Goal: Information Seeking & Learning: Learn about a topic

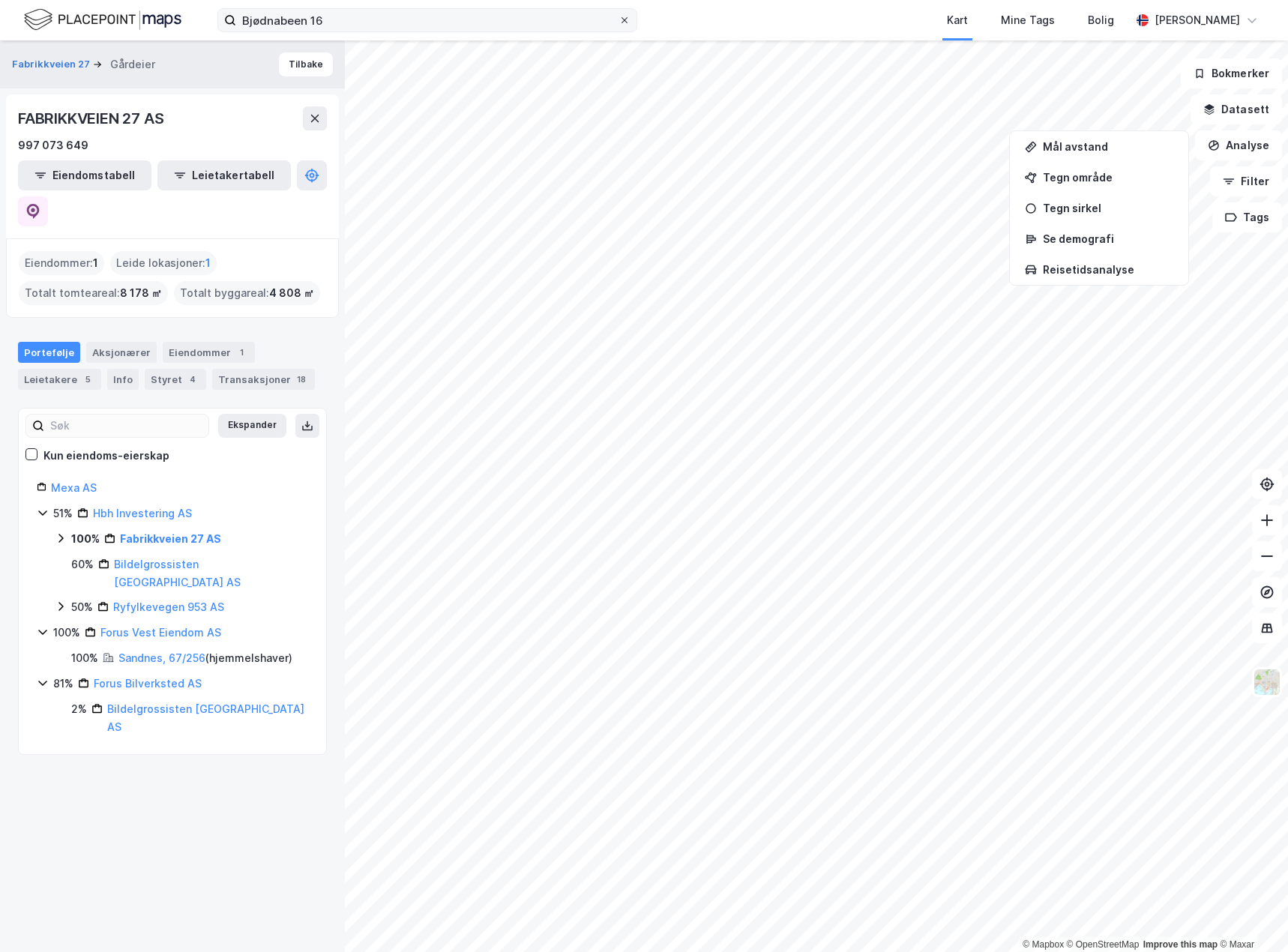
click at [624, 20] on icon at bounding box center [624, 19] width 9 height 9
click at [618, 20] on input "Bjødnabeen 16" at bounding box center [427, 19] width 382 height 22
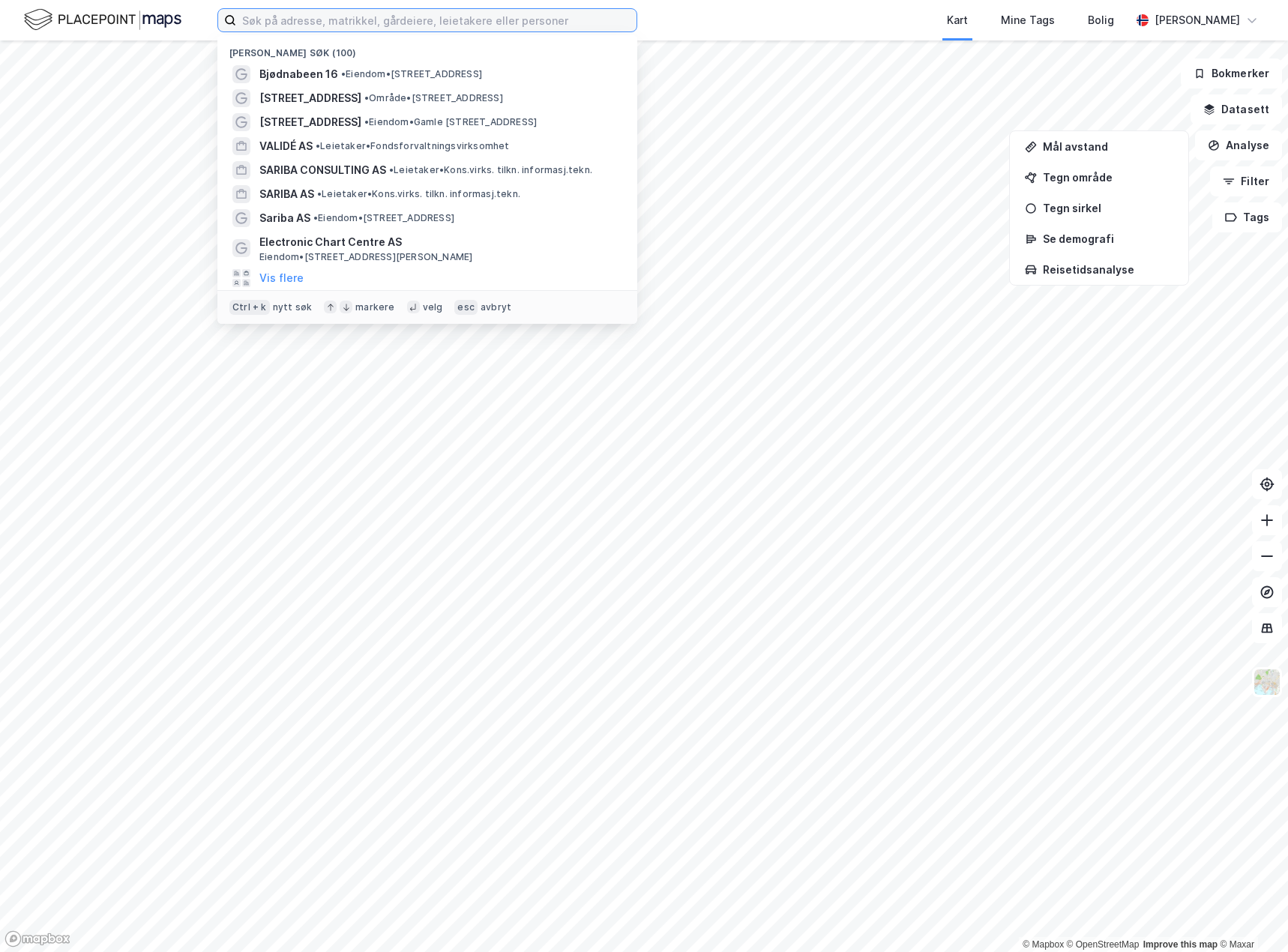
paste input "Godesetdalen 24"
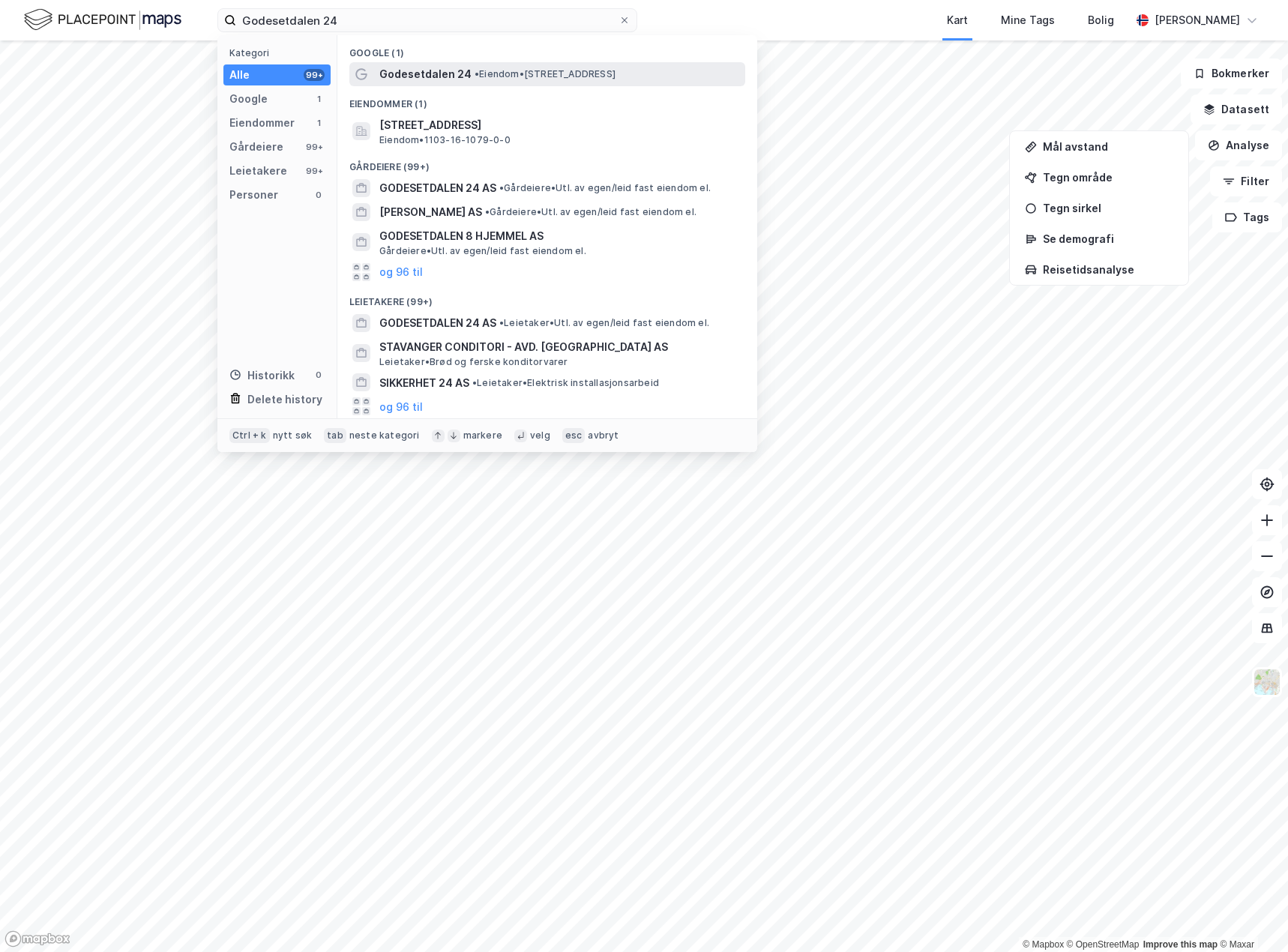
click at [435, 80] on span "Godesetdalen 24" at bounding box center [424, 74] width 92 height 18
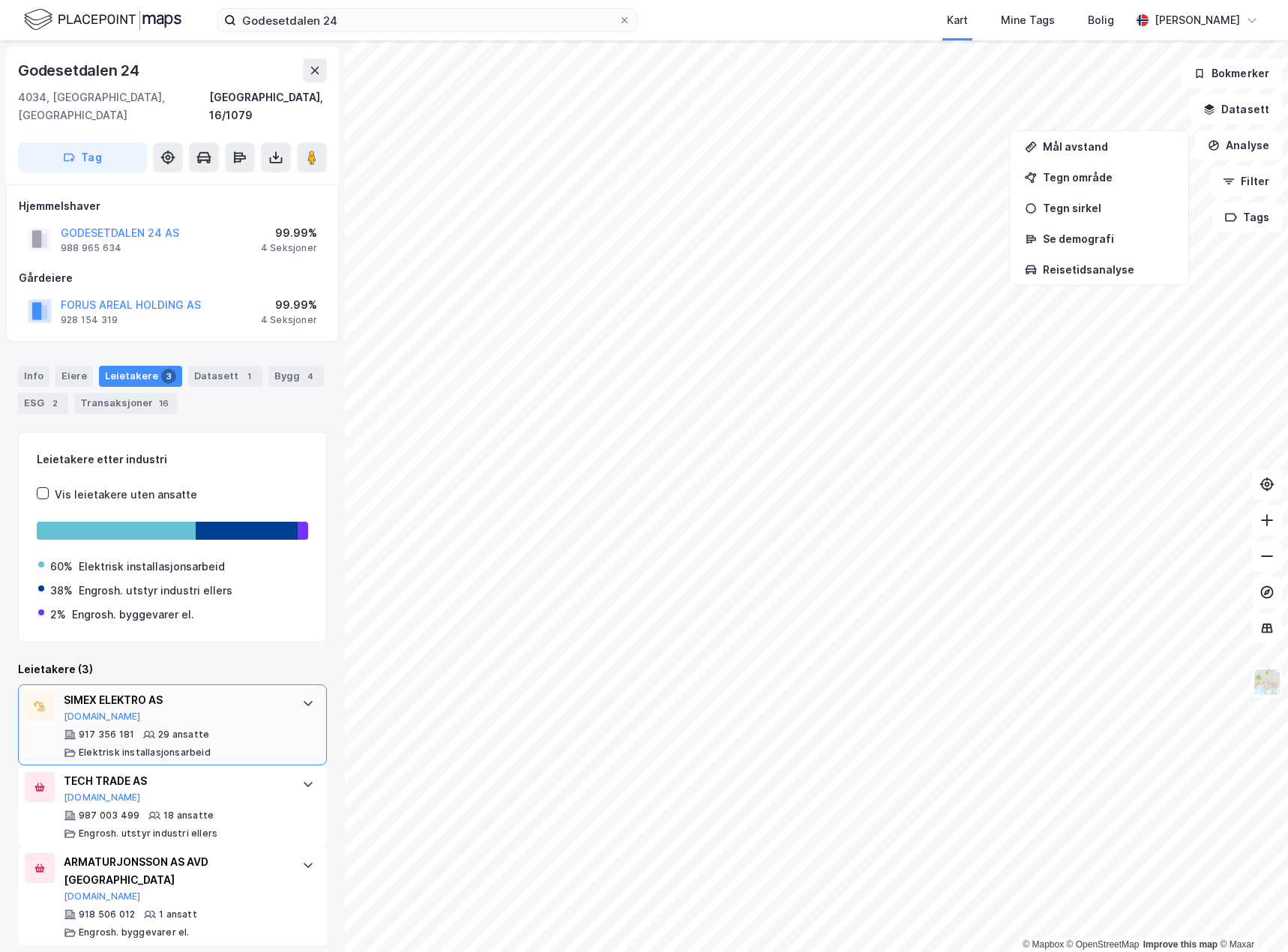
click at [276, 687] on div "SIMEX ELEKTRO AS [DOMAIN_NAME] 917 356 181 29 ansatte Elektrisk installasjonsar…" at bounding box center [173, 725] width 309 height 81
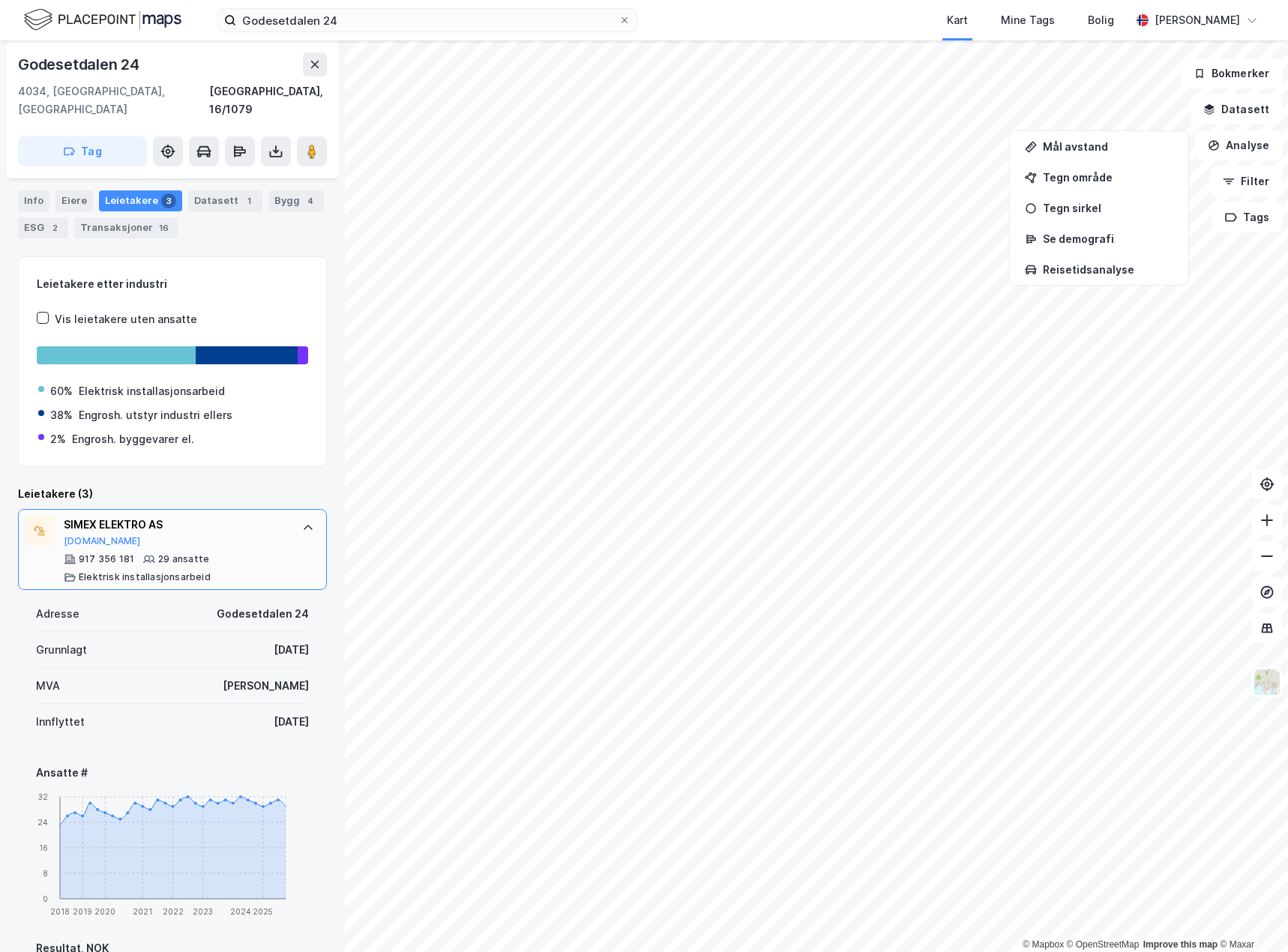
scroll to position [225, 0]
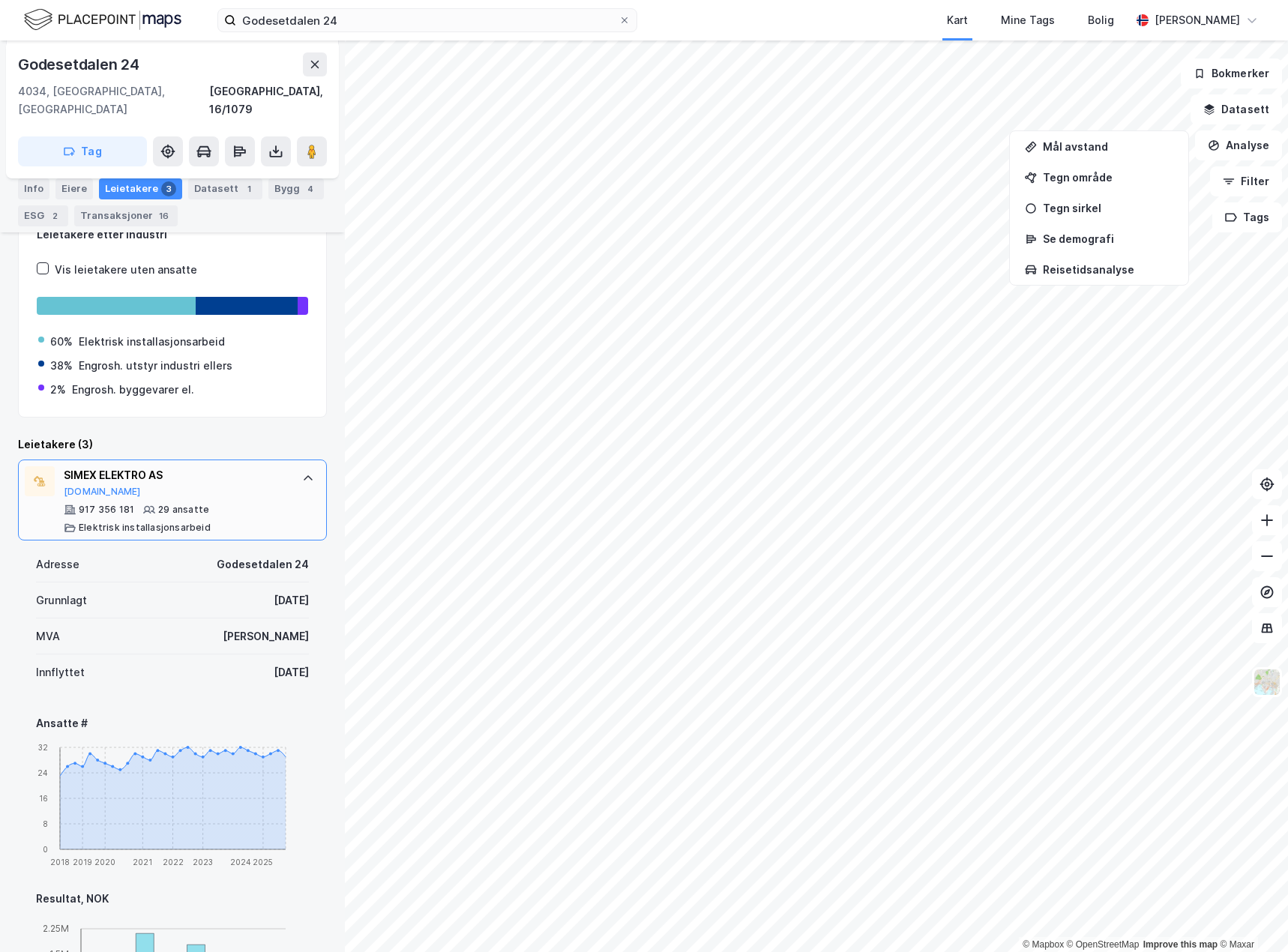
click at [273, 504] on div "917 356 181 29 ansatte Elektrisk installasjonsarbeid" at bounding box center [175, 519] width 223 height 30
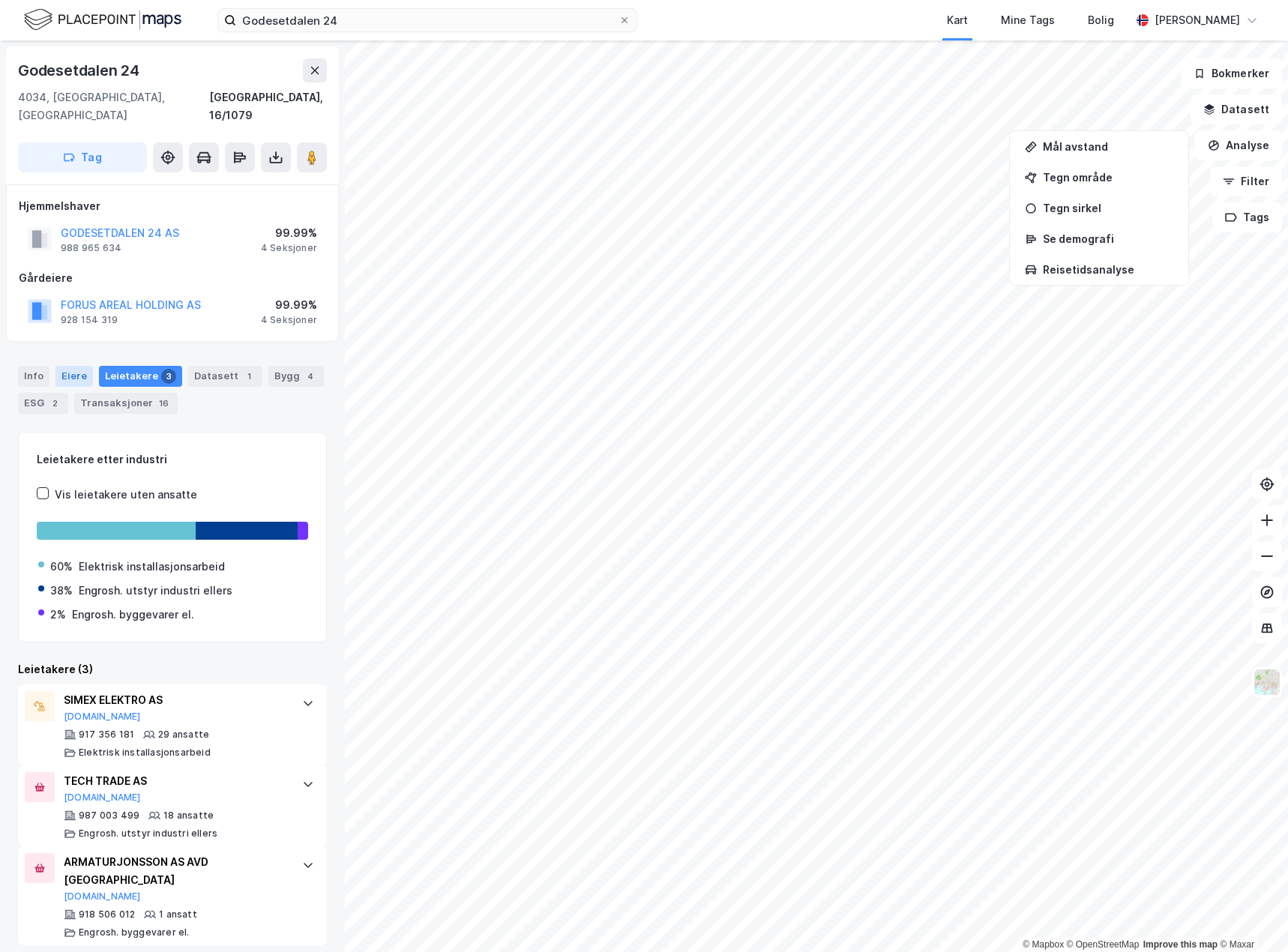
click at [77, 365] on div "Eiere" at bounding box center [74, 376] width 38 height 21
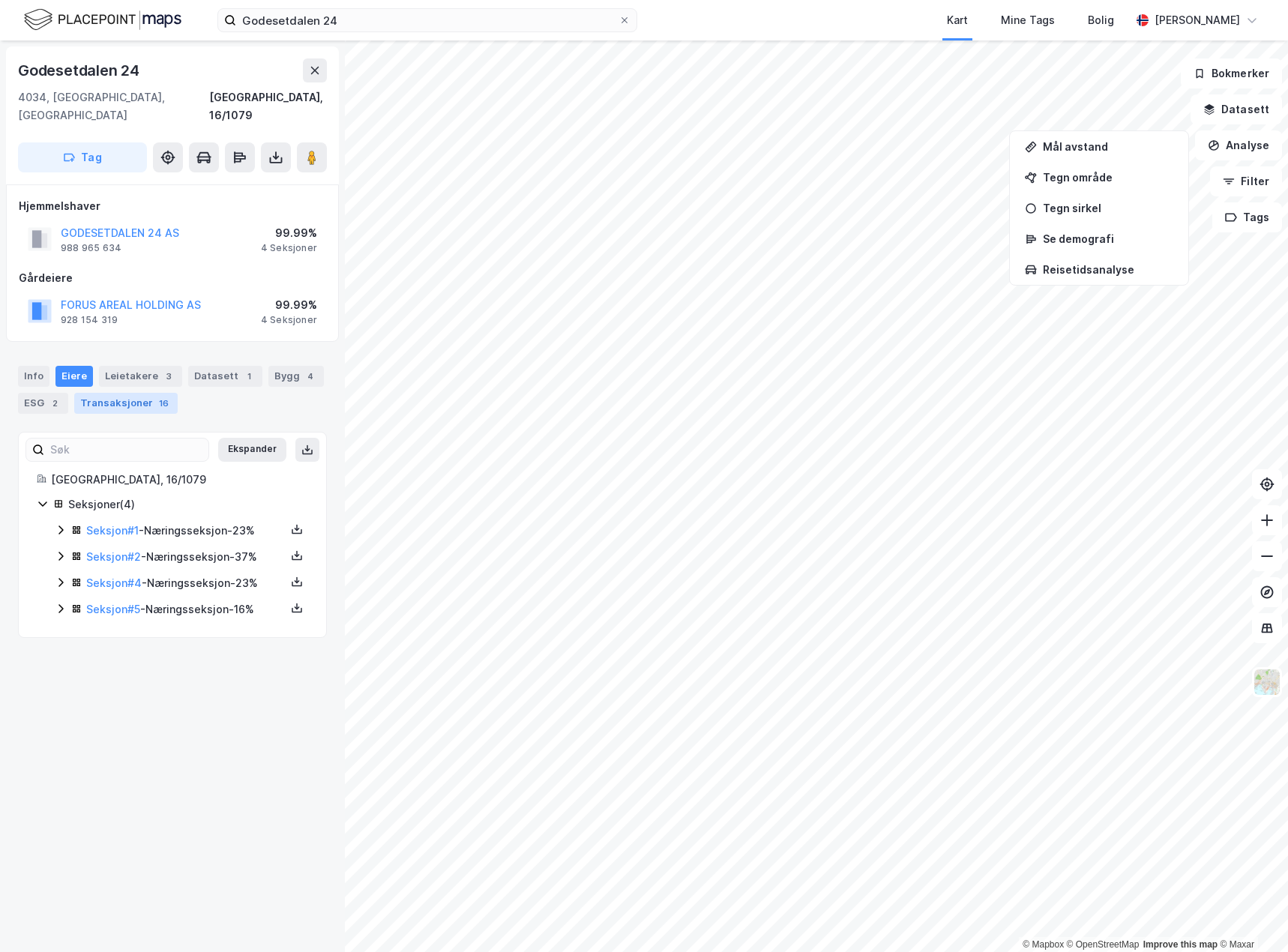
click at [84, 393] on div "Transaksjoner 16" at bounding box center [126, 403] width 104 height 21
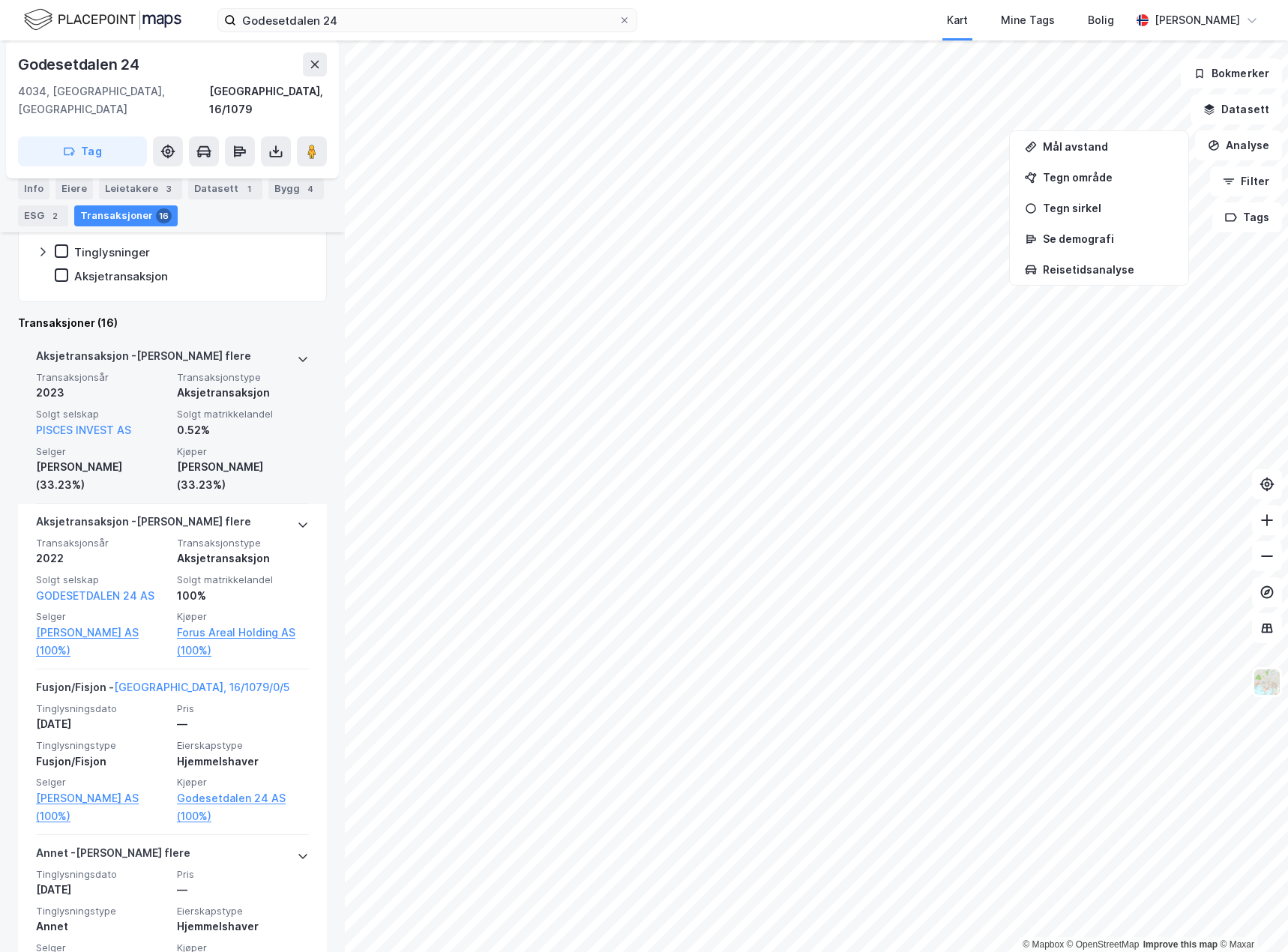
scroll to position [375, 0]
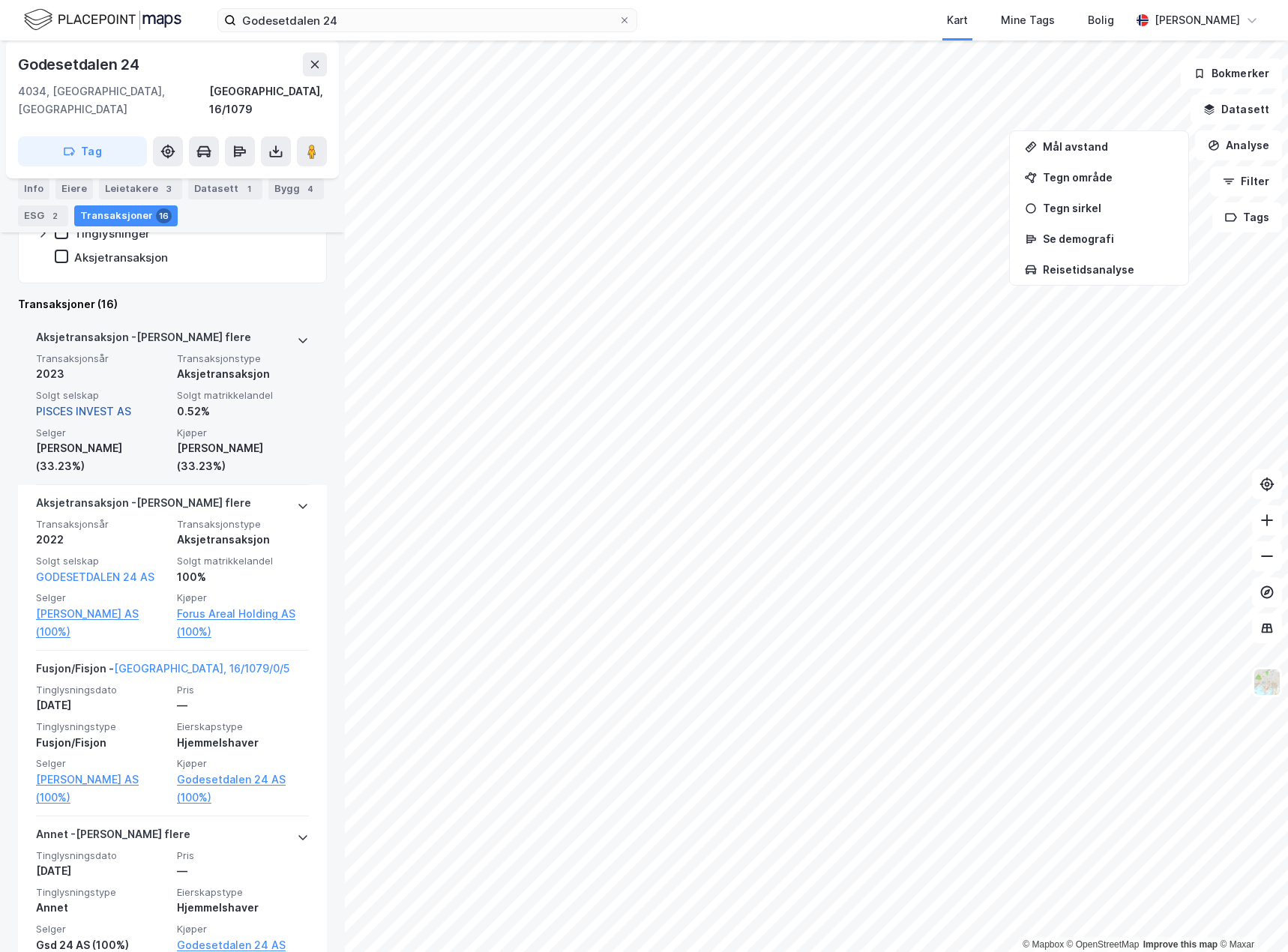
click at [99, 405] on link "PISCES INVEST AS" at bounding box center [83, 411] width 95 height 13
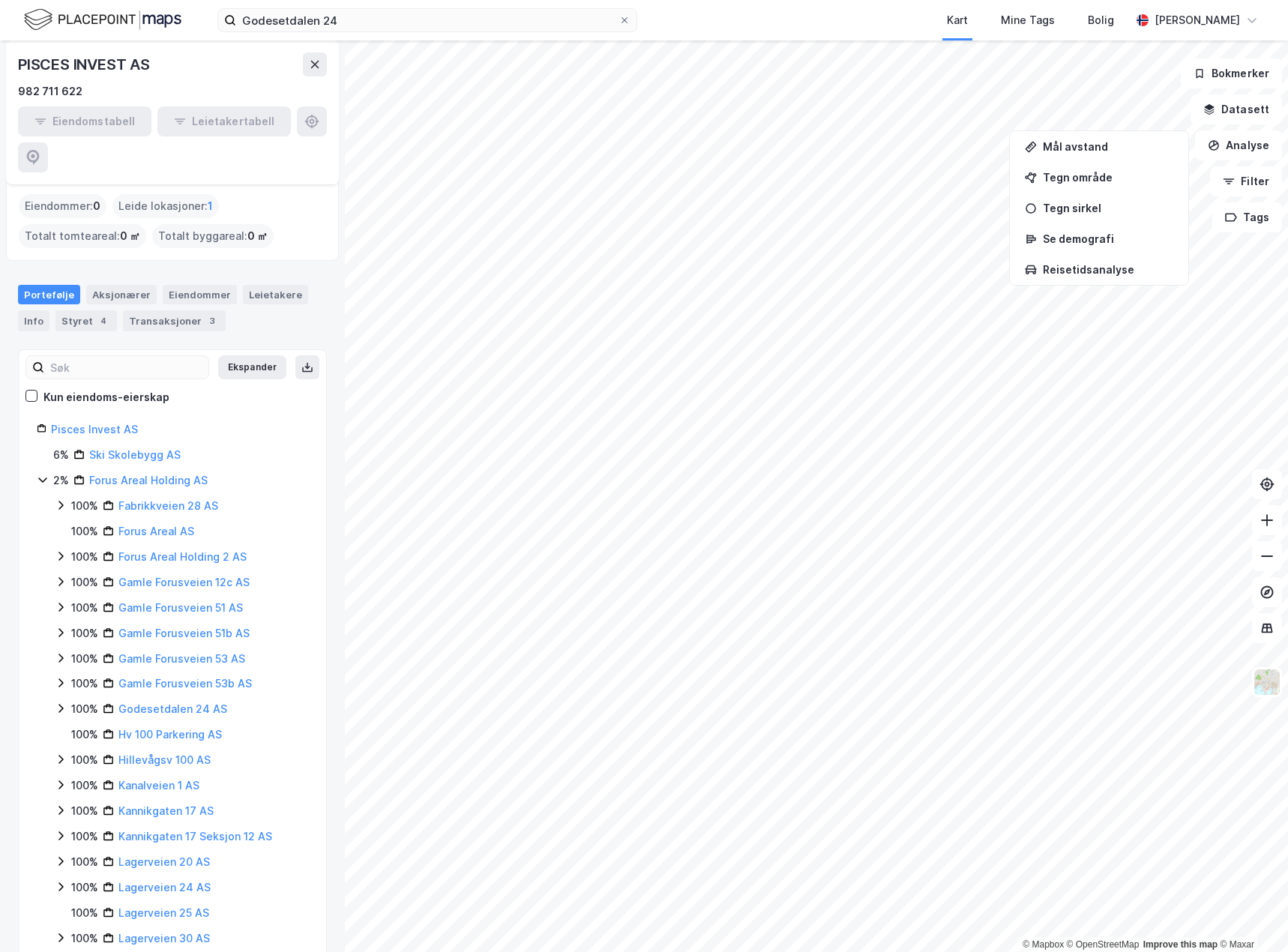
scroll to position [55, 0]
click at [167, 312] on div "Transaksjoner 3" at bounding box center [174, 323] width 103 height 21
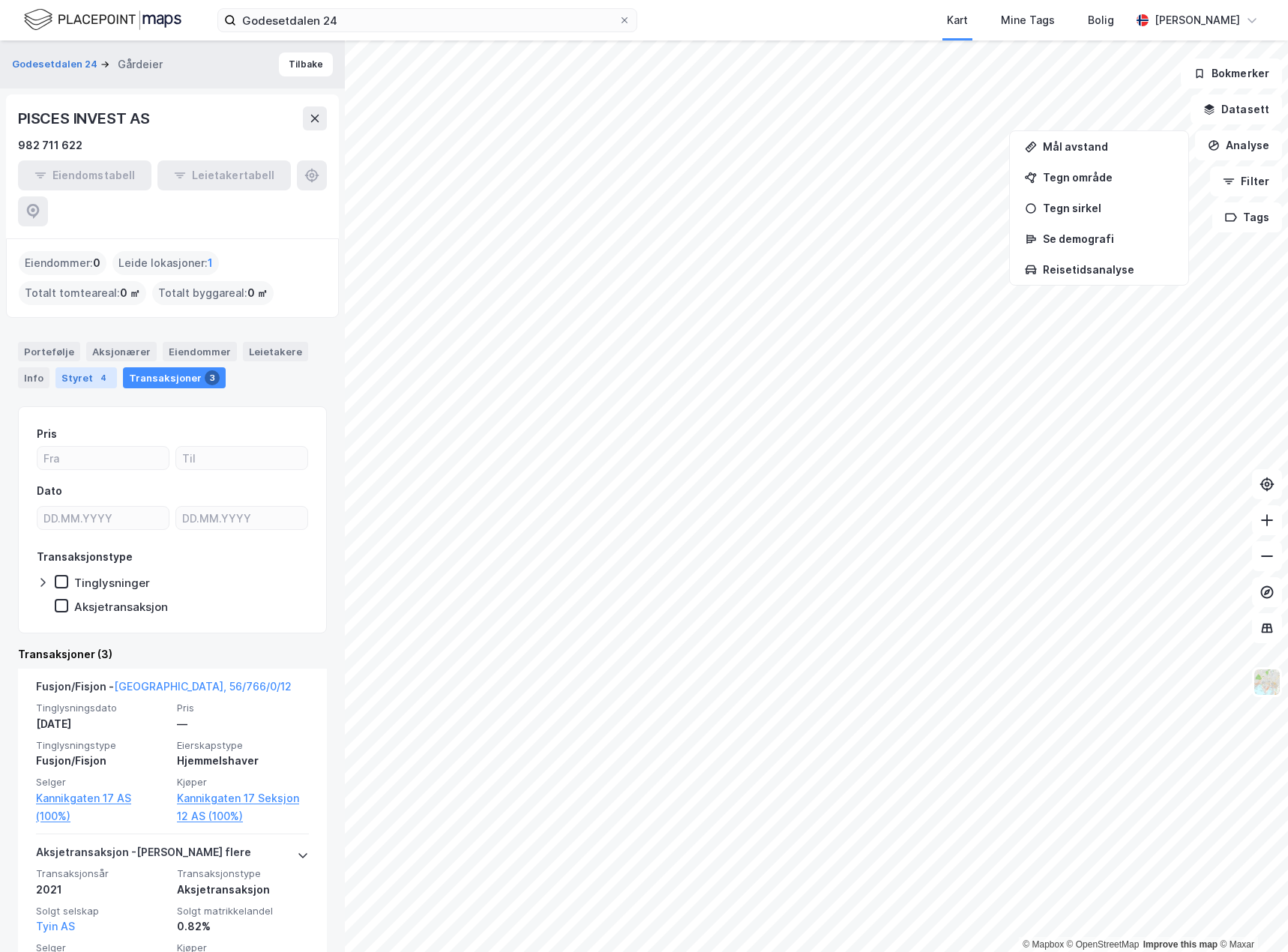
click at [88, 367] on div "Styret 4" at bounding box center [85, 378] width 61 height 21
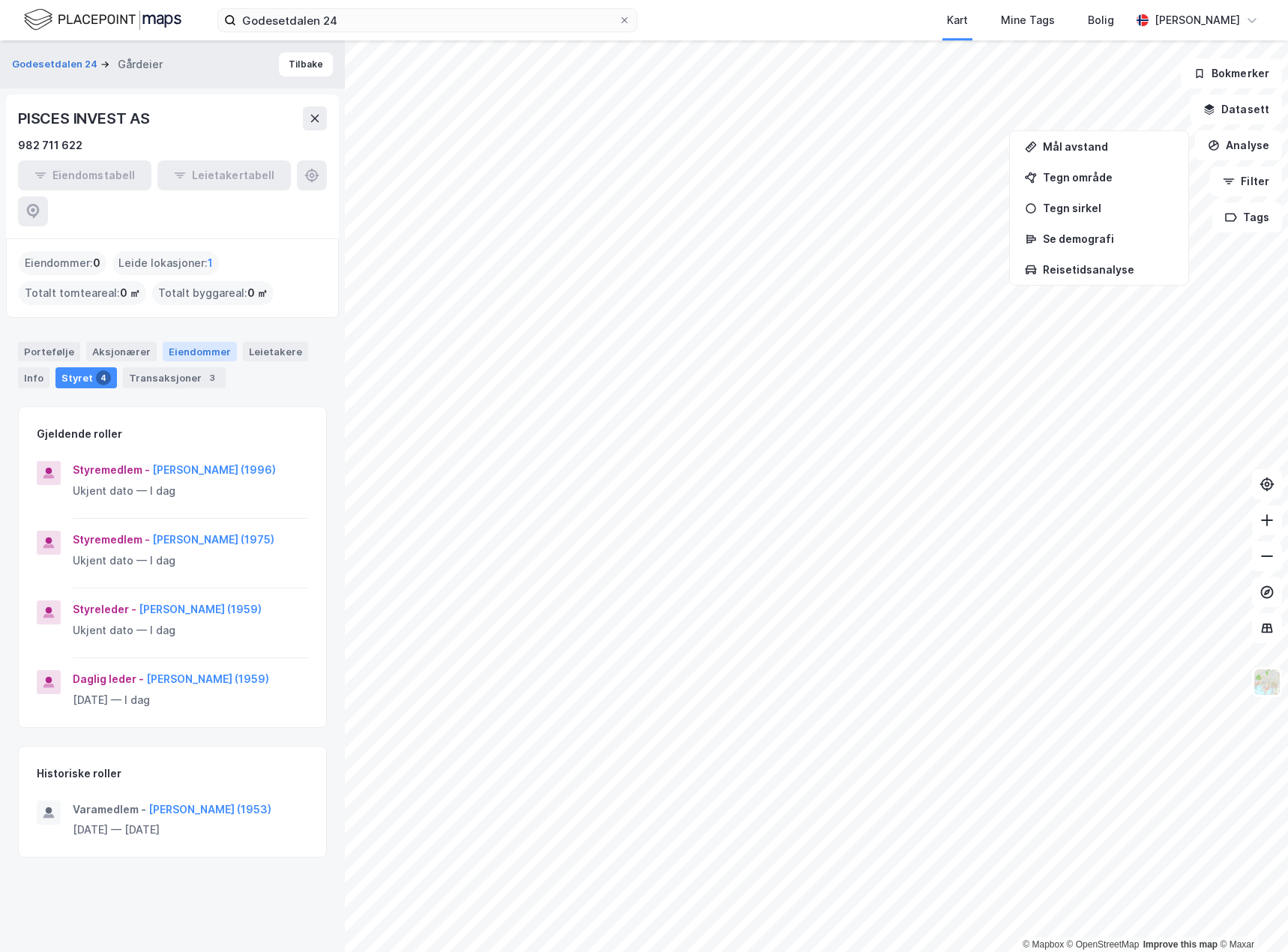
click at [172, 342] on div "Eiendommer" at bounding box center [200, 352] width 75 height 19
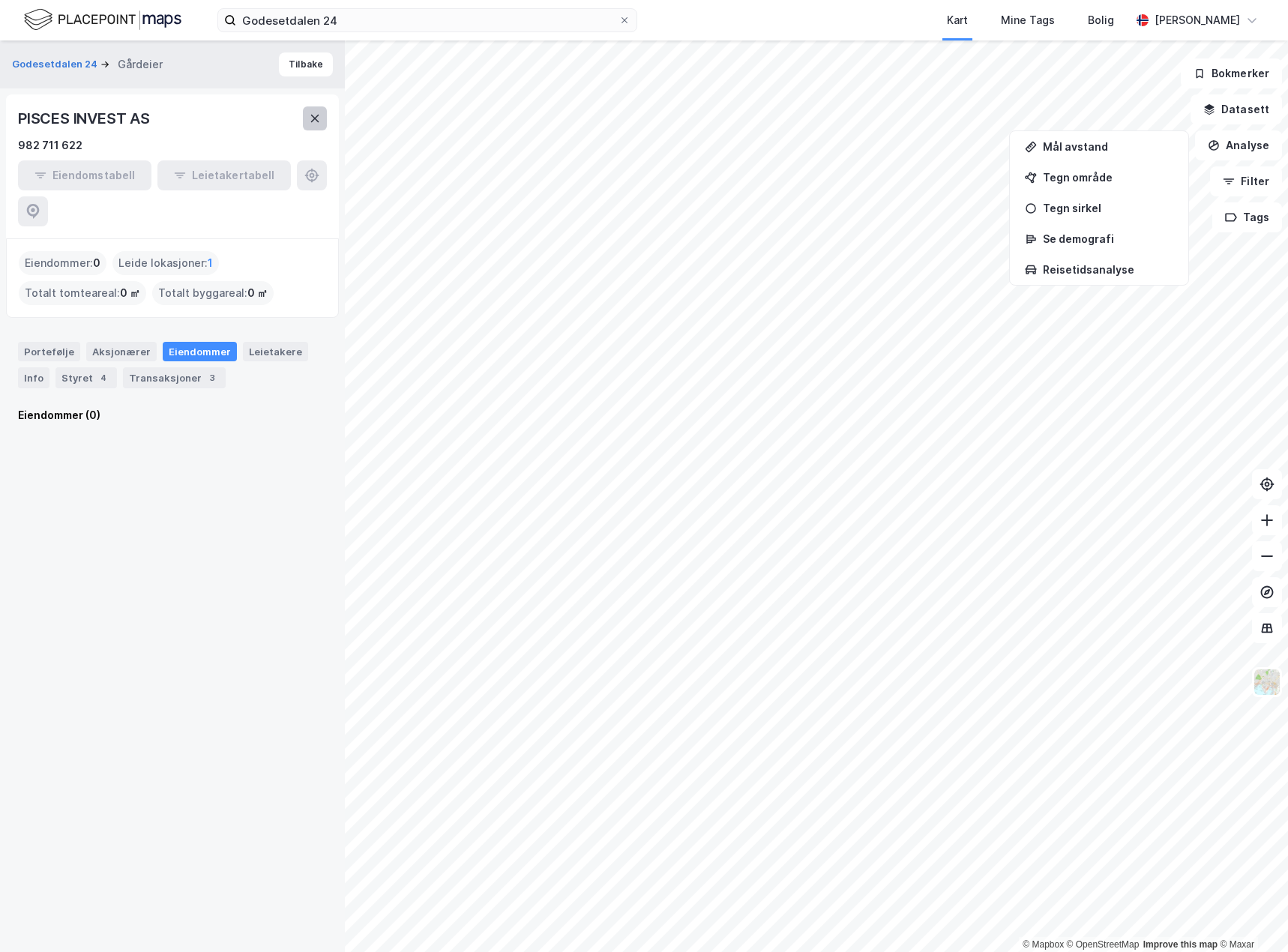
click at [314, 118] on icon at bounding box center [315, 118] width 9 height 8
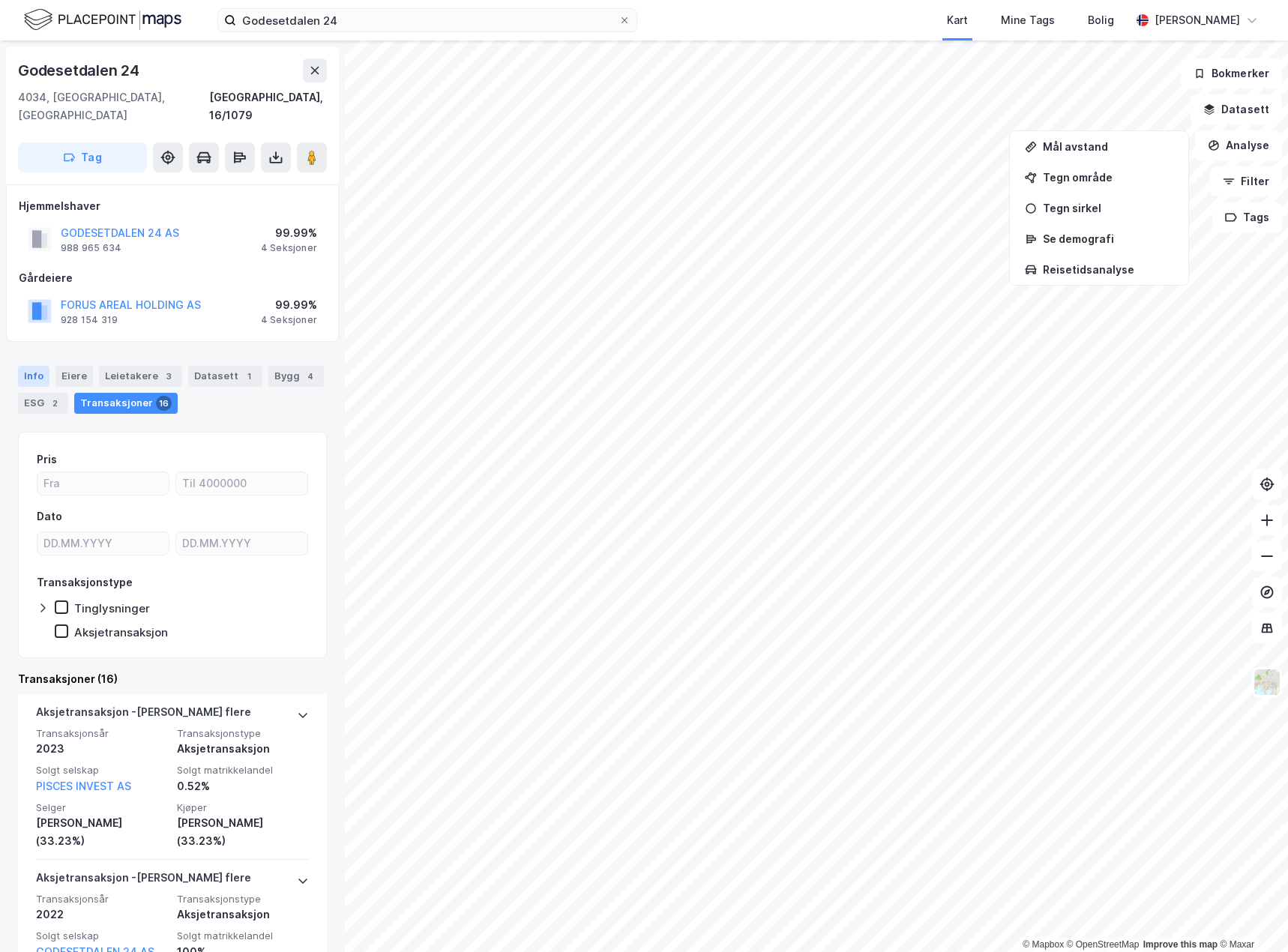
click at [27, 365] on div "Info" at bounding box center [34, 376] width 31 height 21
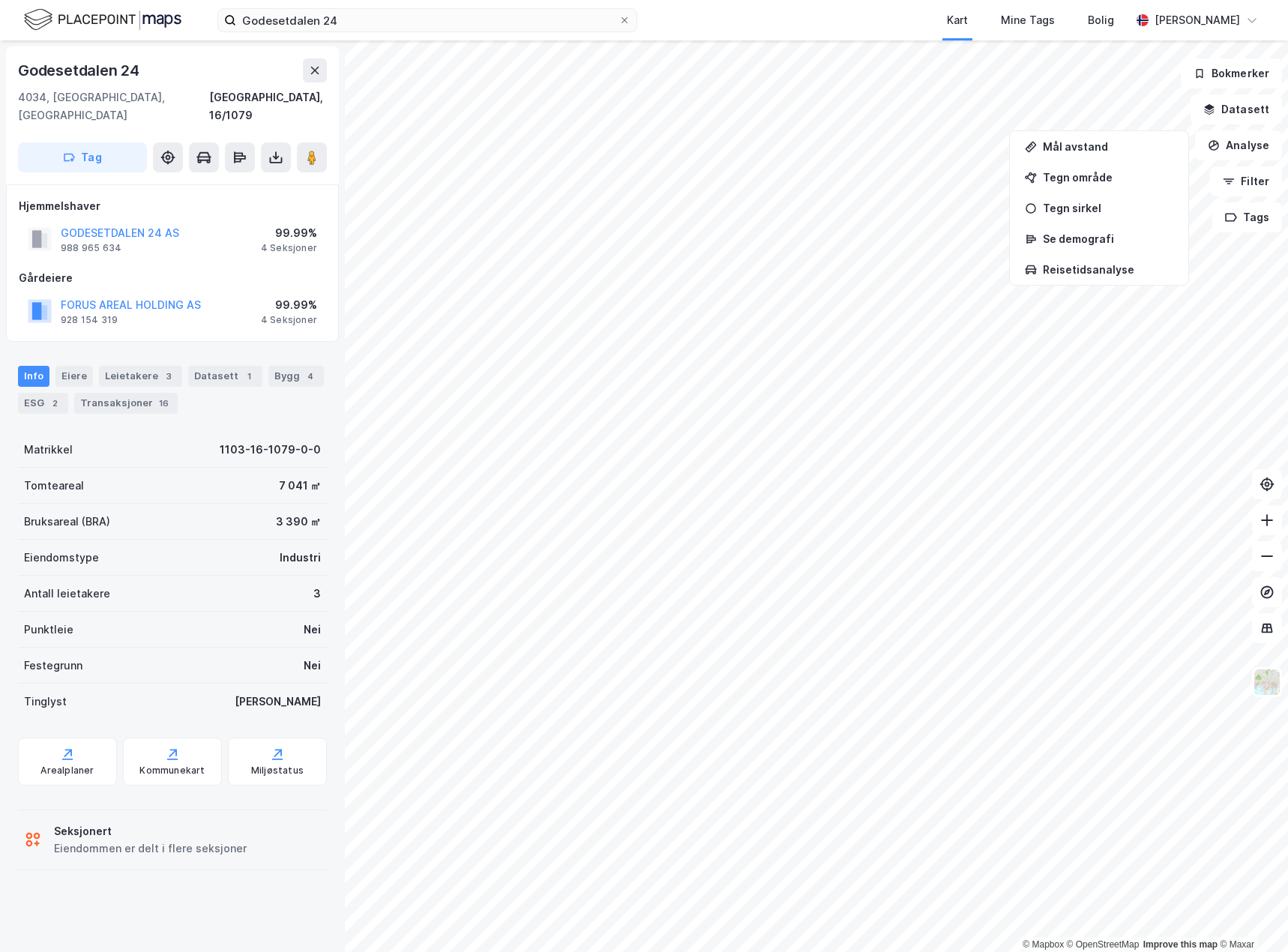
click at [50, 365] on div "Info [PERSON_NAME] 3 Datasett 1 Bygg 4 ESG 2 Transaksjoner 16" at bounding box center [173, 390] width 309 height 48
click at [58, 365] on div "Eiere" at bounding box center [74, 376] width 38 height 21
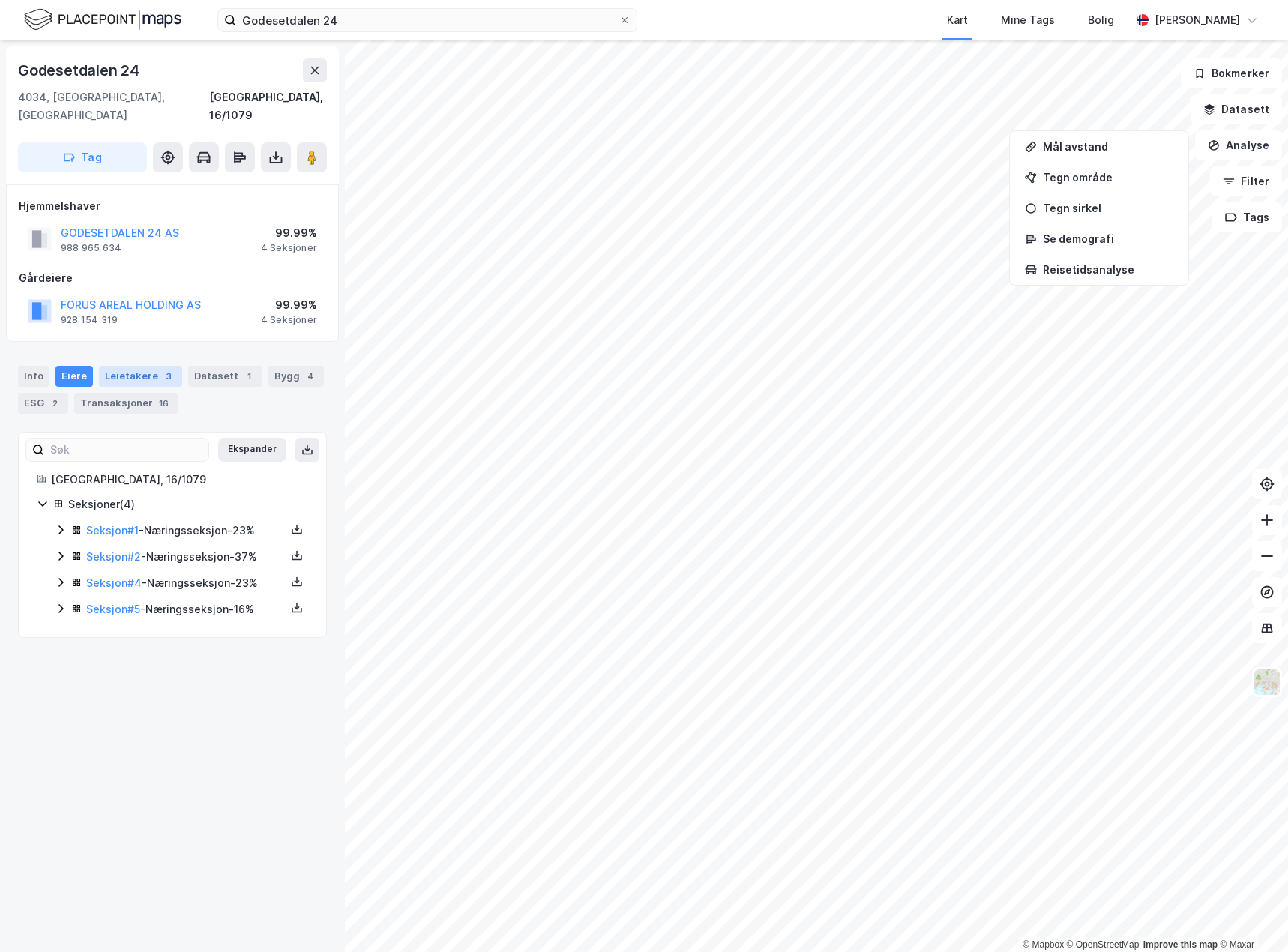
click at [113, 365] on div "Leietakere 3" at bounding box center [141, 376] width 83 height 21
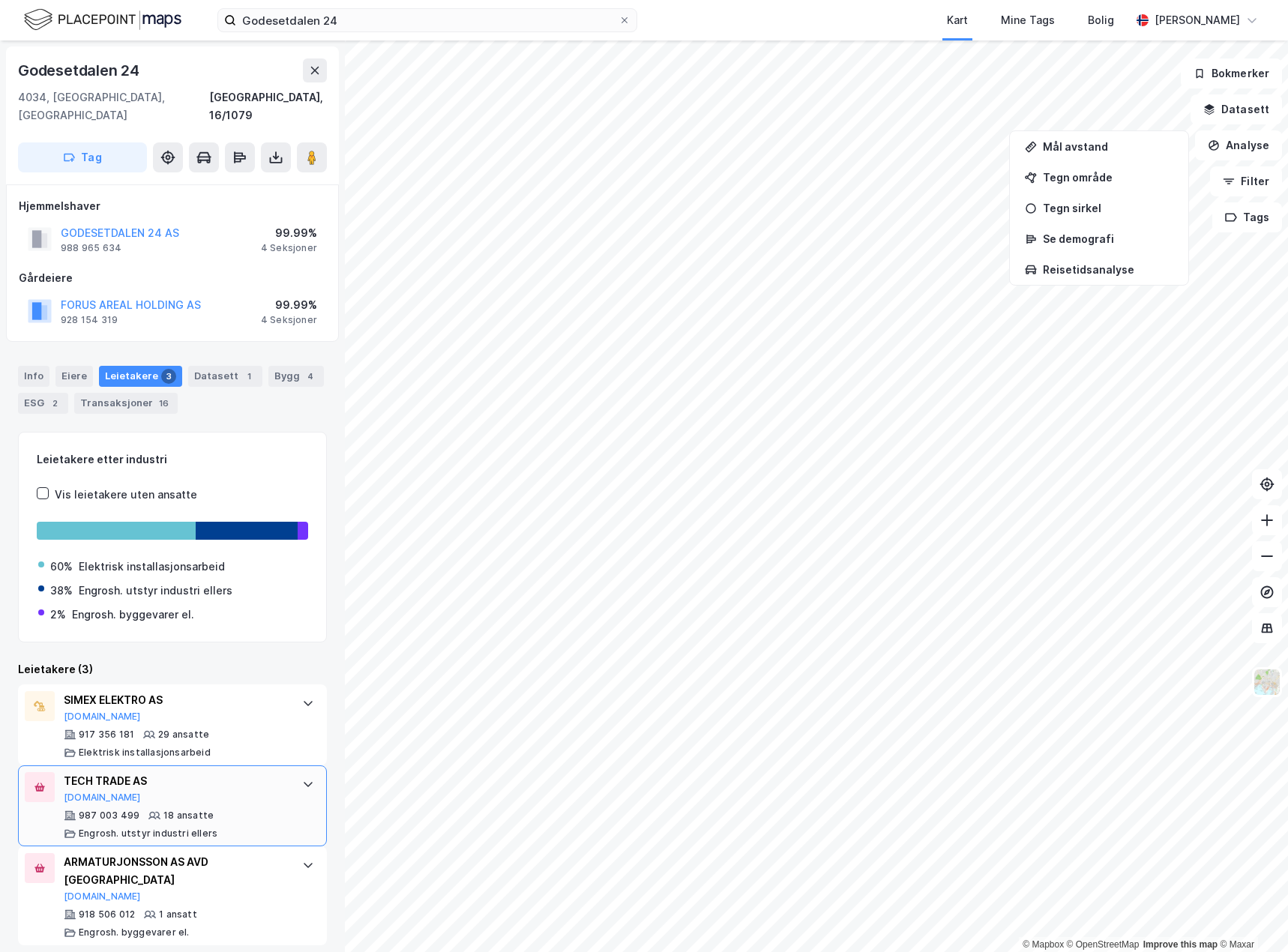
click at [297, 774] on div at bounding box center [308, 784] width 24 height 24
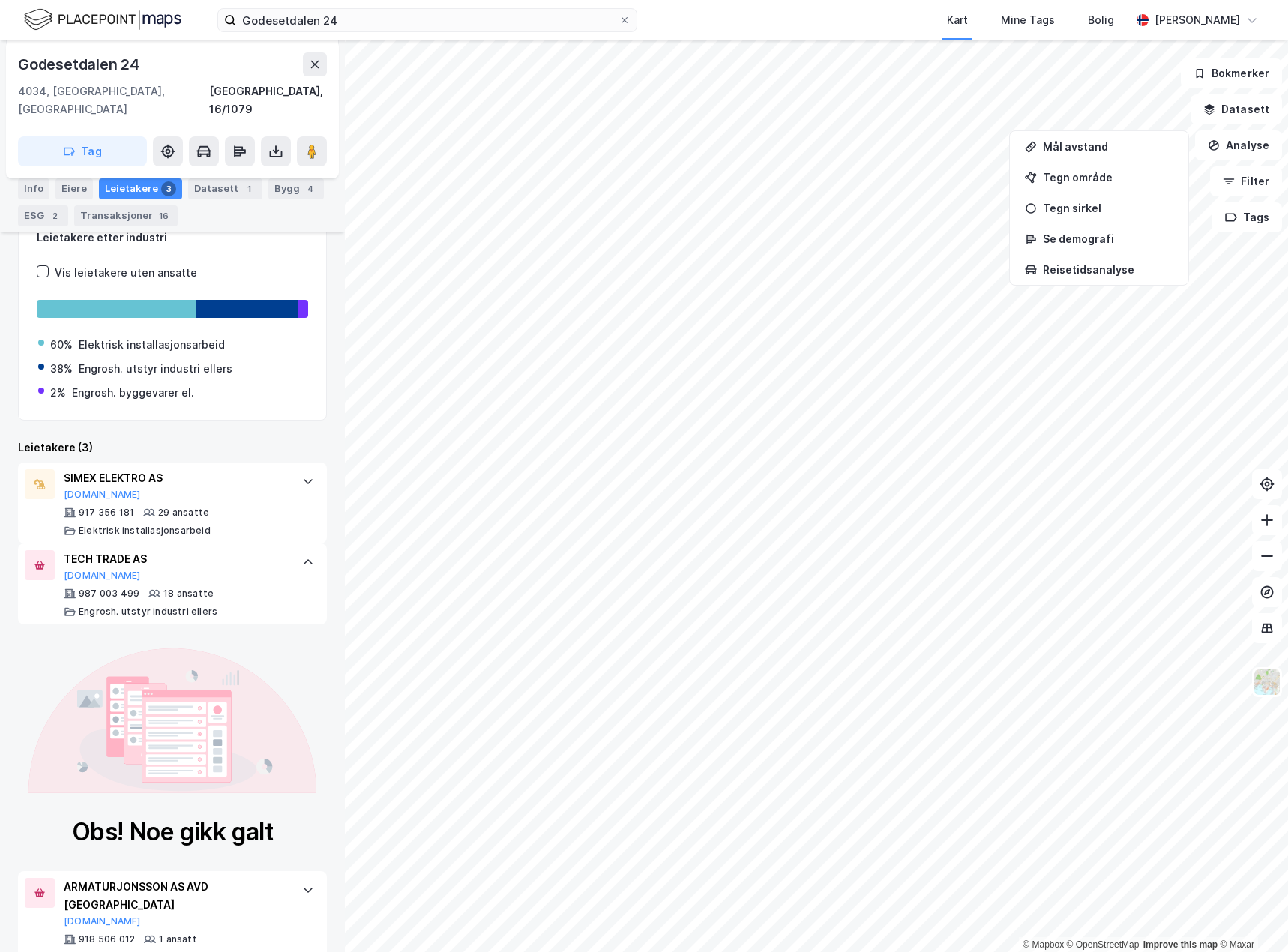
scroll to position [147, 0]
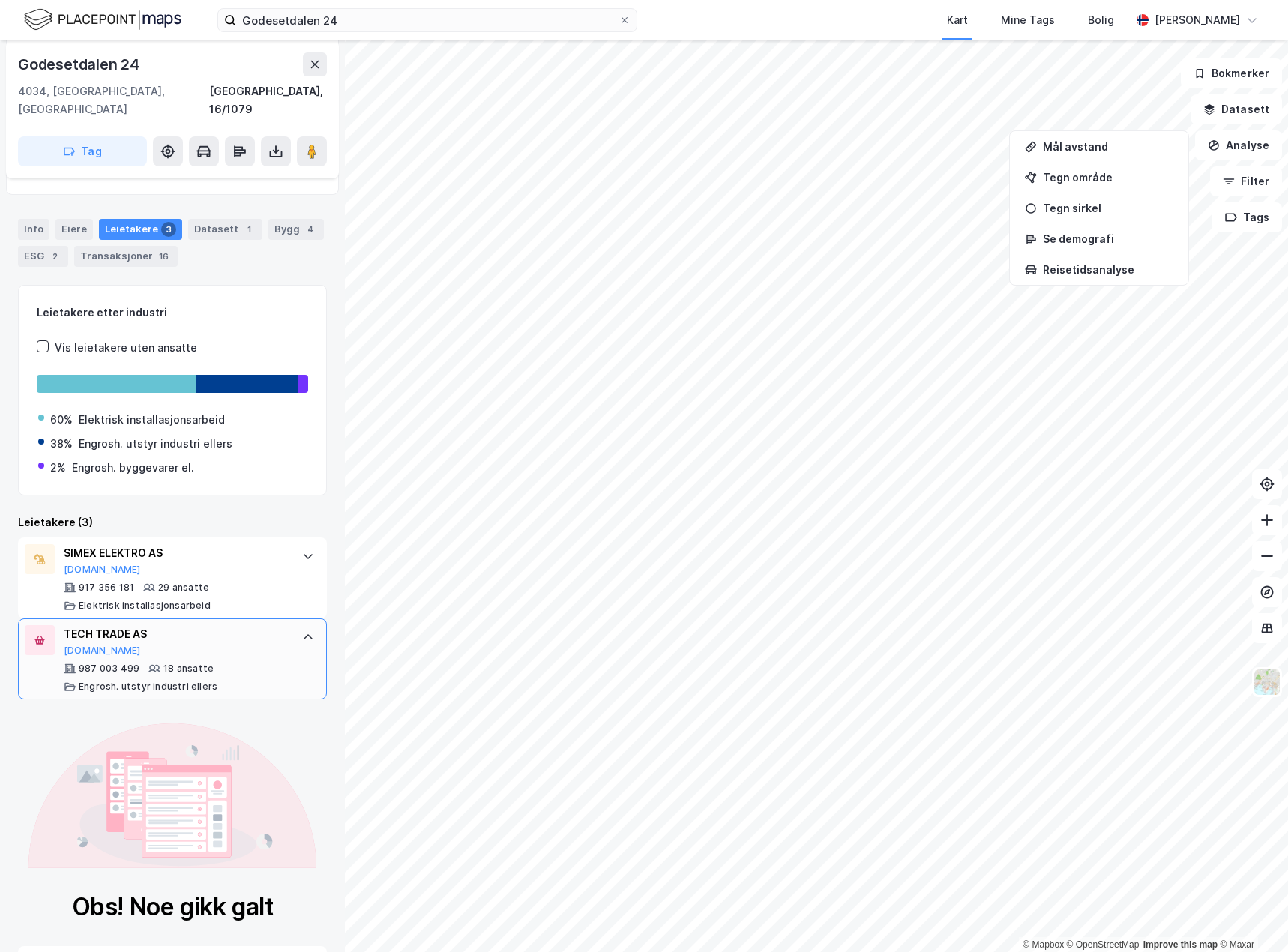
click at [306, 625] on div at bounding box center [308, 637] width 24 height 24
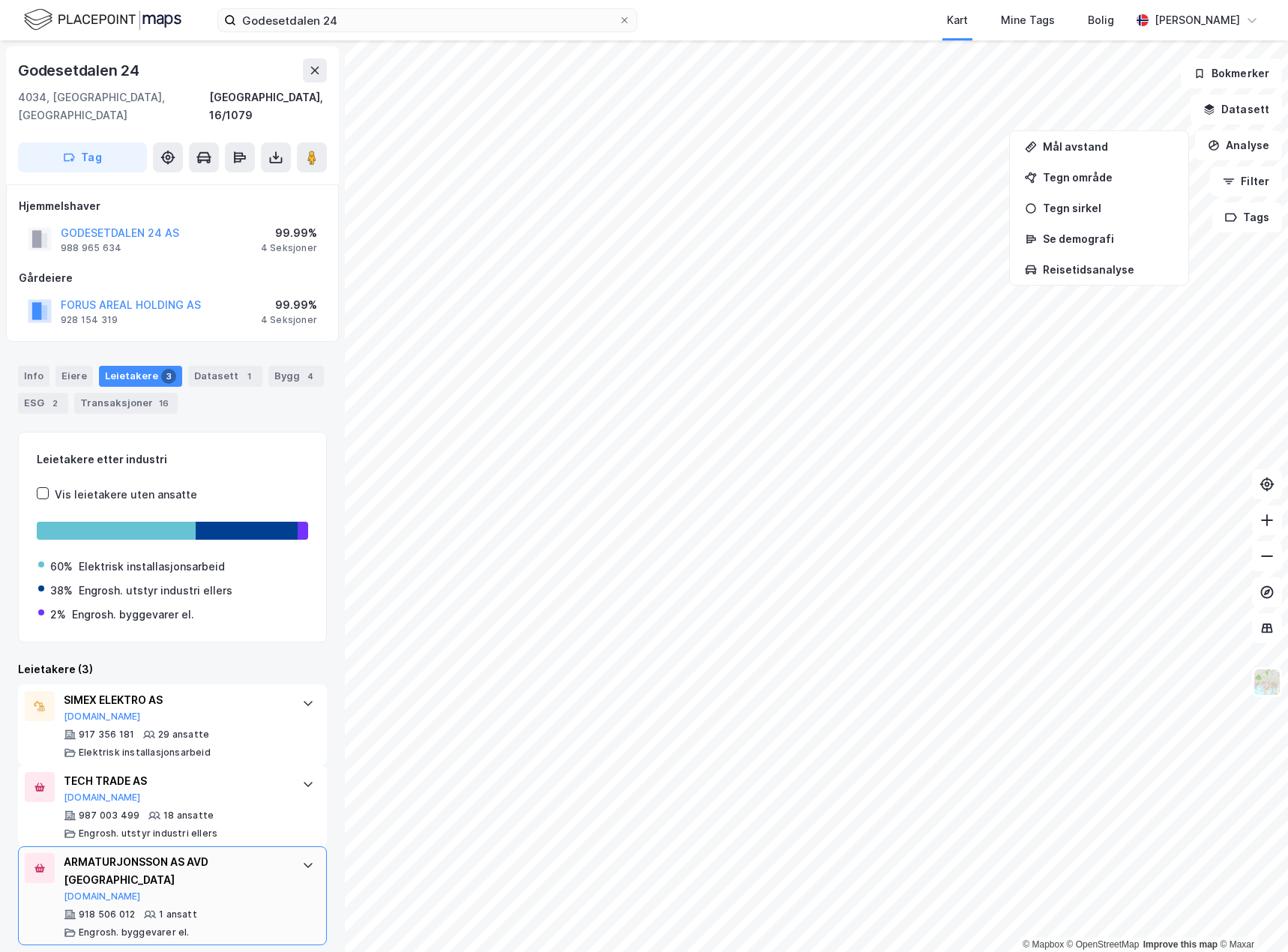
click at [282, 846] on div "ARMATURJONSSON AS AVD STAVANGER [DOMAIN_NAME] 918 506 012 1 ansatt Engrosh. byg…" at bounding box center [173, 896] width 309 height 99
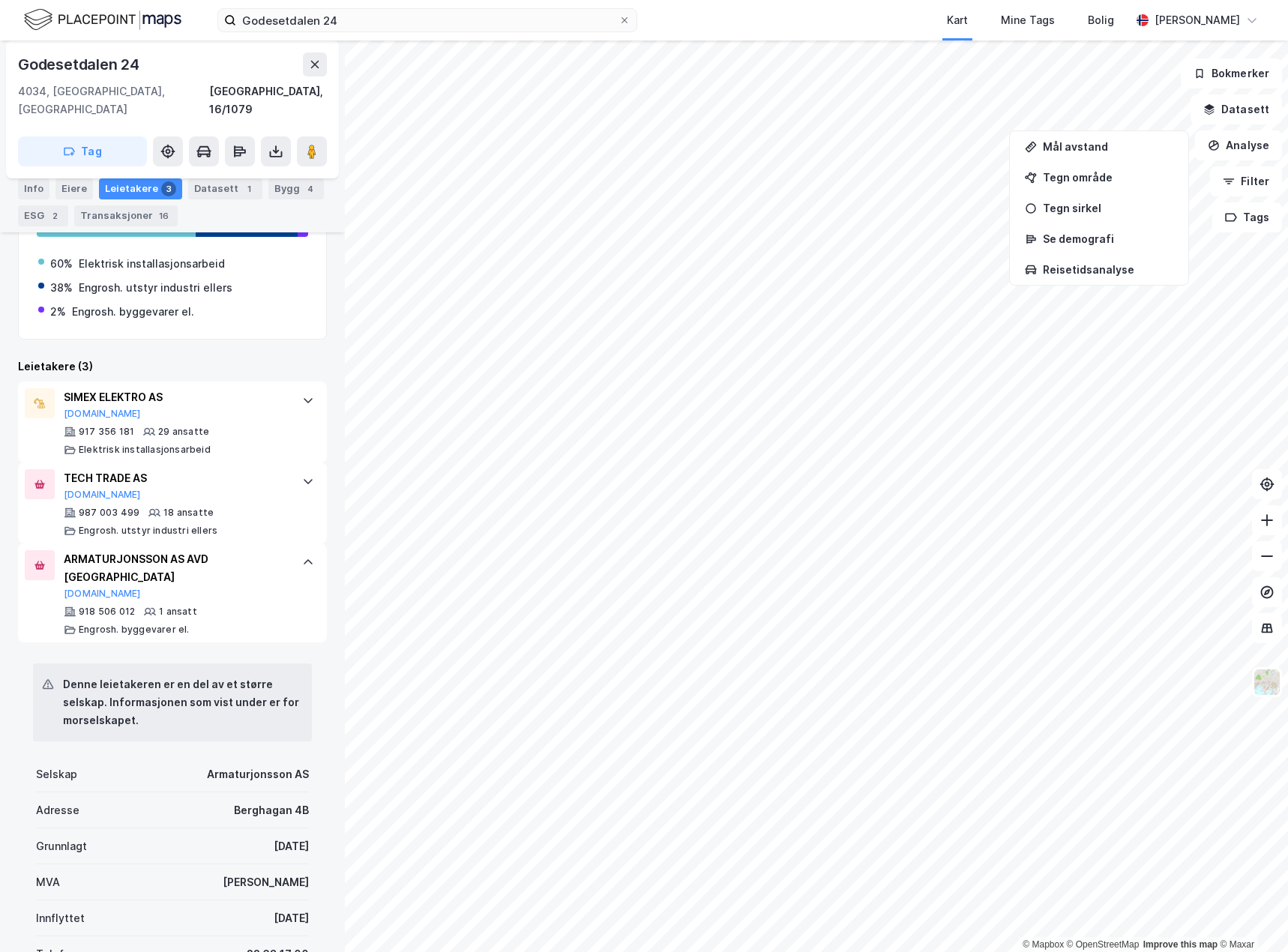
scroll to position [300, 0]
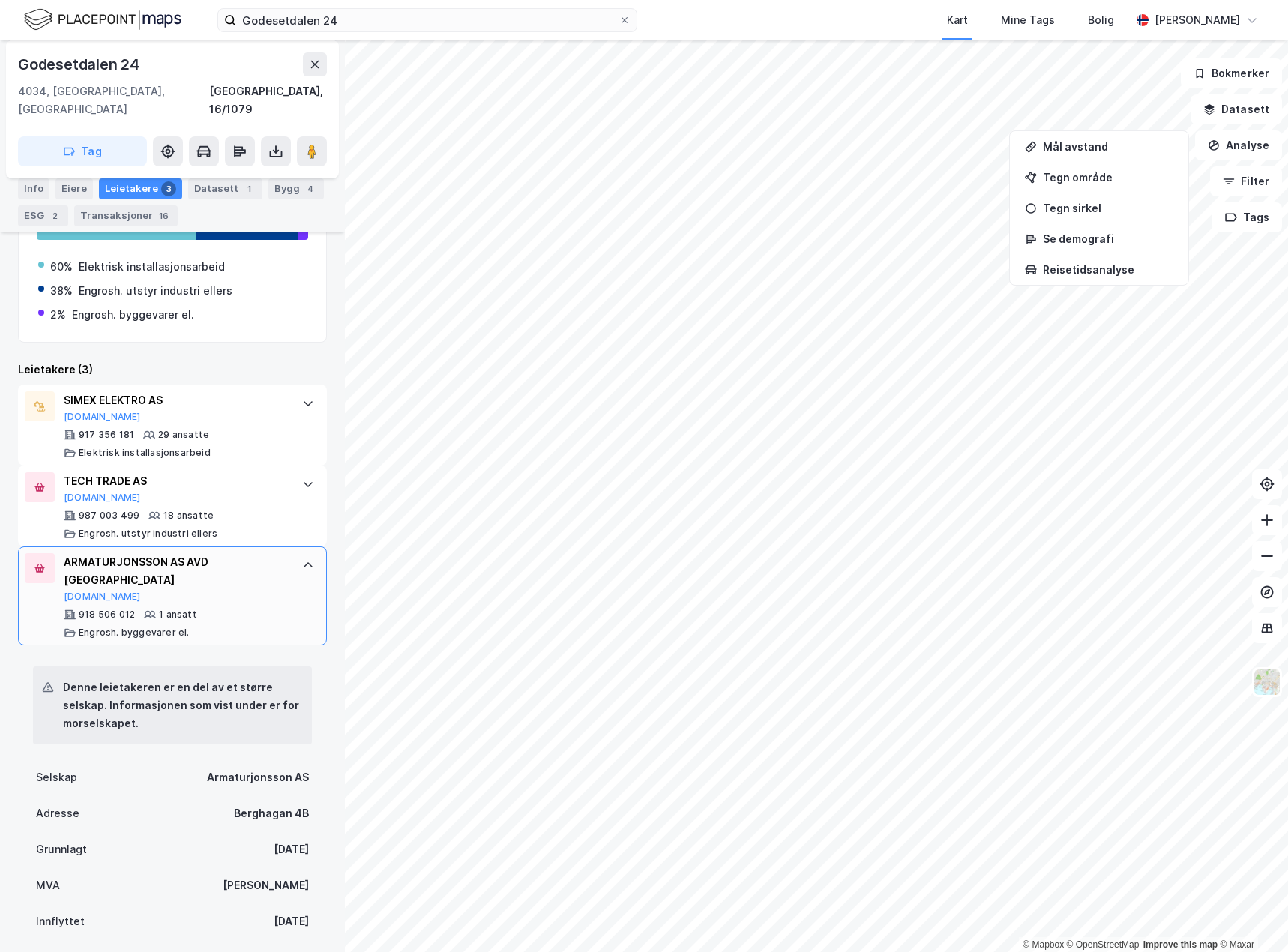
click at [278, 553] on div "ARMATURJONSSON AS AVD STAVANGER [DOMAIN_NAME] 918 506 012 1 ansatt Engrosh. byg…" at bounding box center [173, 596] width 309 height 99
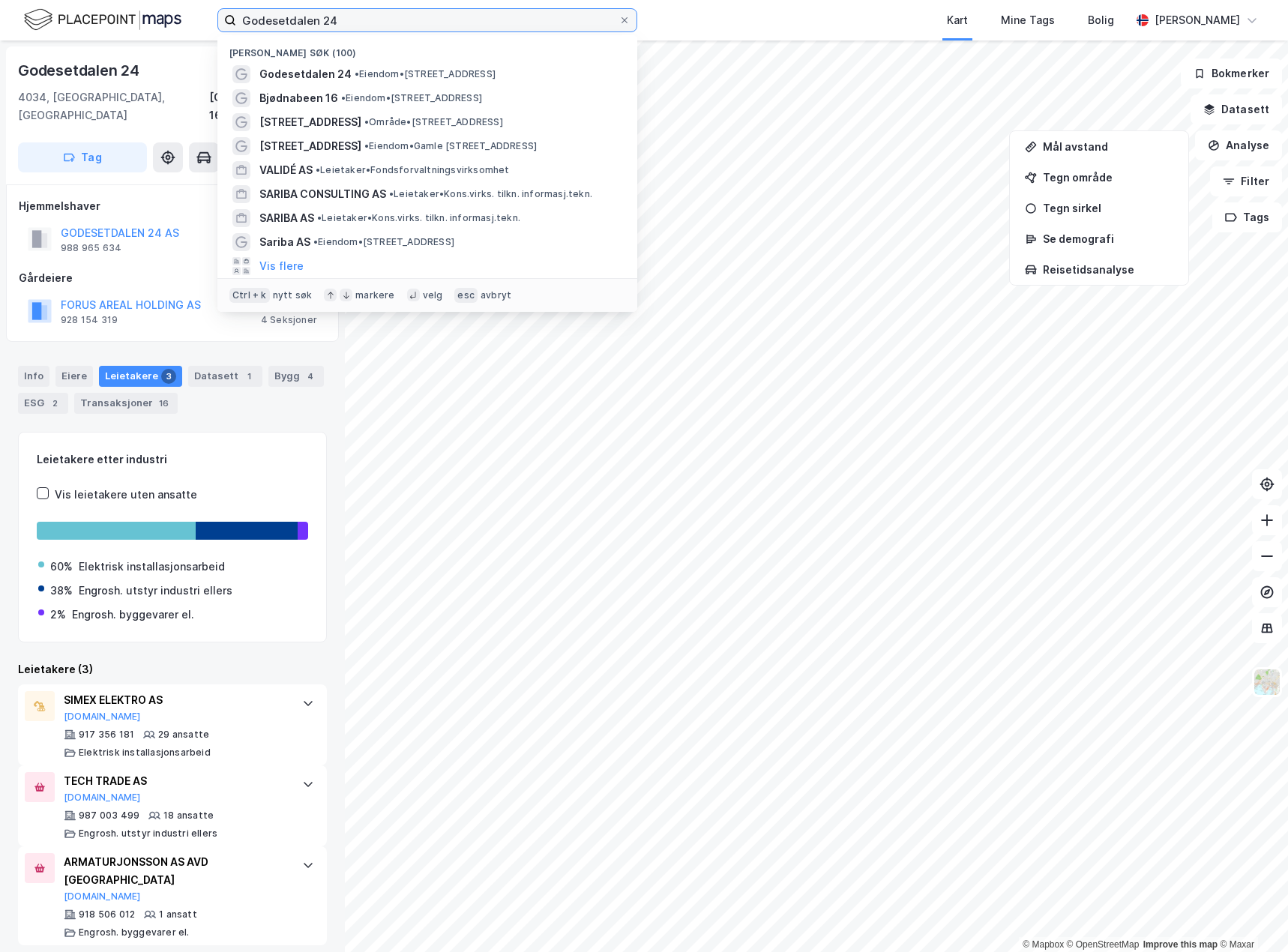
drag, startPoint x: 359, startPoint y: 21, endPoint x: 238, endPoint y: 18, distance: 121.0
click at [238, 18] on input "Godesetdalen 24" at bounding box center [427, 19] width 382 height 22
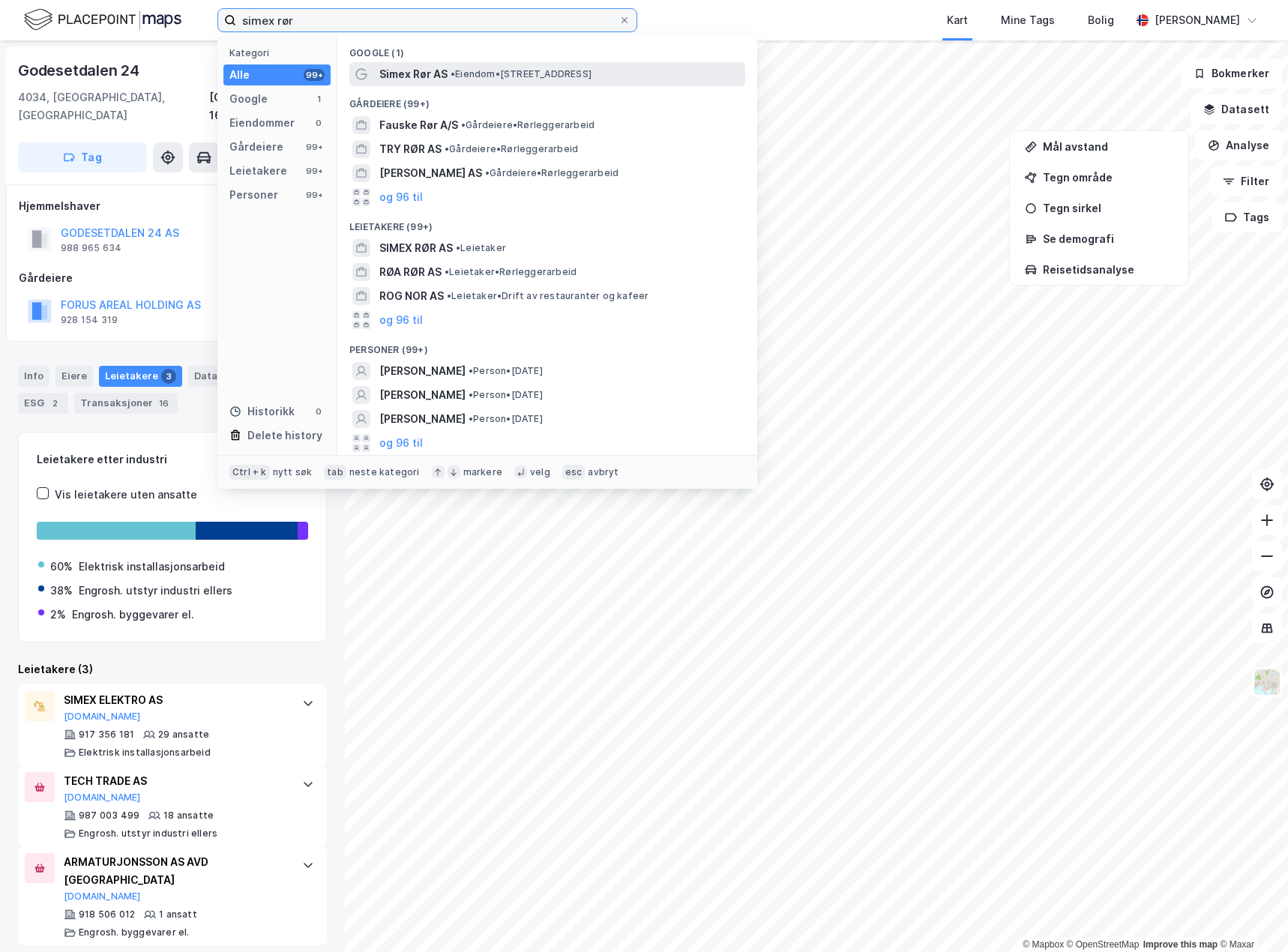
type input "simex rør"
click at [521, 75] on span "• Eiendom • [STREET_ADDRESS]" at bounding box center [520, 74] width 141 height 12
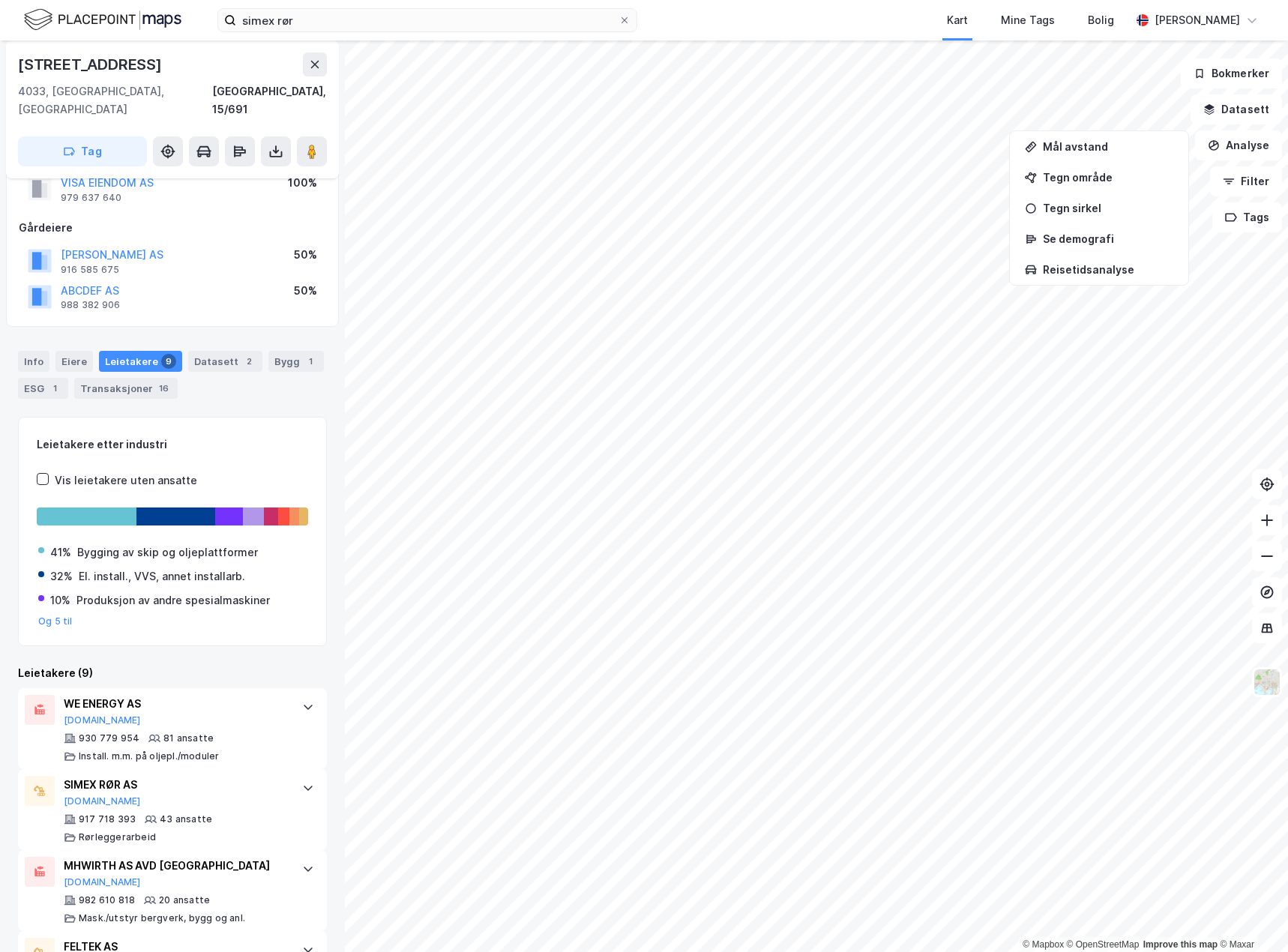
scroll to position [75, 0]
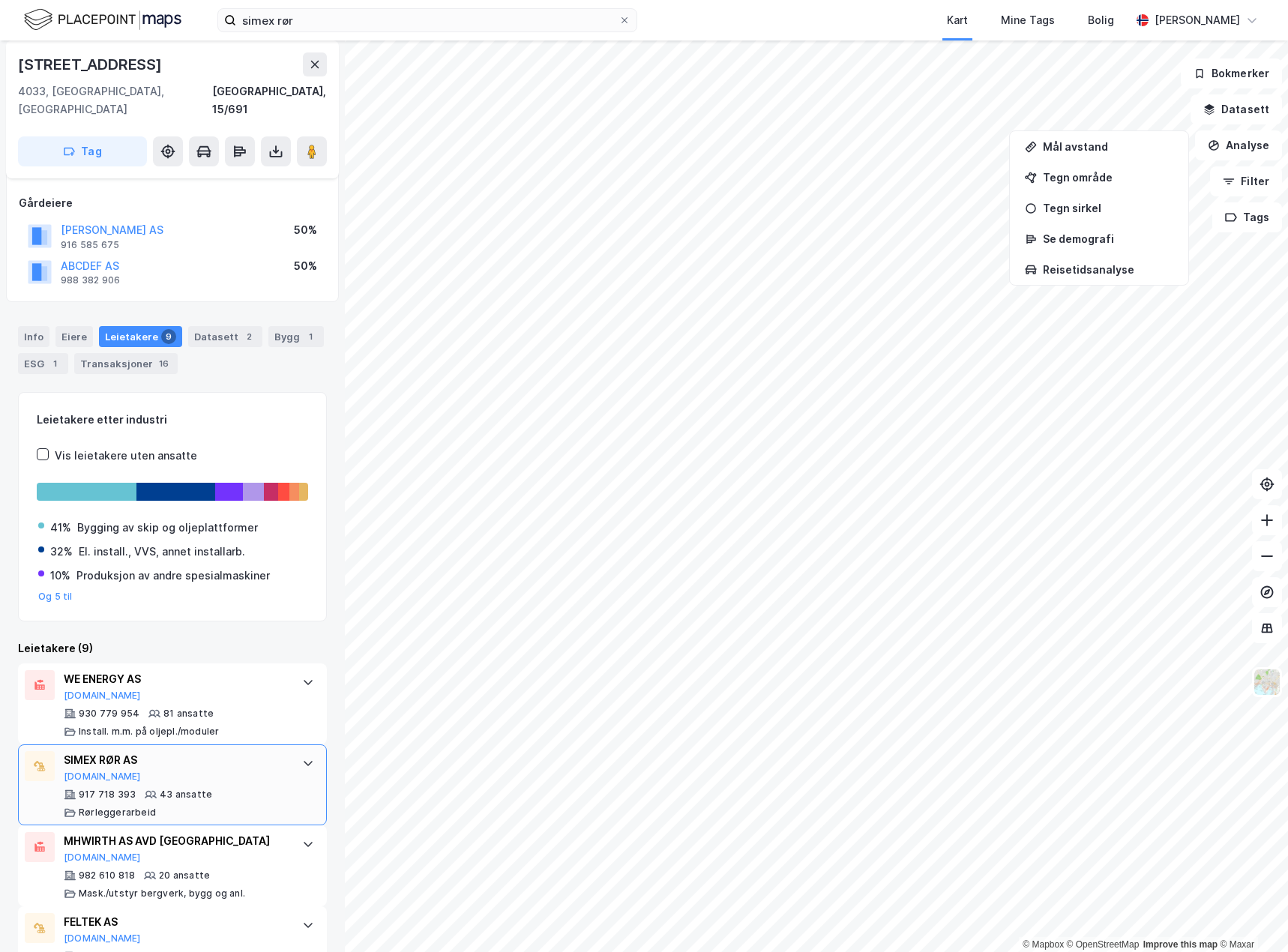
click at [297, 751] on div at bounding box center [308, 763] width 24 height 24
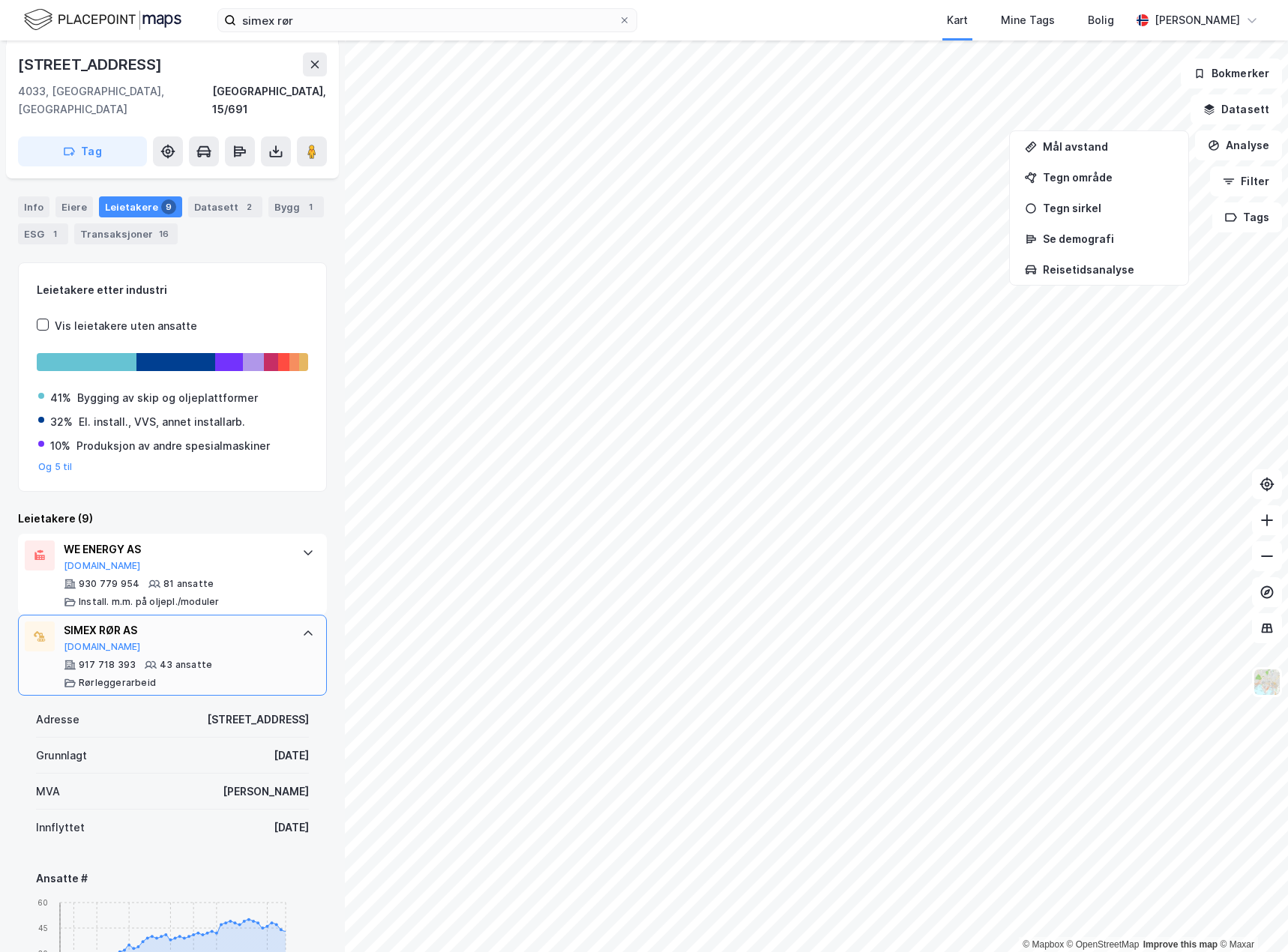
scroll to position [300, 0]
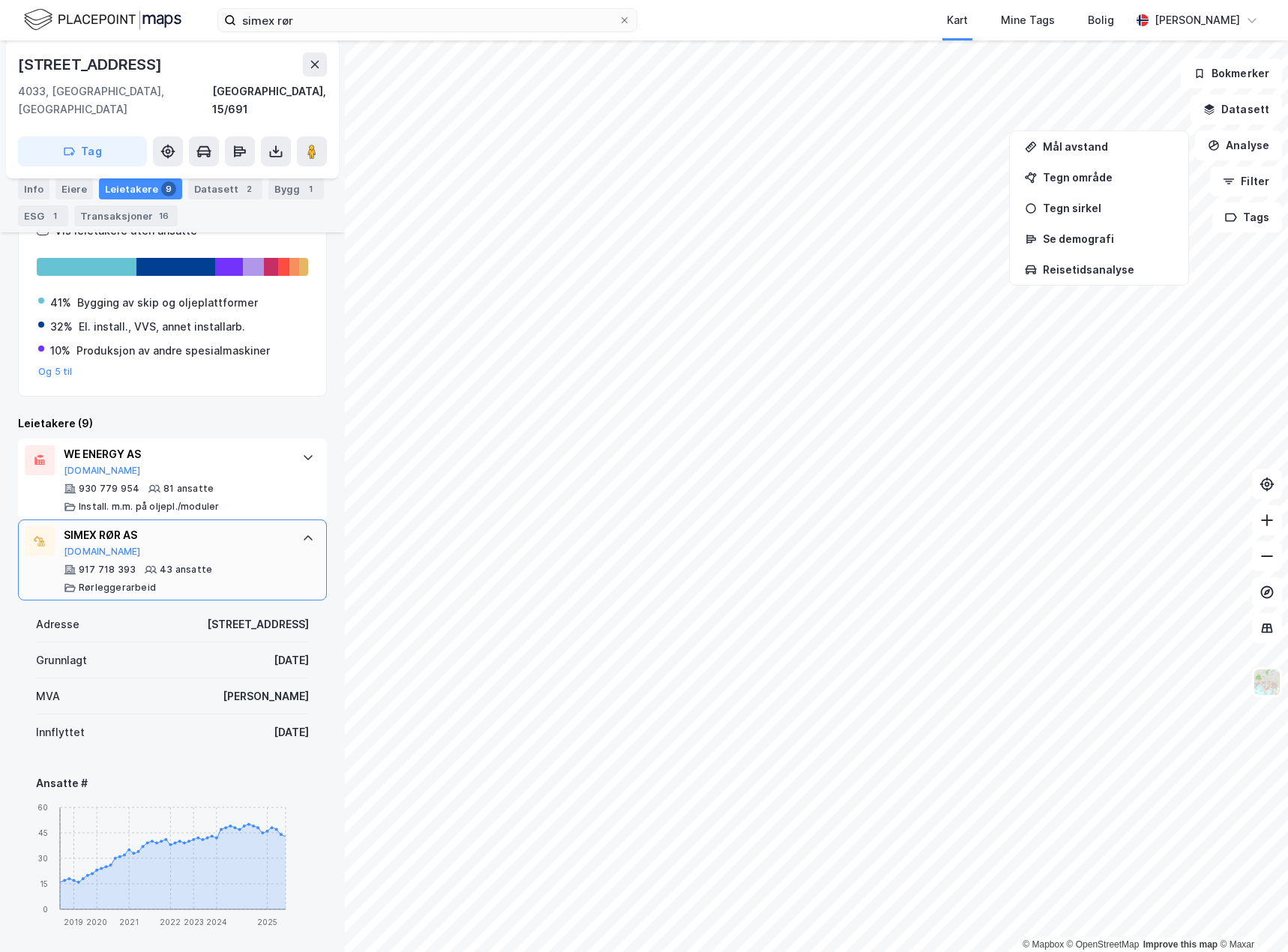
click at [290, 539] on div "SIMEX RØR AS [DOMAIN_NAME] 917 718 393 43 ansatte Rørleggerarbeid" at bounding box center [173, 560] width 309 height 81
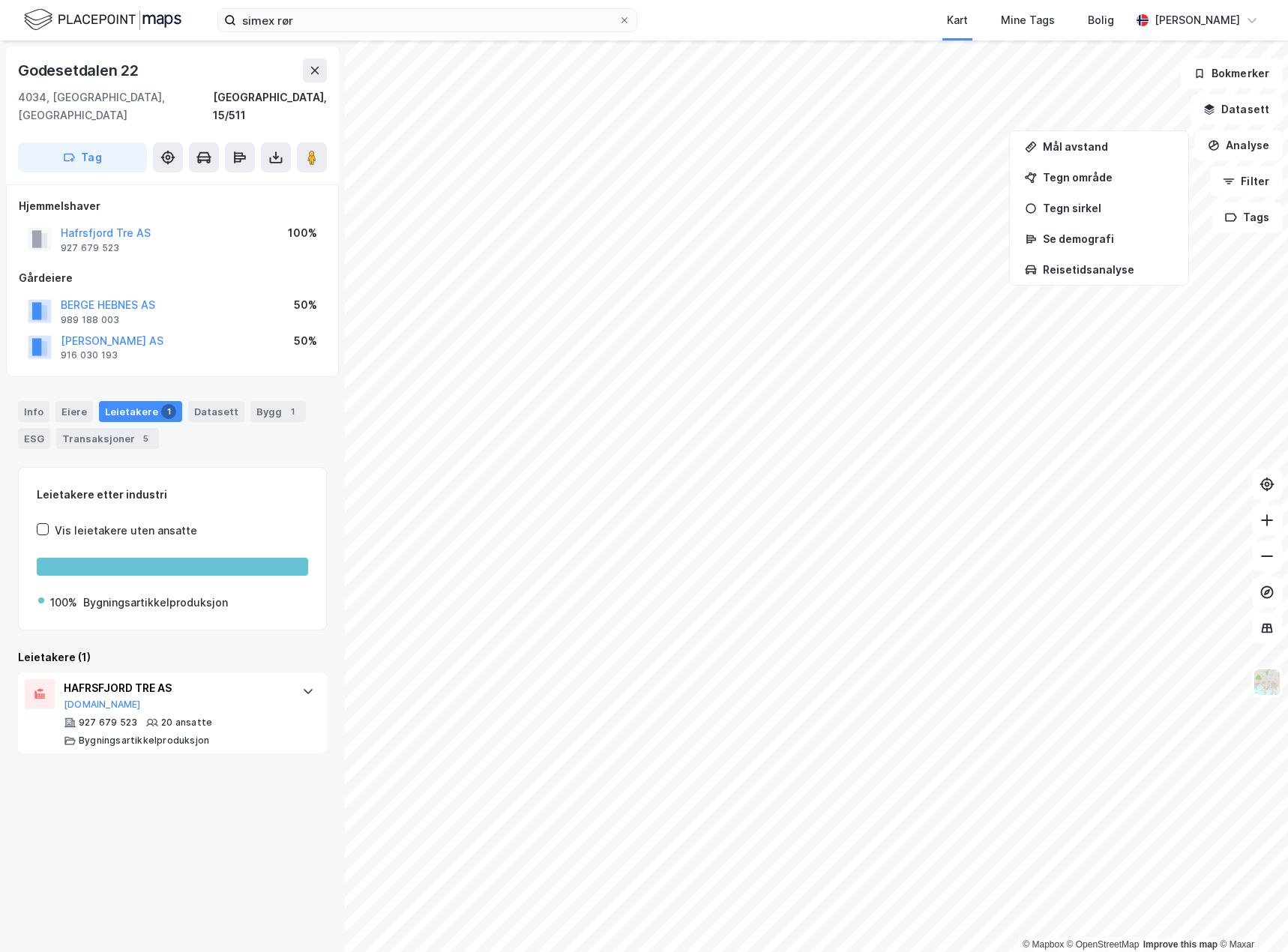
click at [310, 586] on div "© Mapbox © OpenStreetMap Improve this map © Maxar [STREET_ADDRESS], [GEOGRAPHIC…" at bounding box center [644, 496] width 1288 height 912
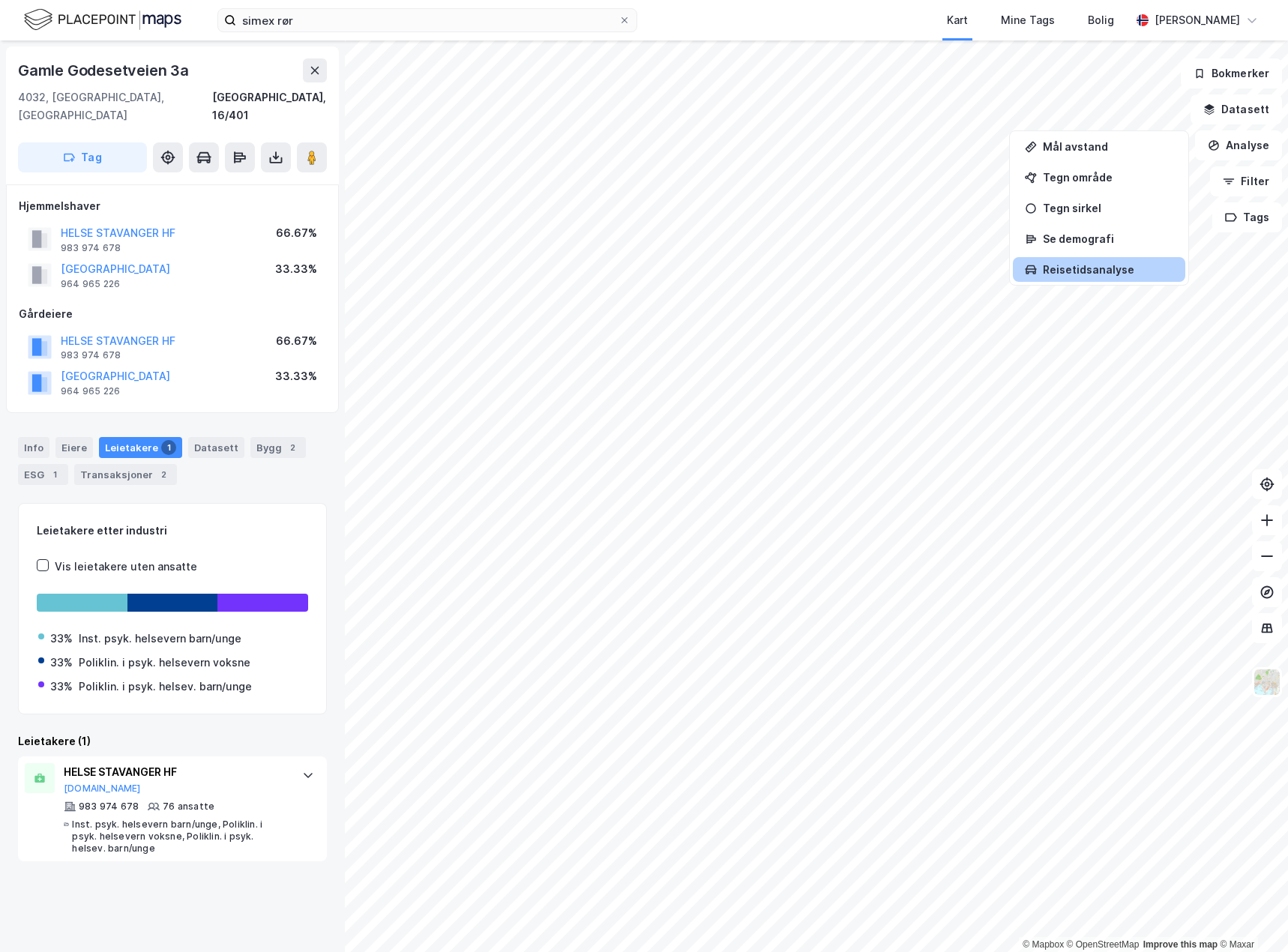
click at [1175, 263] on div "© Mapbox © OpenStreetMap Improve this map © Maxar [STREET_ADDRESS], 16/401 Tag …" at bounding box center [644, 496] width 1288 height 912
click at [1264, 497] on div "© Mapbox © OpenStreetMap Improve this map © Maxar [STREET_ADDRESS], 16/401 Tag …" at bounding box center [644, 496] width 1288 height 912
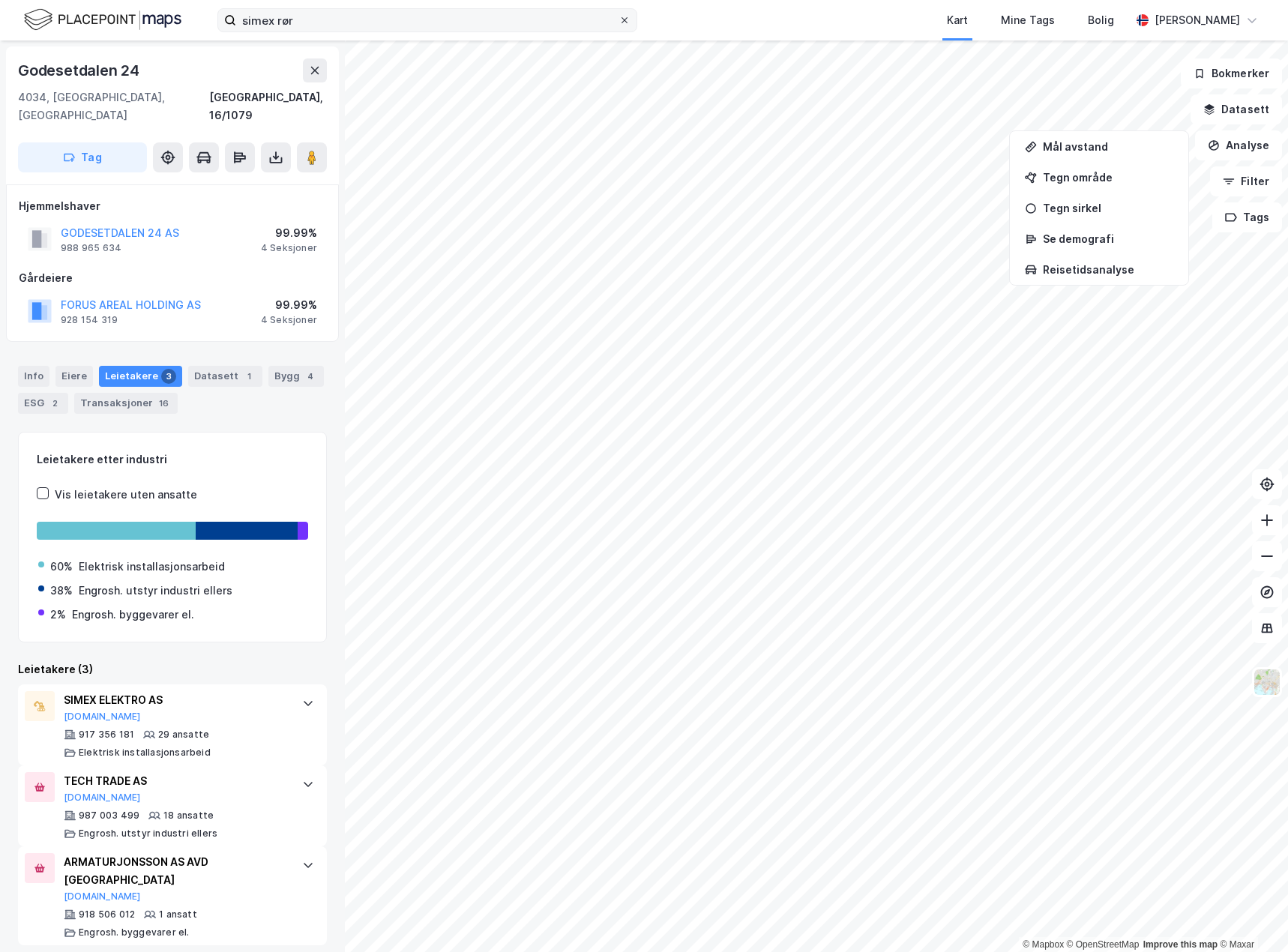
click at [623, 20] on icon at bounding box center [624, 19] width 9 height 9
click at [618, 20] on input "simex rør" at bounding box center [427, 19] width 382 height 22
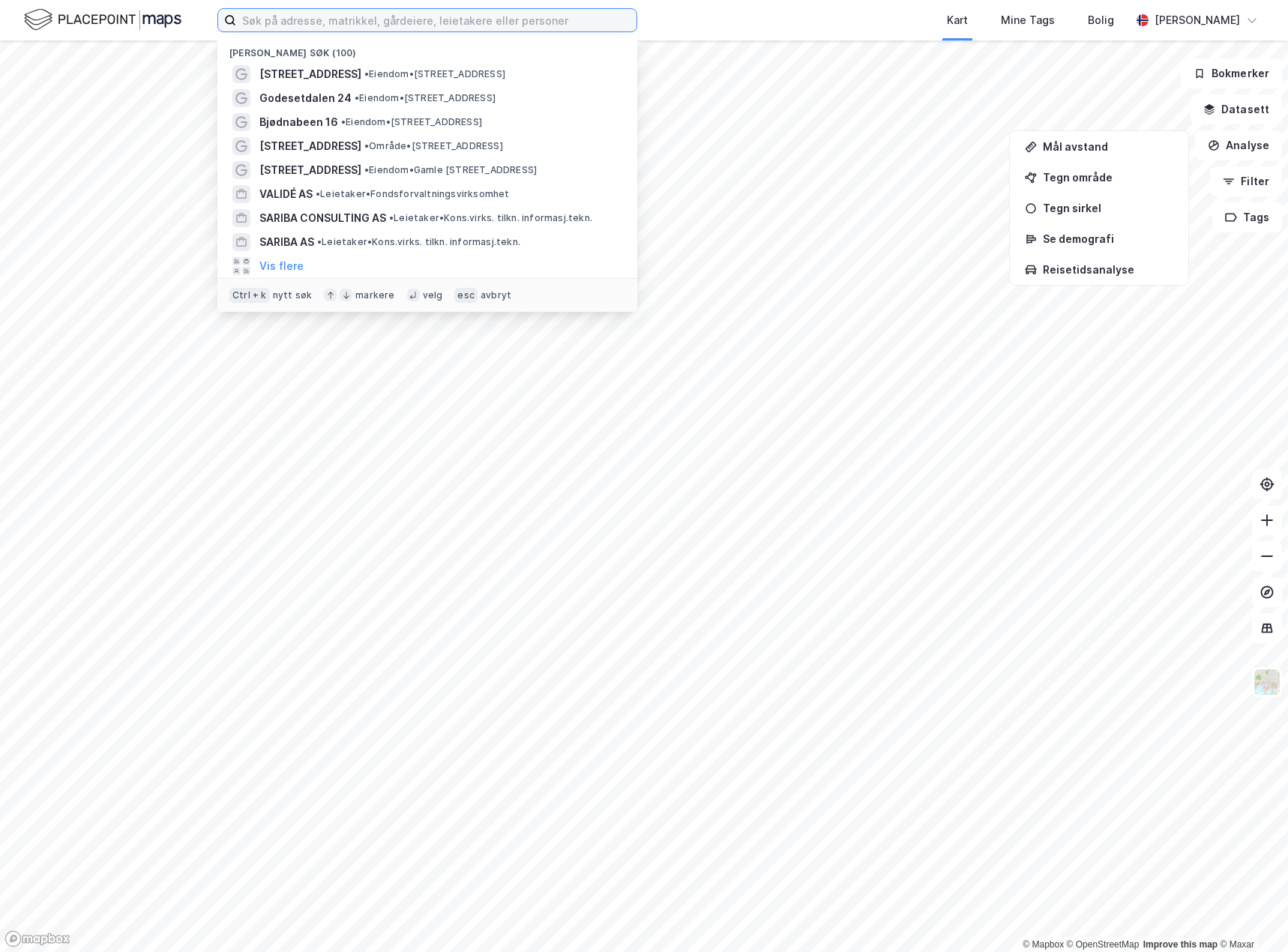
click at [500, 16] on input at bounding box center [436, 19] width 400 height 22
paste input "[STREET_ADDRESS]"
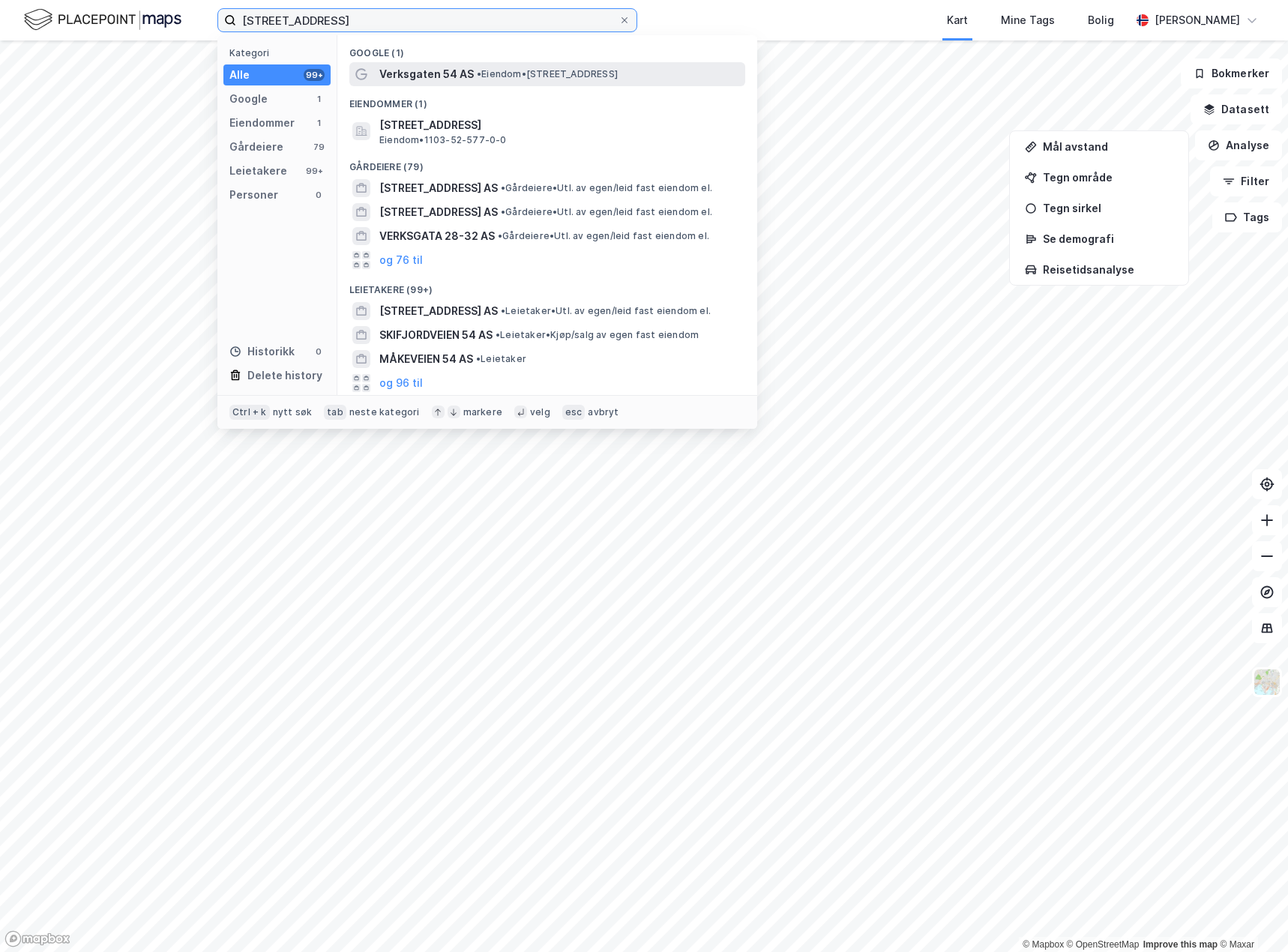
type input "[STREET_ADDRESS]"
click at [538, 72] on span "• Eiendom • [STREET_ADDRESS]" at bounding box center [547, 74] width 141 height 12
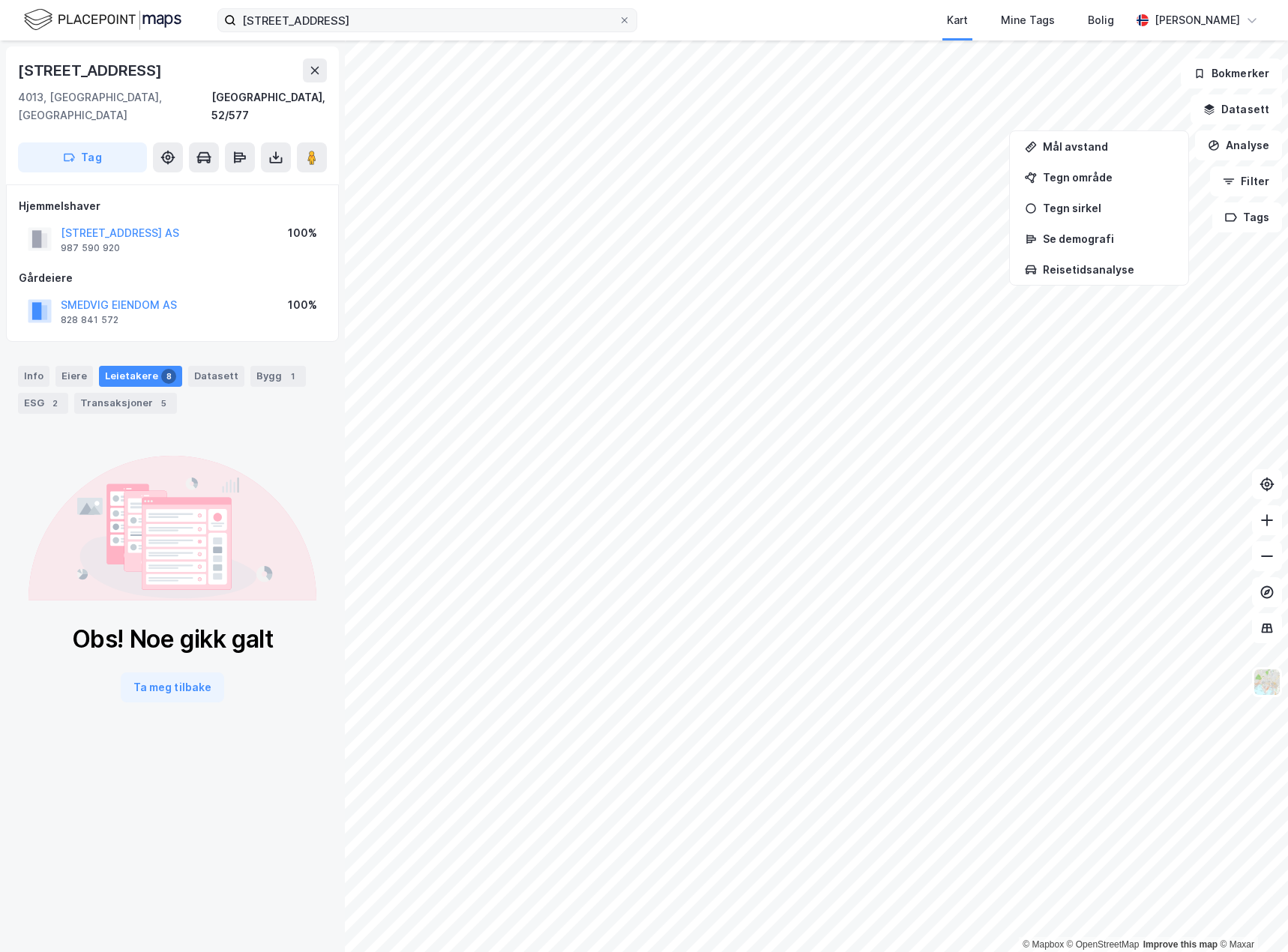
click at [630, 20] on span at bounding box center [624, 20] width 12 height 12
click at [618, 20] on input "[STREET_ADDRESS]" at bounding box center [427, 19] width 382 height 22
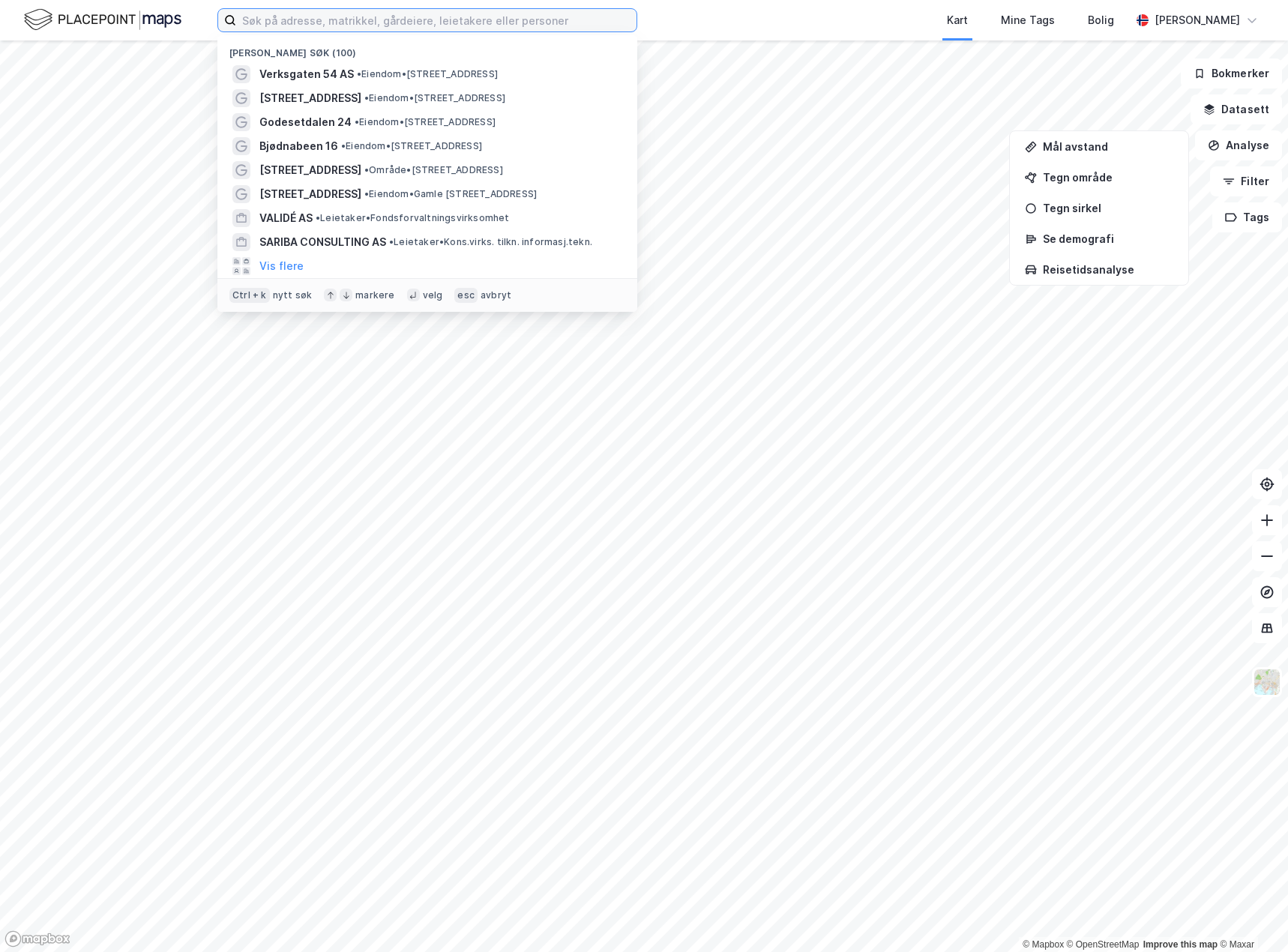
paste input "Østervåg 25"
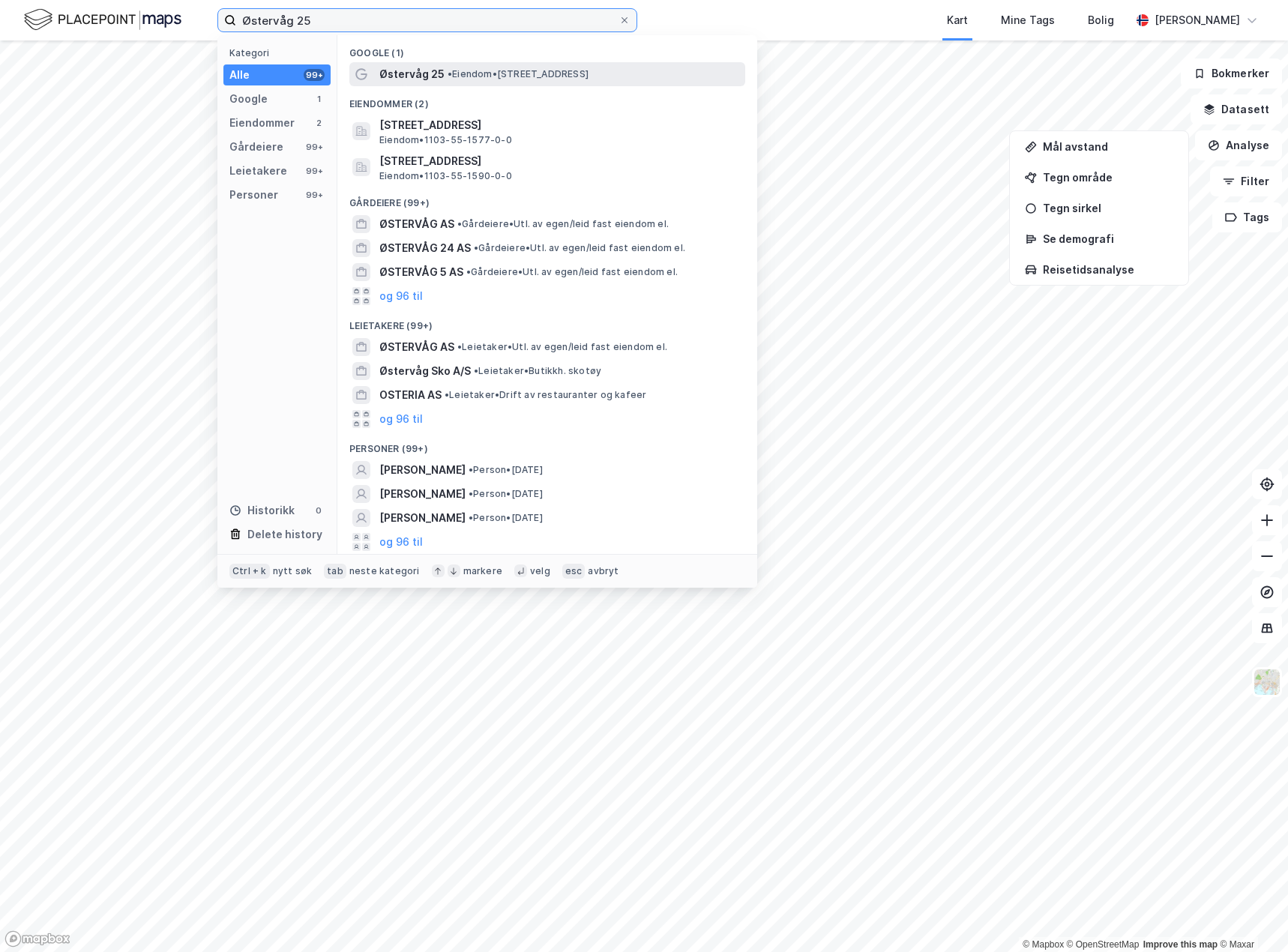
type input "Østervåg 25"
click at [487, 71] on span "• Eiendom • [STREET_ADDRESS]" at bounding box center [518, 74] width 141 height 12
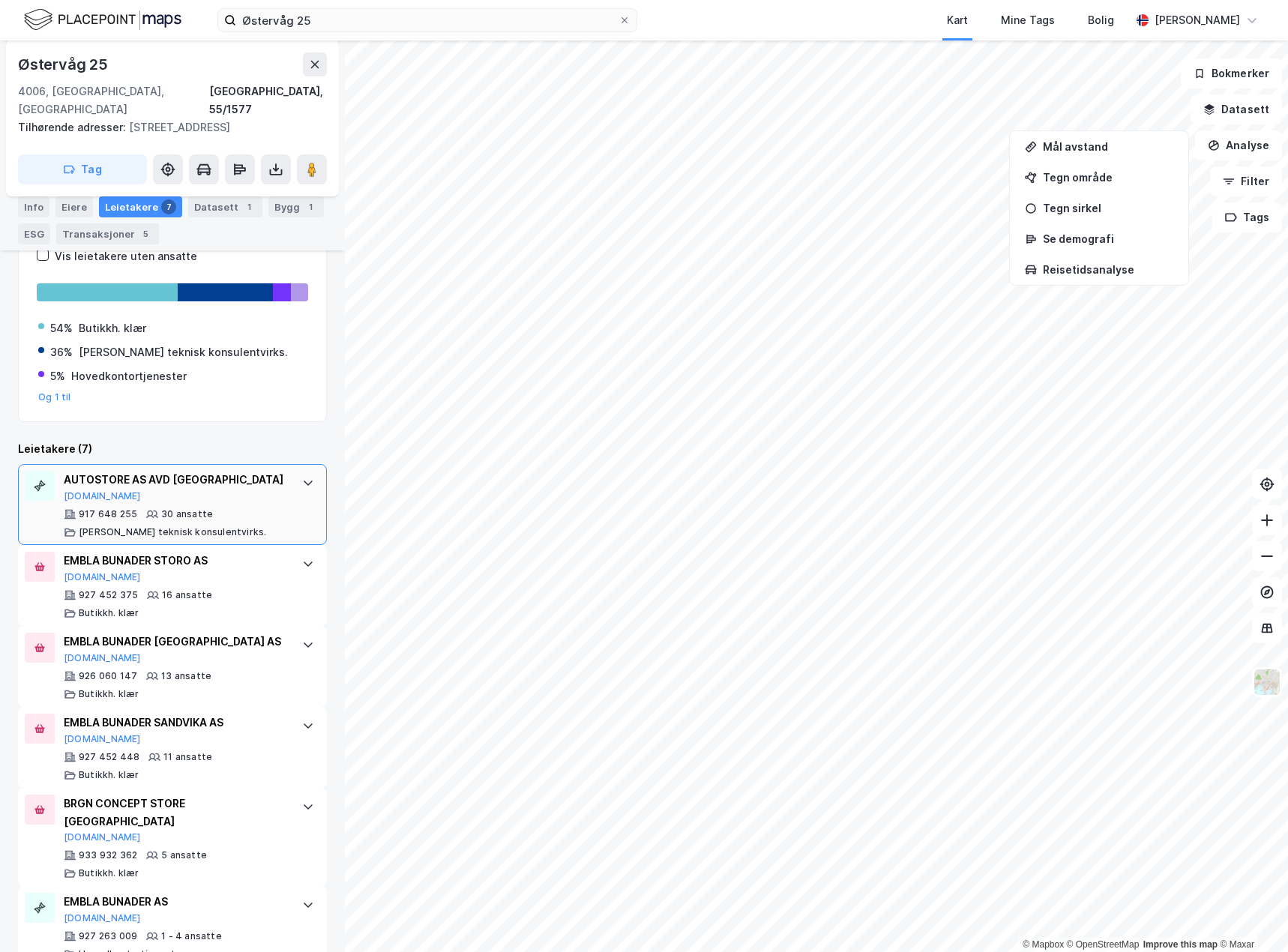
scroll to position [185, 0]
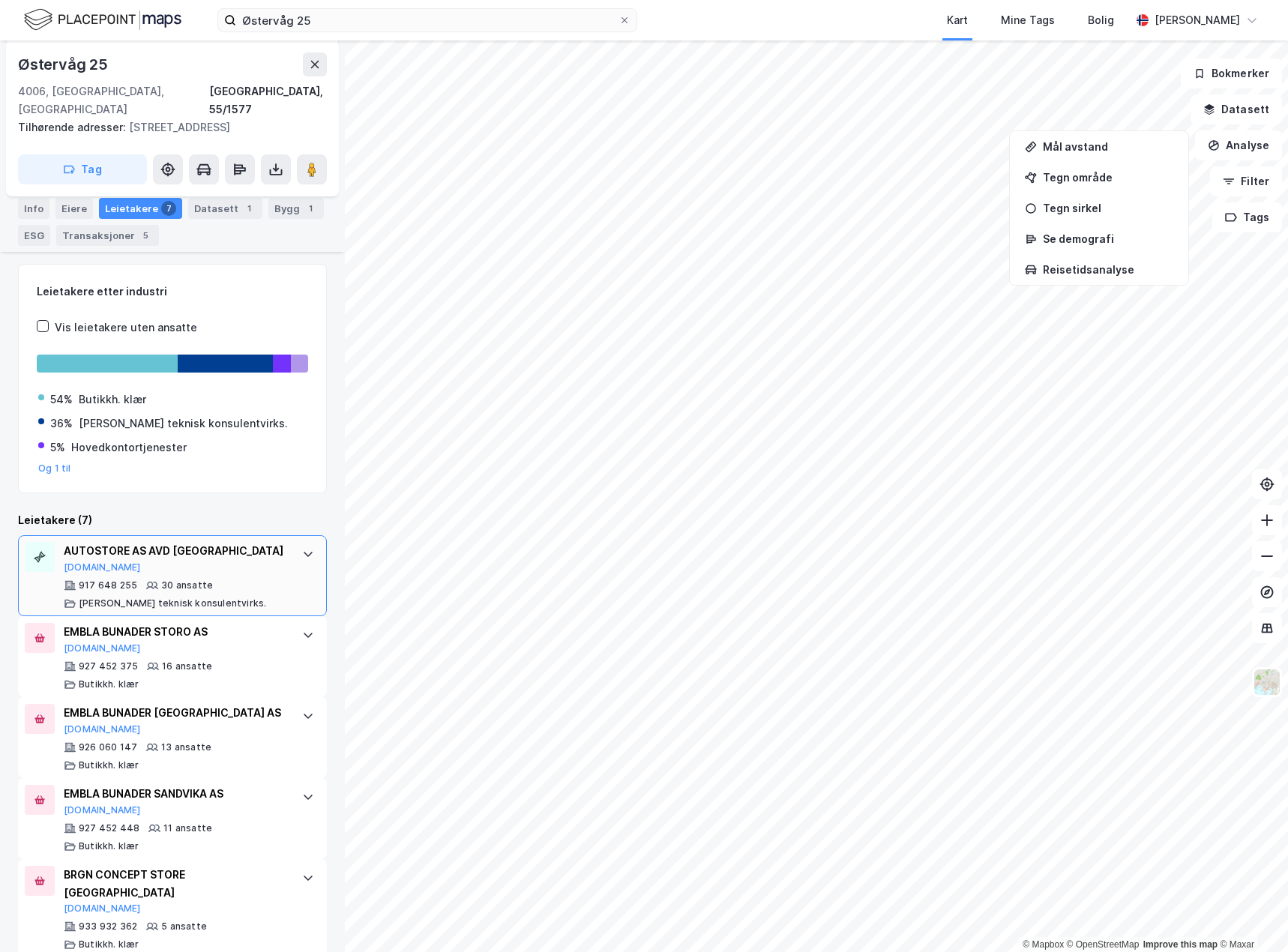
click at [297, 559] on div "AUTOSTORE AS AVD STAVANGER [DOMAIN_NAME] 917 648 255 30 ansatte [PERSON_NAME] t…" at bounding box center [173, 576] width 309 height 81
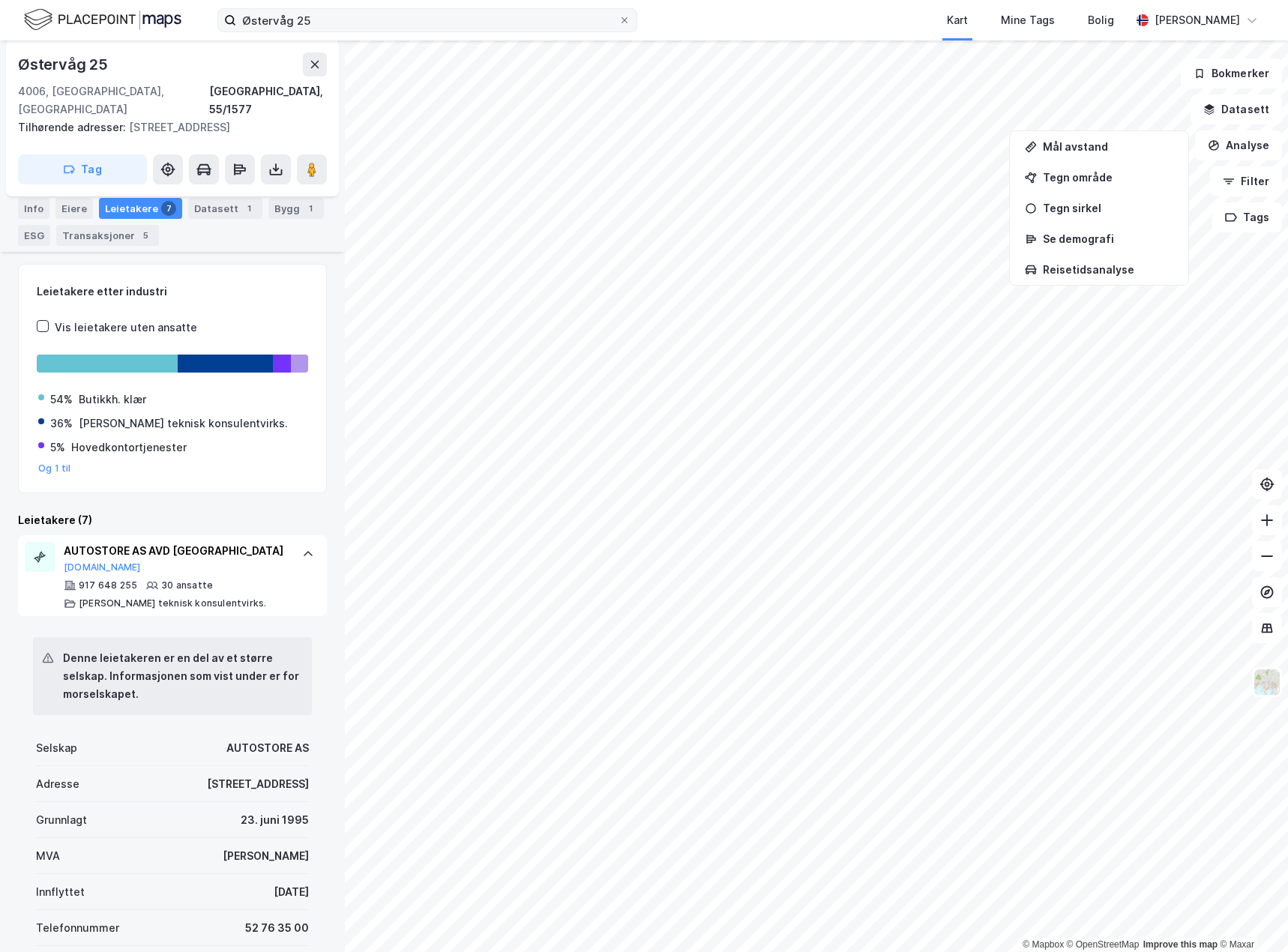
drag, startPoint x: 627, startPoint y: 21, endPoint x: 508, endPoint y: 26, distance: 119.1
click at [627, 21] on icon at bounding box center [624, 19] width 9 height 9
click at [618, 21] on input "Østervåg 25" at bounding box center [427, 19] width 382 height 22
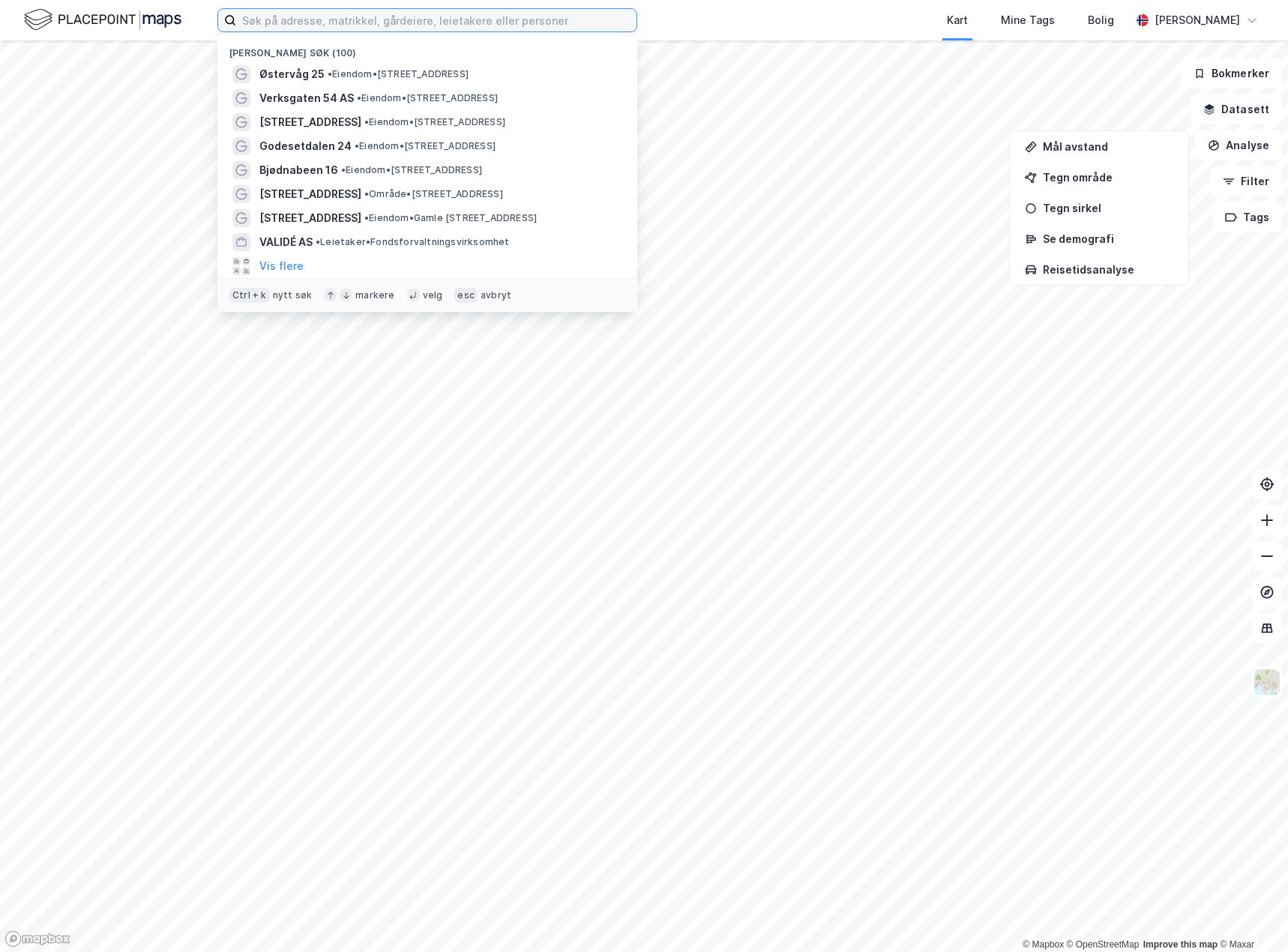
paste input "[STREET_ADDRESS]"
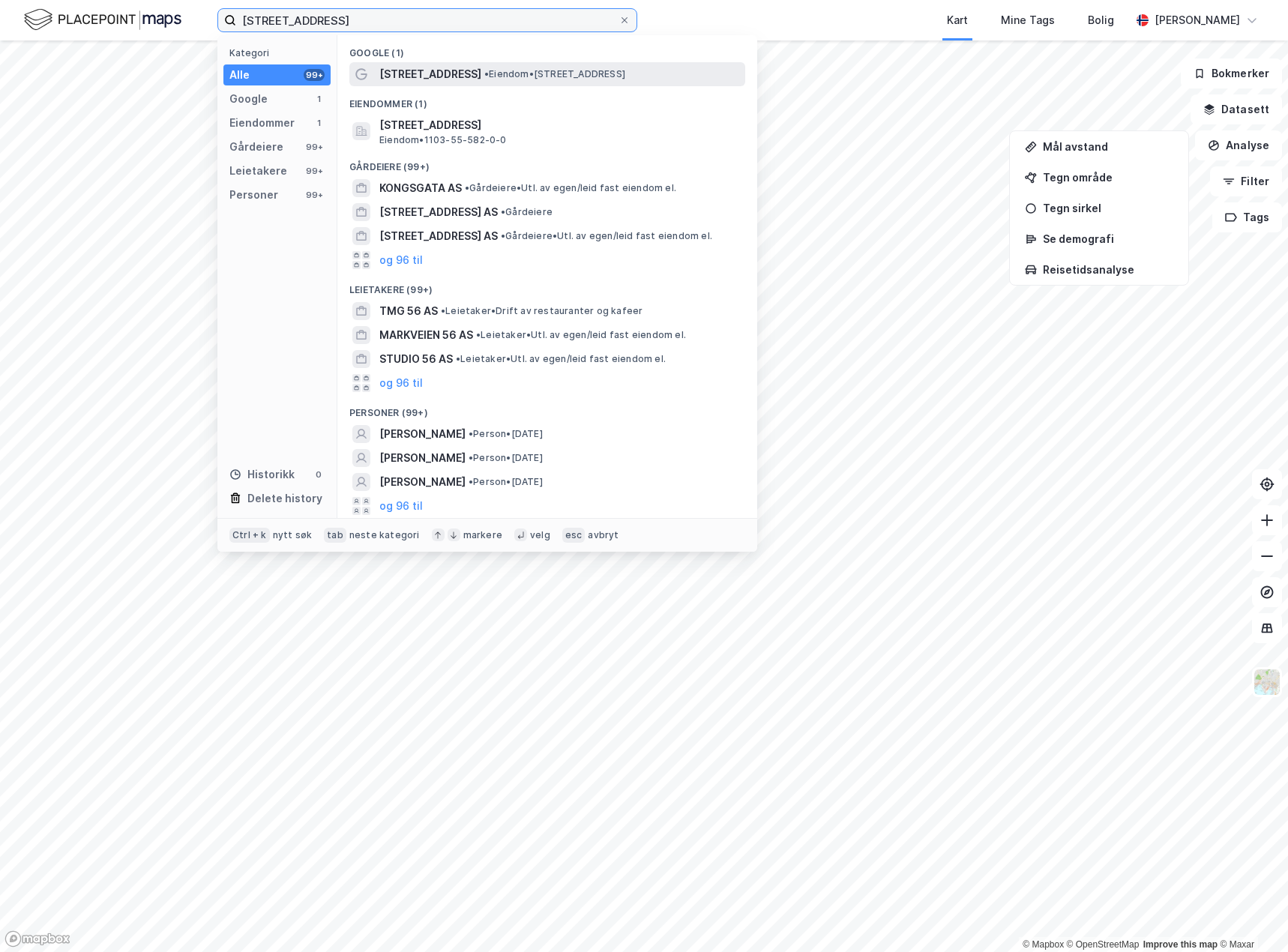
type input "[STREET_ADDRESS]"
click at [428, 70] on span "[STREET_ADDRESS]" at bounding box center [429, 74] width 102 height 18
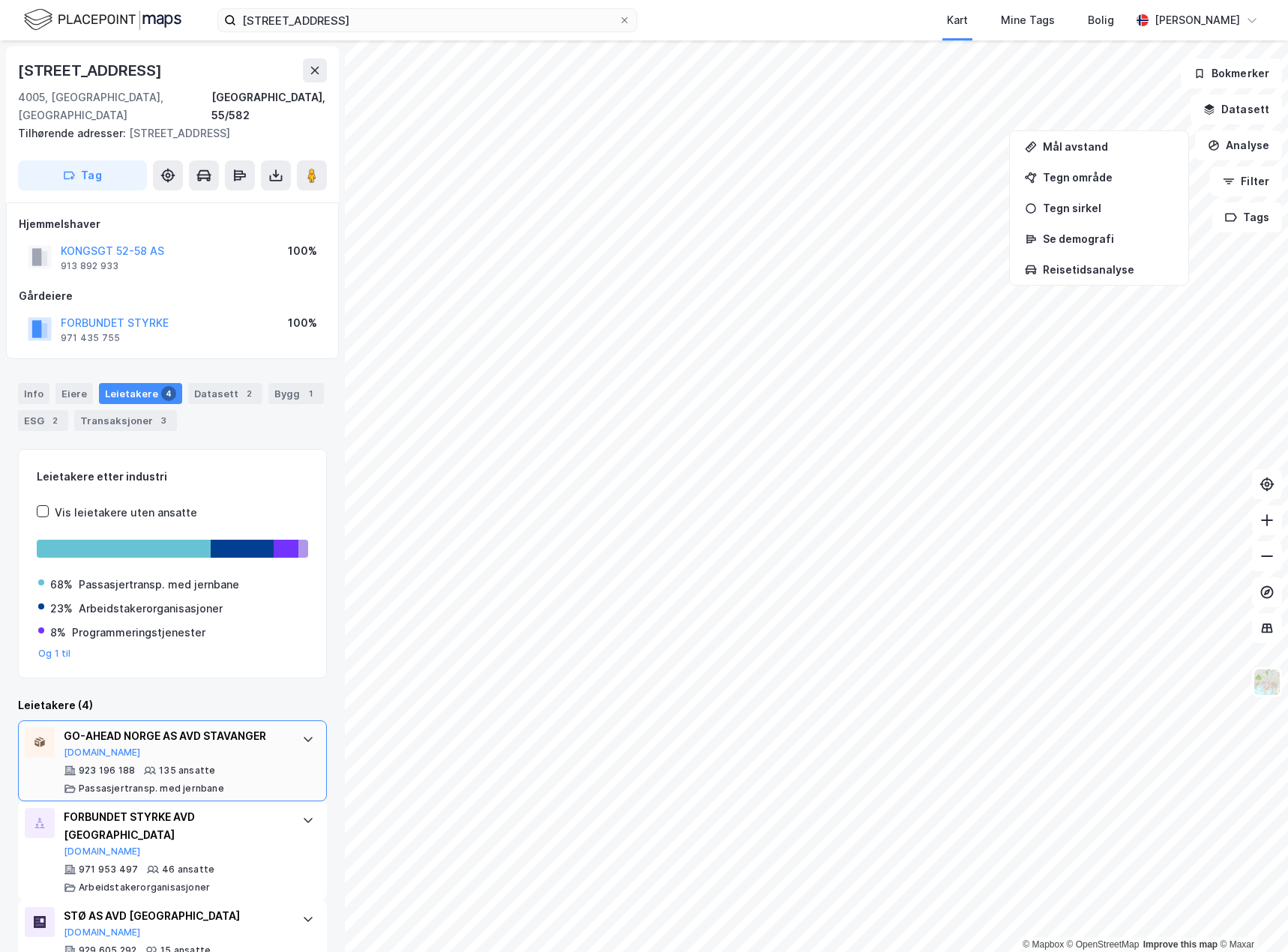
click at [277, 745] on div "GO-AHEAD NORGE AS AVD STAVANGER [DOMAIN_NAME] 923 196 188 135 ansatte Passasjer…" at bounding box center [173, 761] width 309 height 81
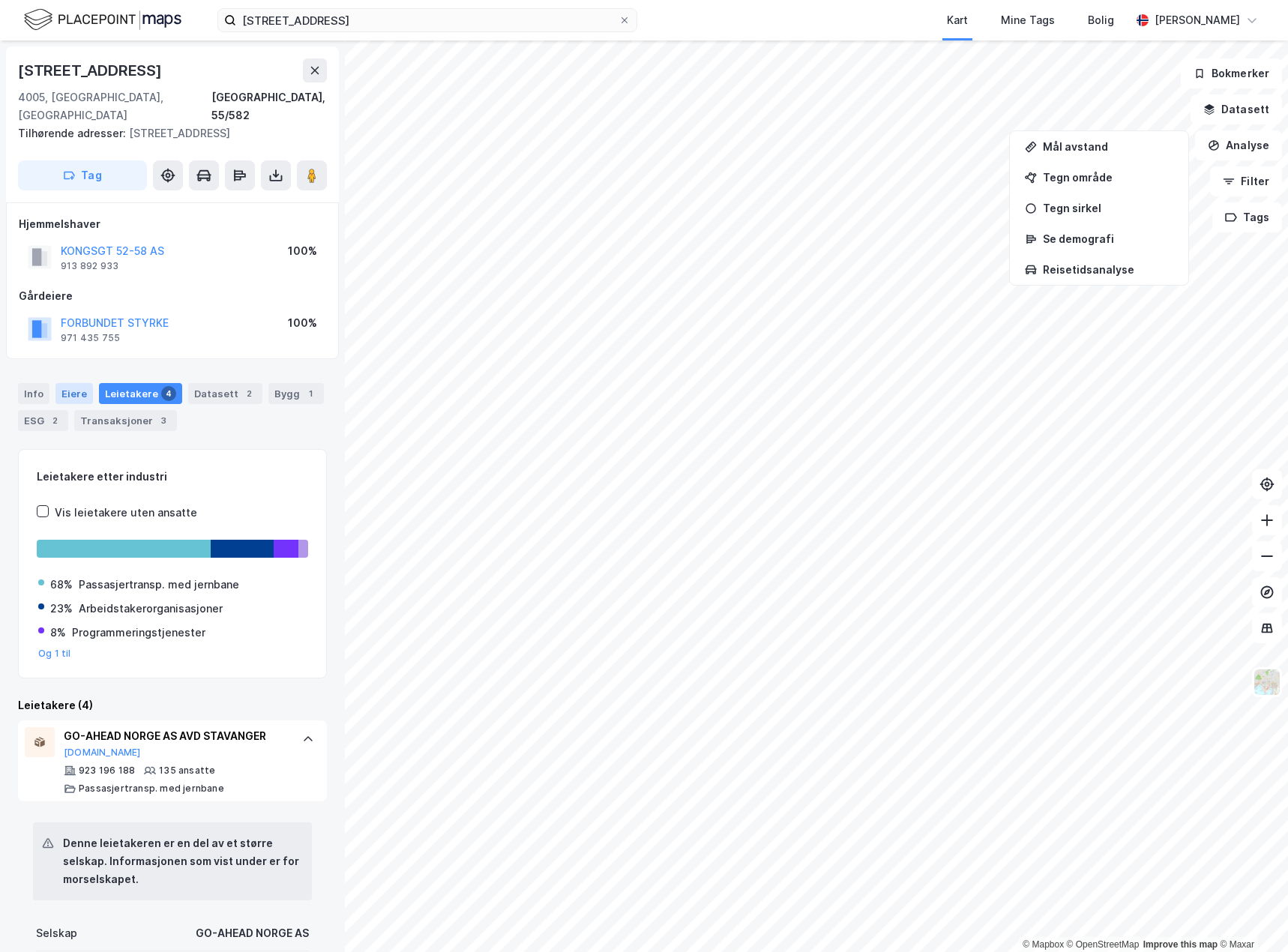
click at [79, 388] on div "Eiere" at bounding box center [74, 394] width 38 height 21
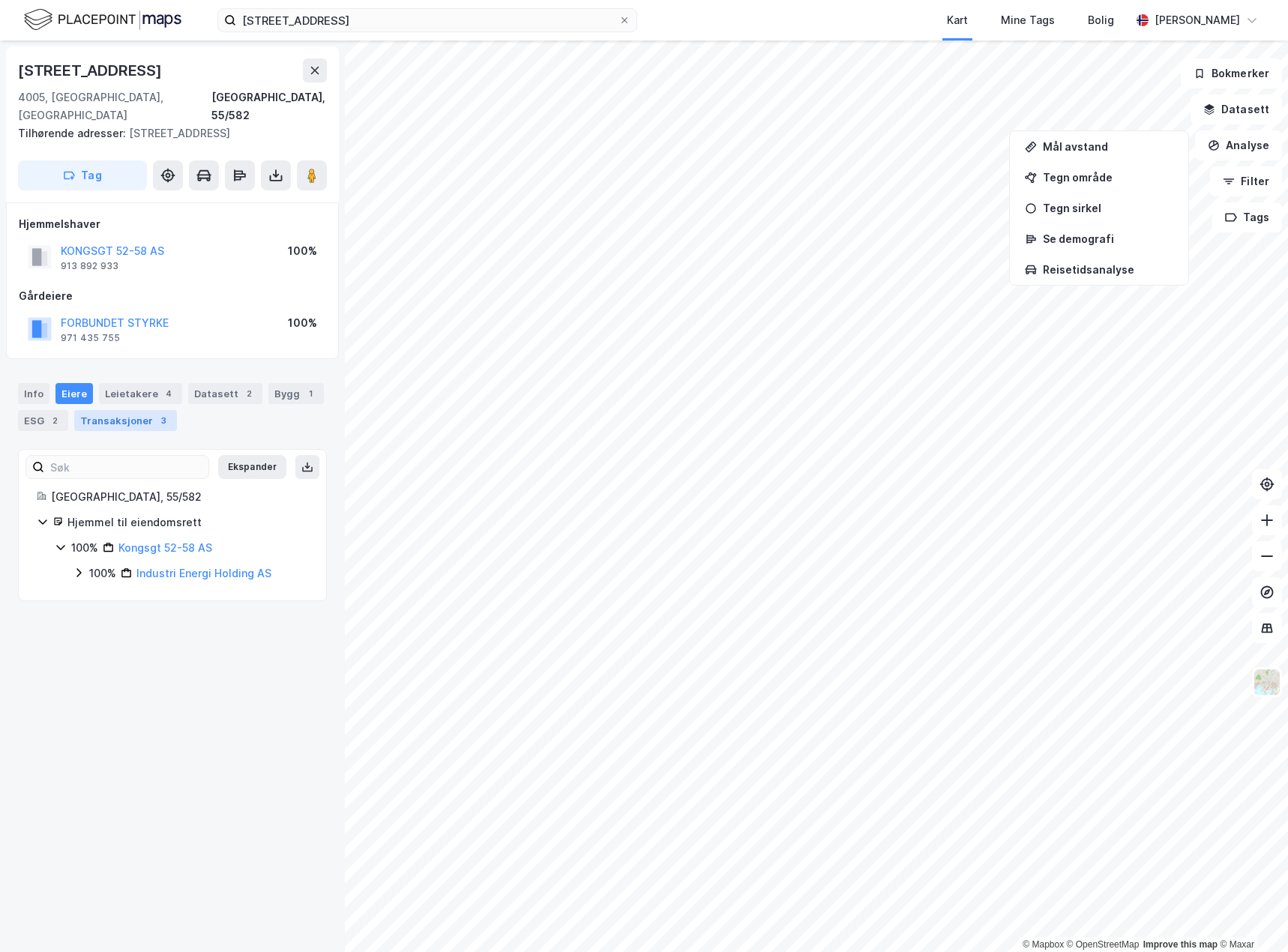
click at [93, 426] on div "Transaksjoner 3" at bounding box center [126, 421] width 103 height 21
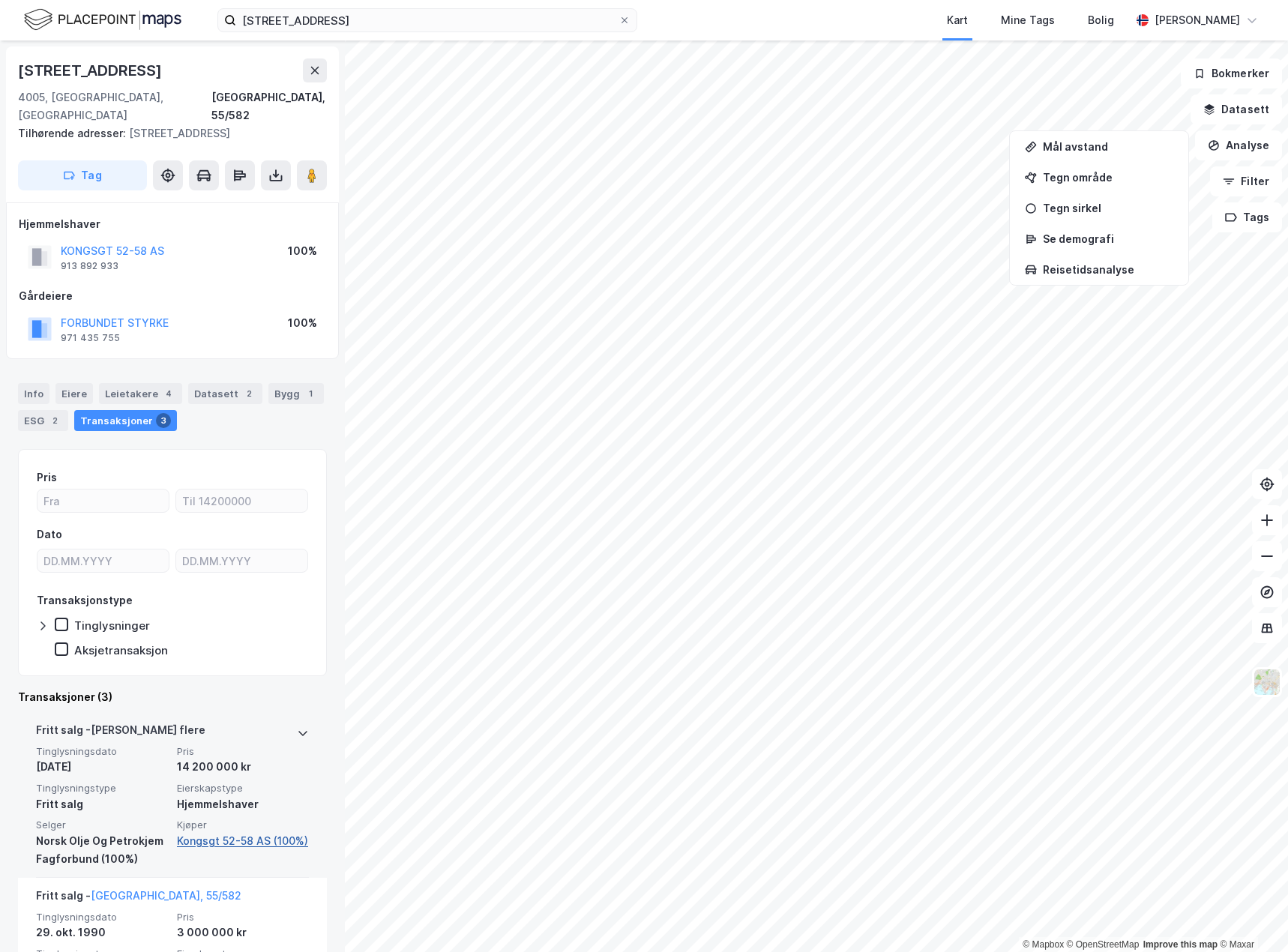
click at [230, 844] on link "Kongsgt 52-58 AS (100%)" at bounding box center [243, 841] width 132 height 18
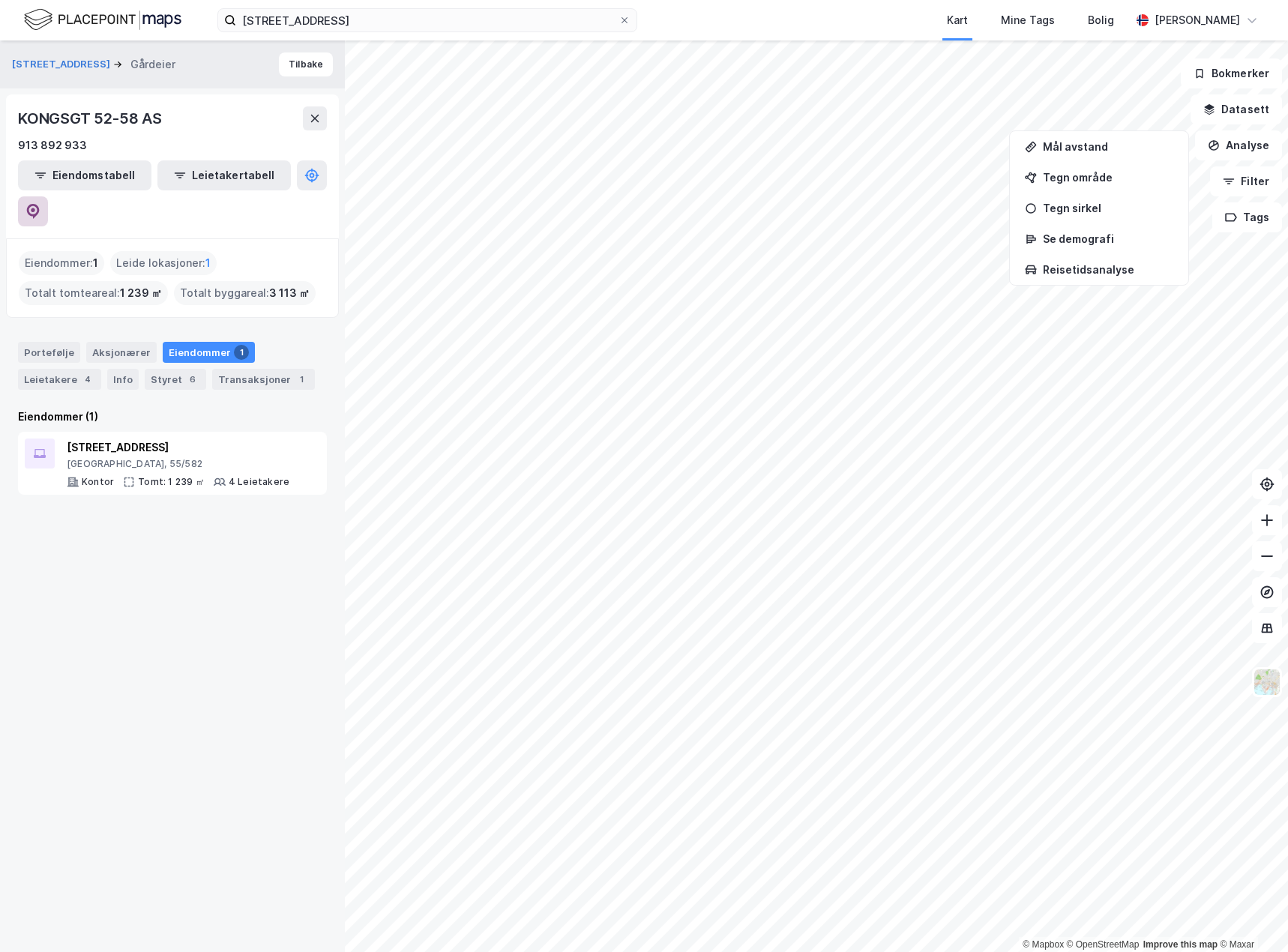
click at [48, 197] on button at bounding box center [33, 211] width 30 height 30
click at [303, 62] on button "Tilbake" at bounding box center [306, 64] width 54 height 24
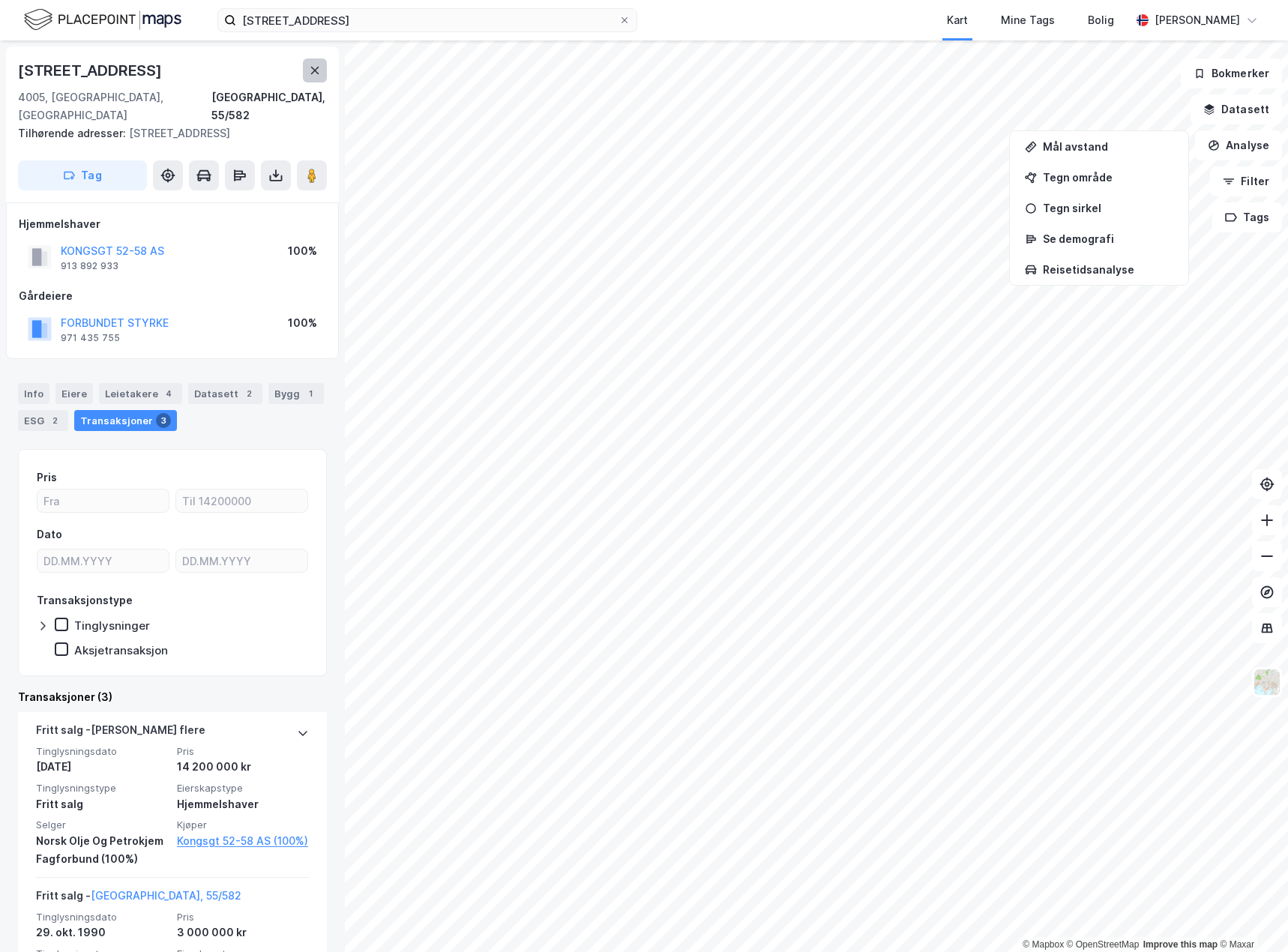
click at [310, 67] on icon at bounding box center [315, 71] width 12 height 12
click at [627, 21] on icon at bounding box center [624, 19] width 9 height 9
click at [618, 21] on input "[STREET_ADDRESS]" at bounding box center [427, 19] width 382 height 22
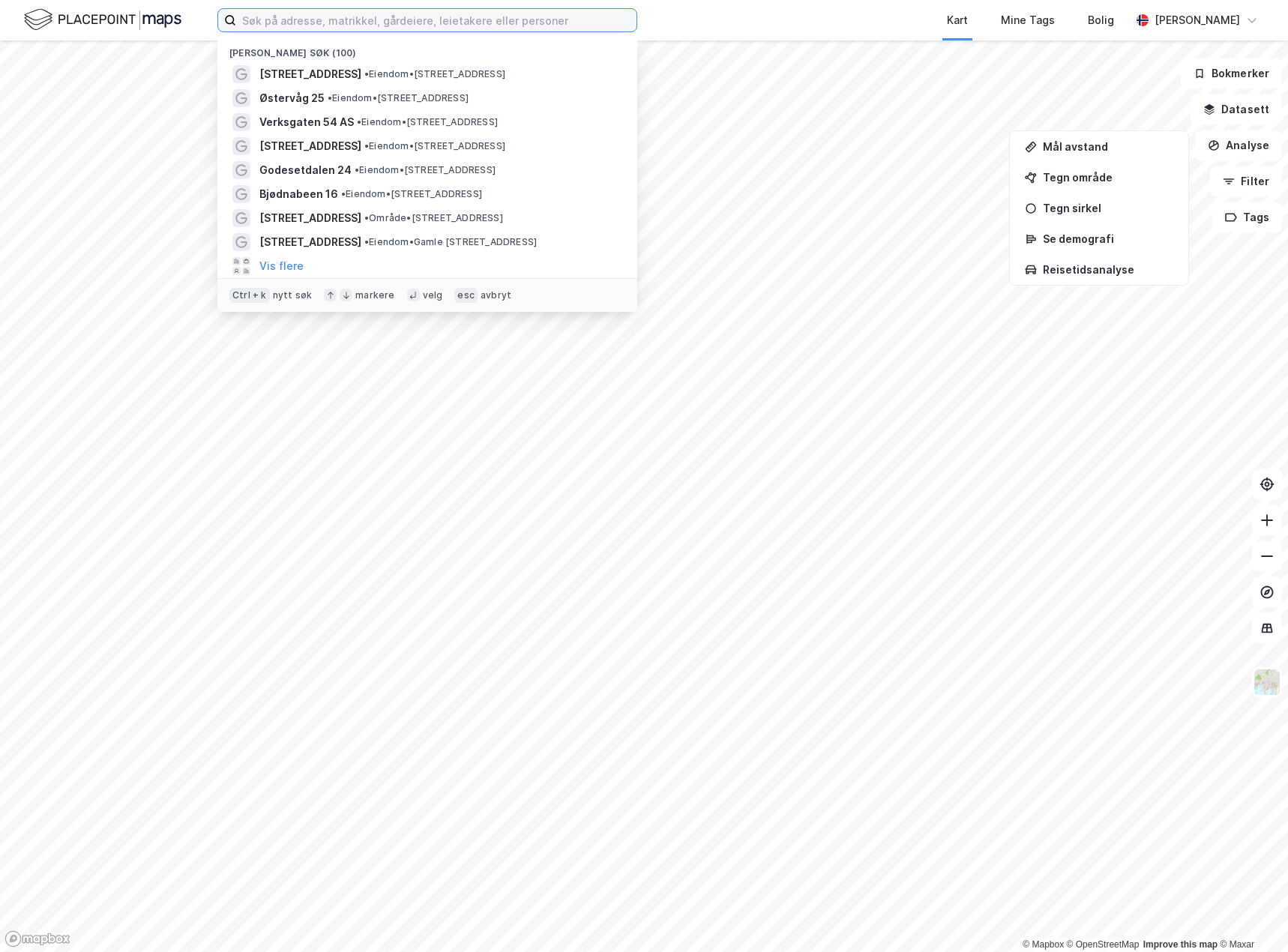
paste input "Madlaveien 10"
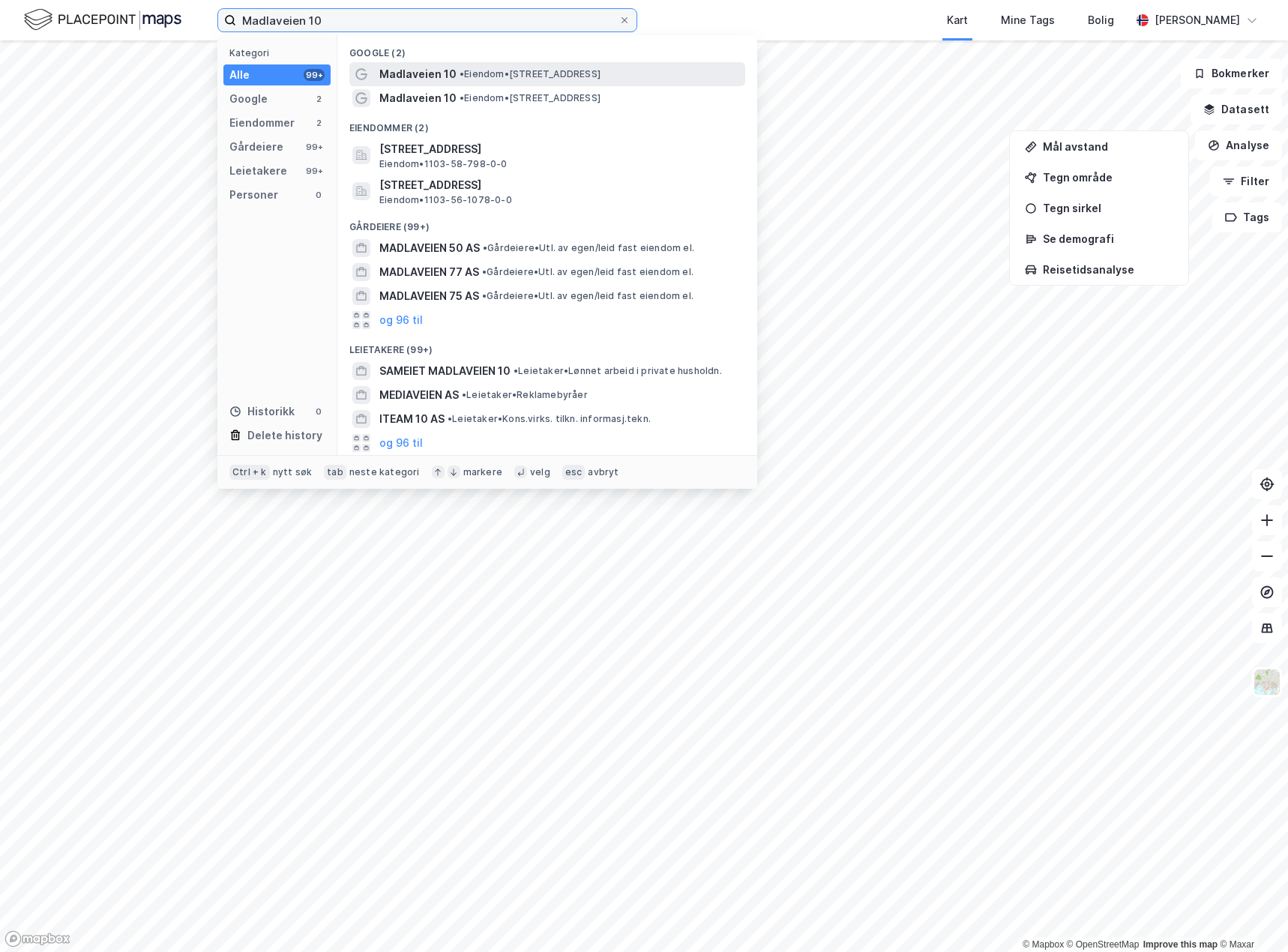
type input "Madlaveien 10"
click at [489, 76] on span "• Eiendom • [STREET_ADDRESS]" at bounding box center [529, 74] width 141 height 12
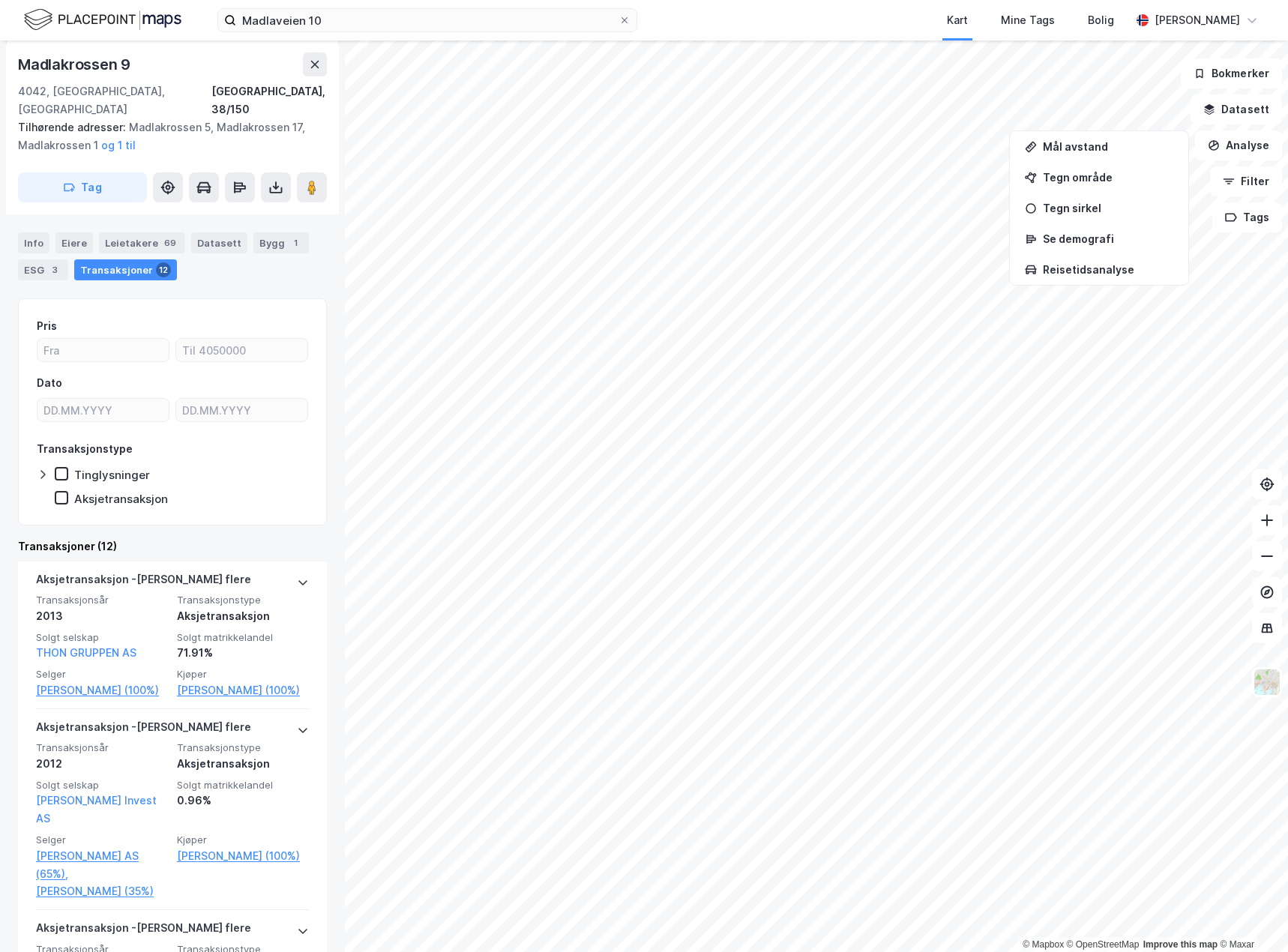
scroll to position [300, 0]
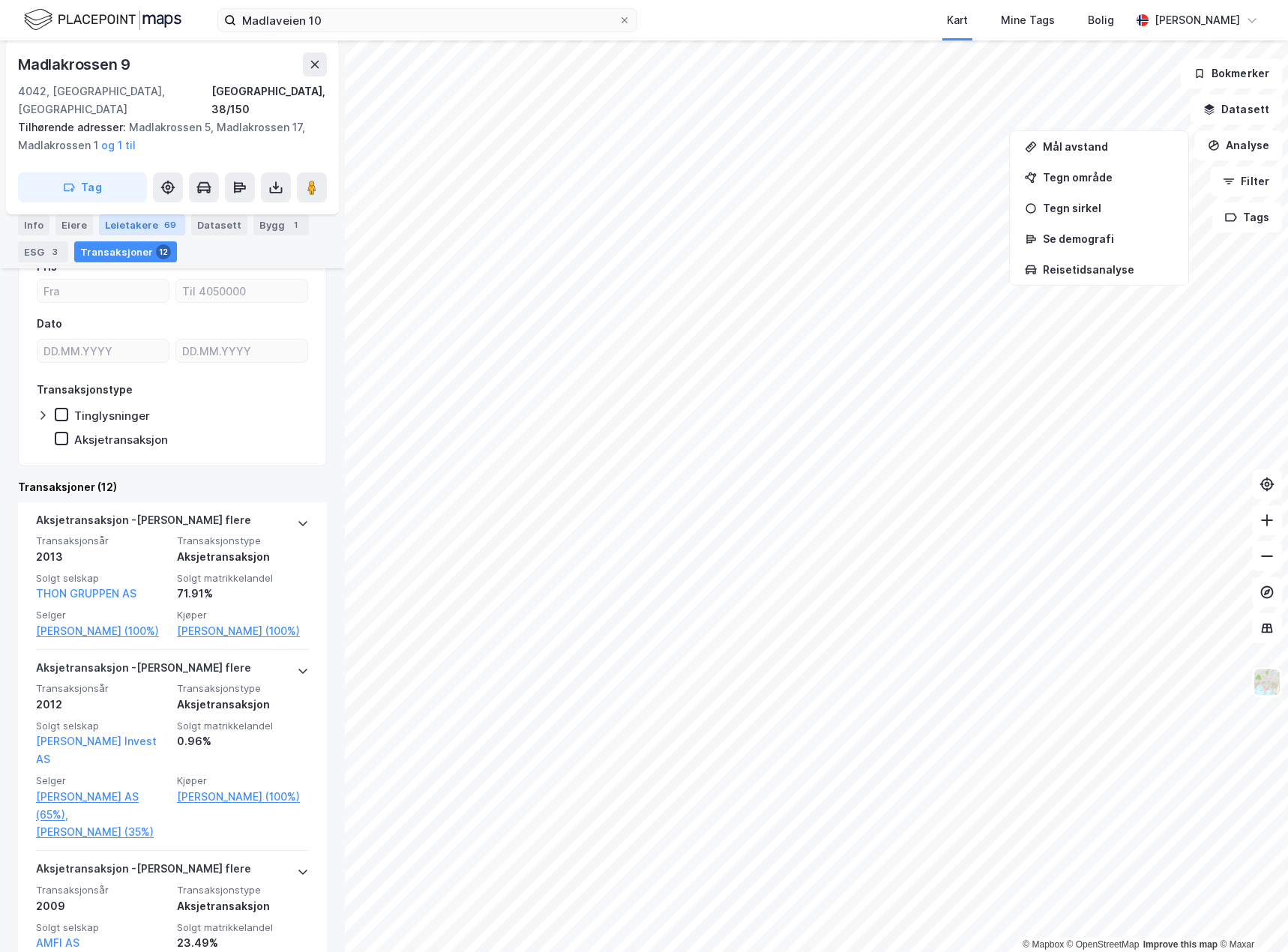
click at [145, 232] on div "Leietakere 69" at bounding box center [141, 225] width 86 height 21
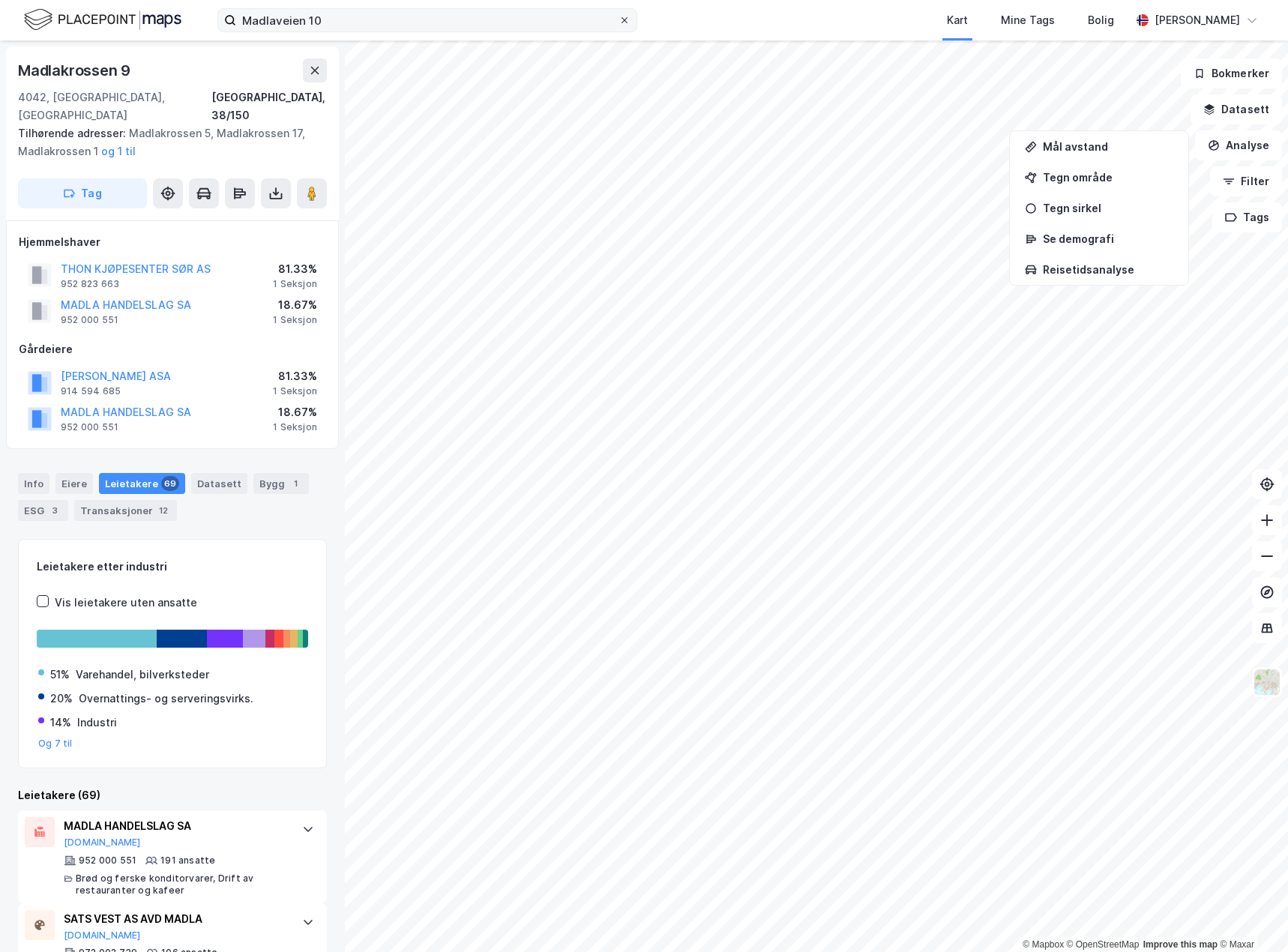
click at [624, 19] on icon at bounding box center [624, 19] width 9 height 9
click at [618, 19] on input "Madlaveien 10" at bounding box center [427, 19] width 382 height 22
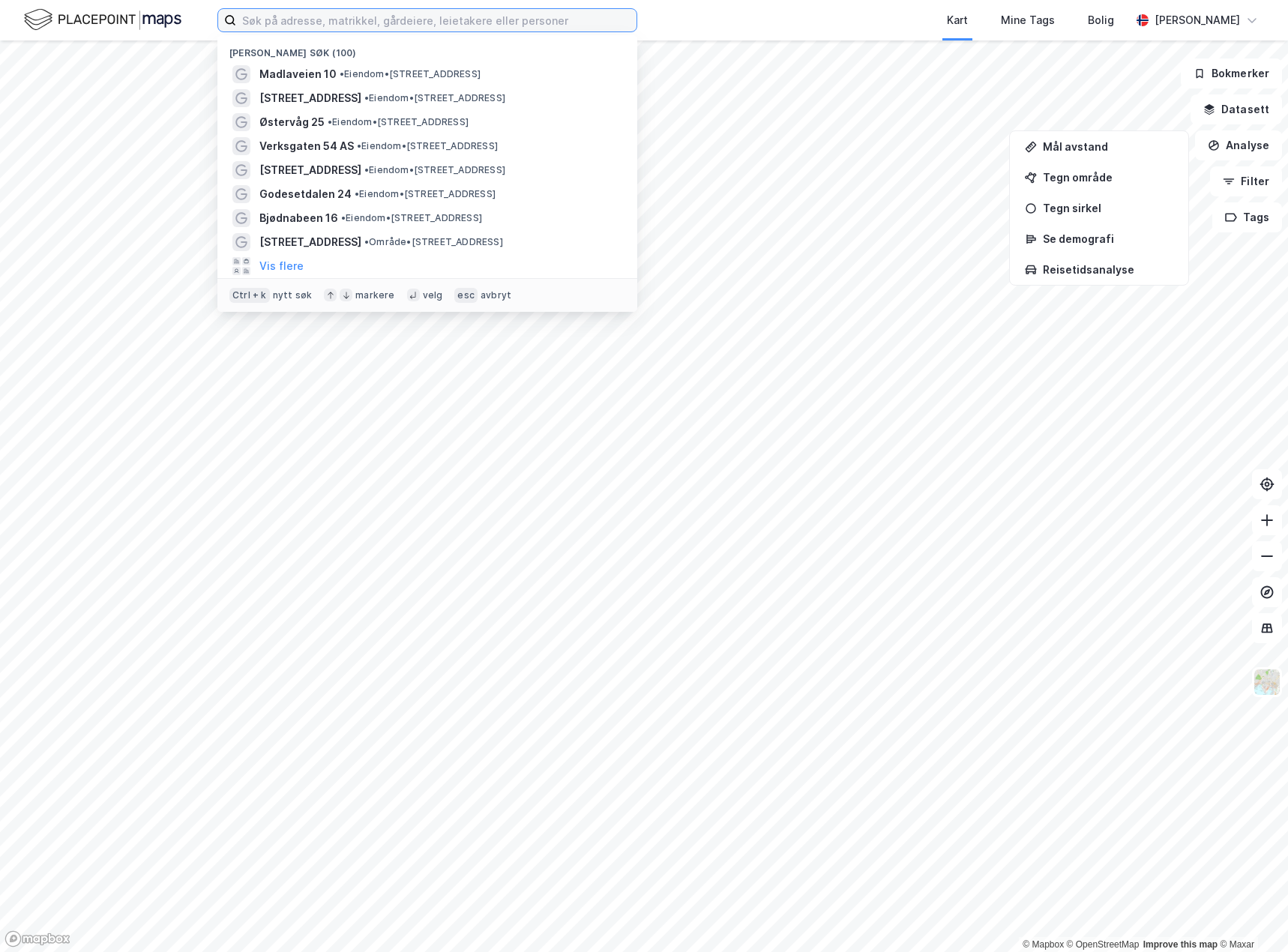
paste input "[PERSON_NAME]' gate 25"
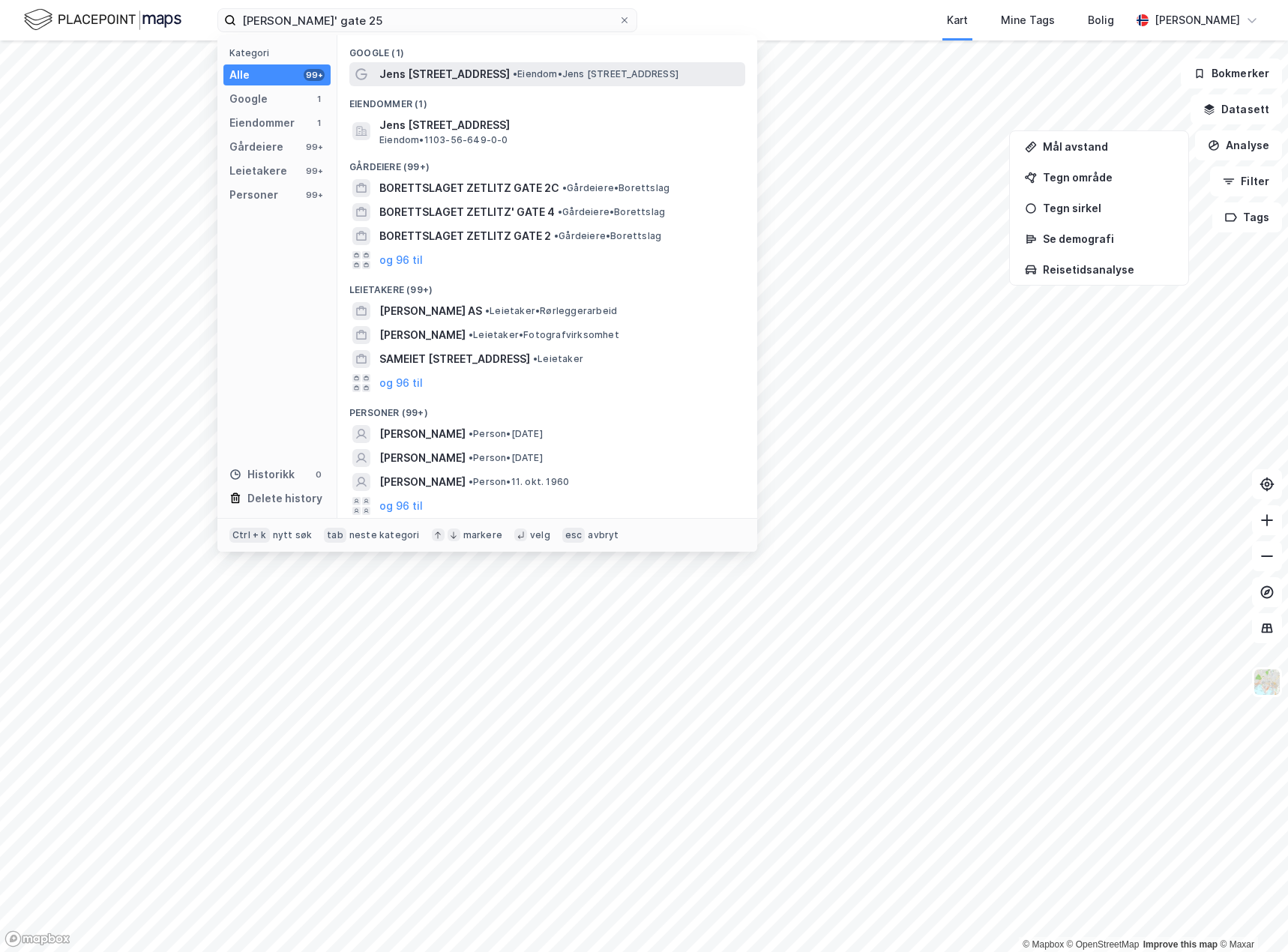
click at [466, 76] on span "Jens [STREET_ADDRESS]" at bounding box center [444, 74] width 131 height 18
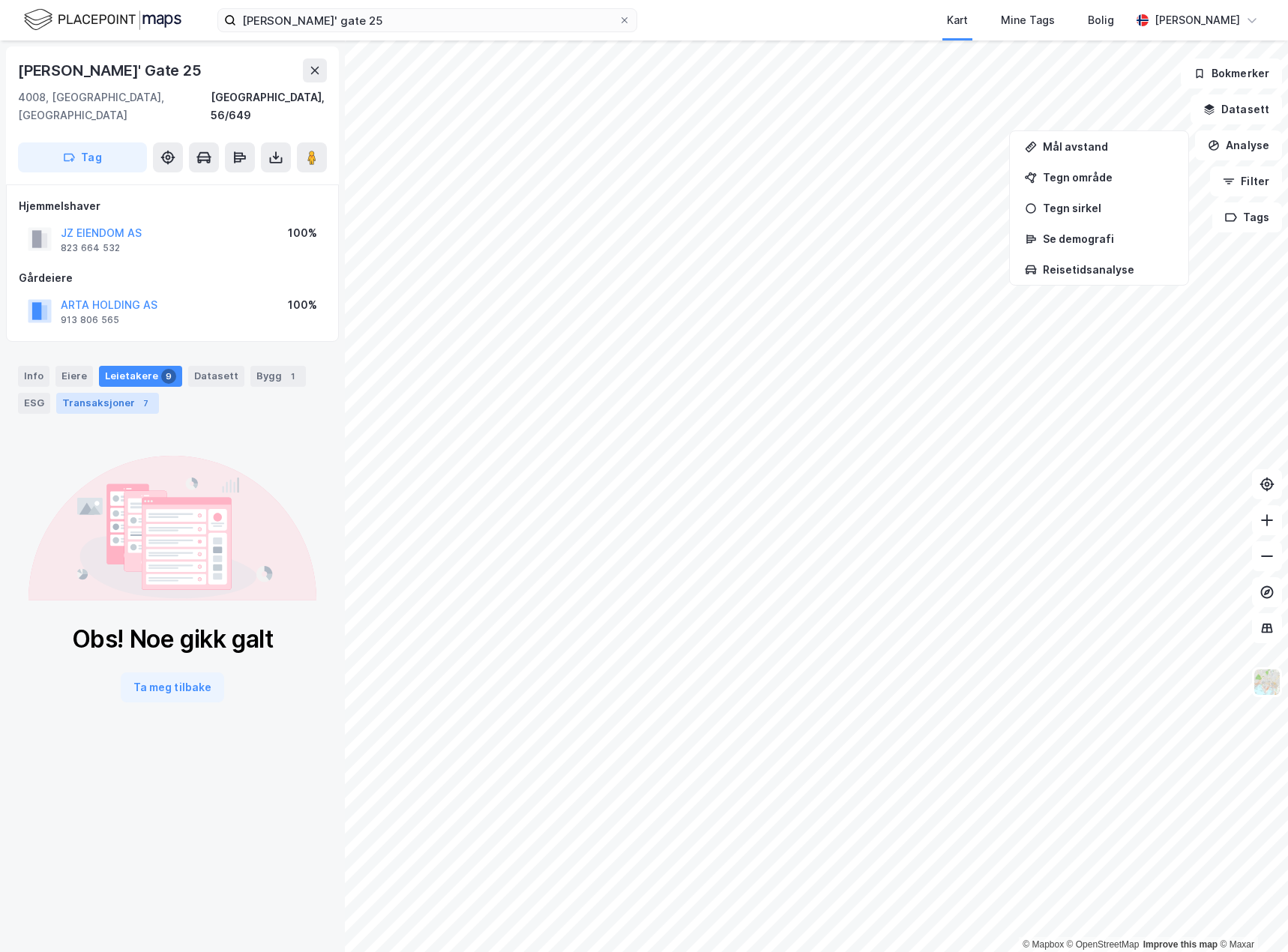
click at [107, 393] on div "Transaksjoner 7" at bounding box center [108, 403] width 103 height 21
click at [34, 365] on div "Info" at bounding box center [34, 376] width 31 height 21
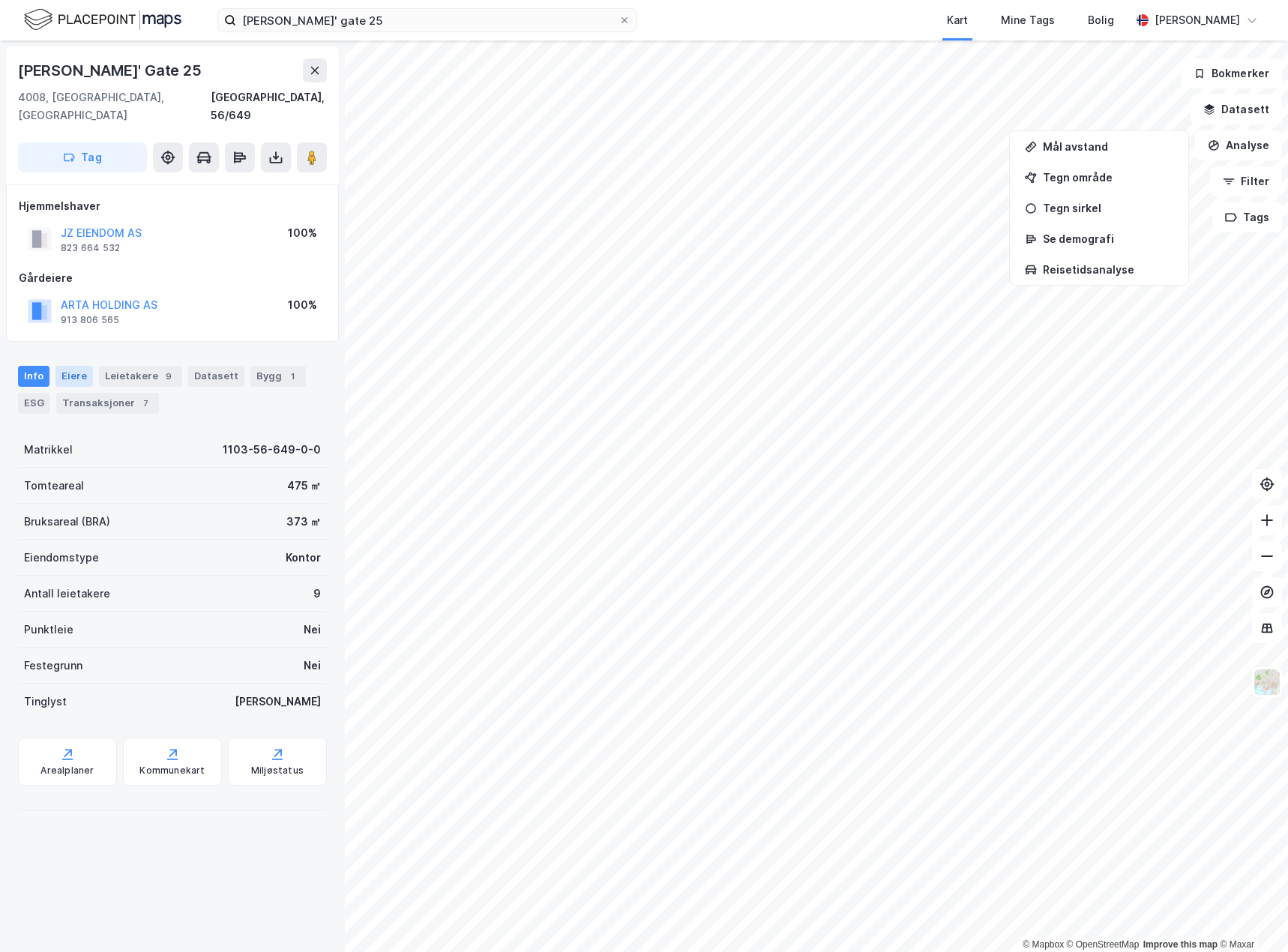
click at [61, 365] on div "Eiere" at bounding box center [74, 376] width 38 height 21
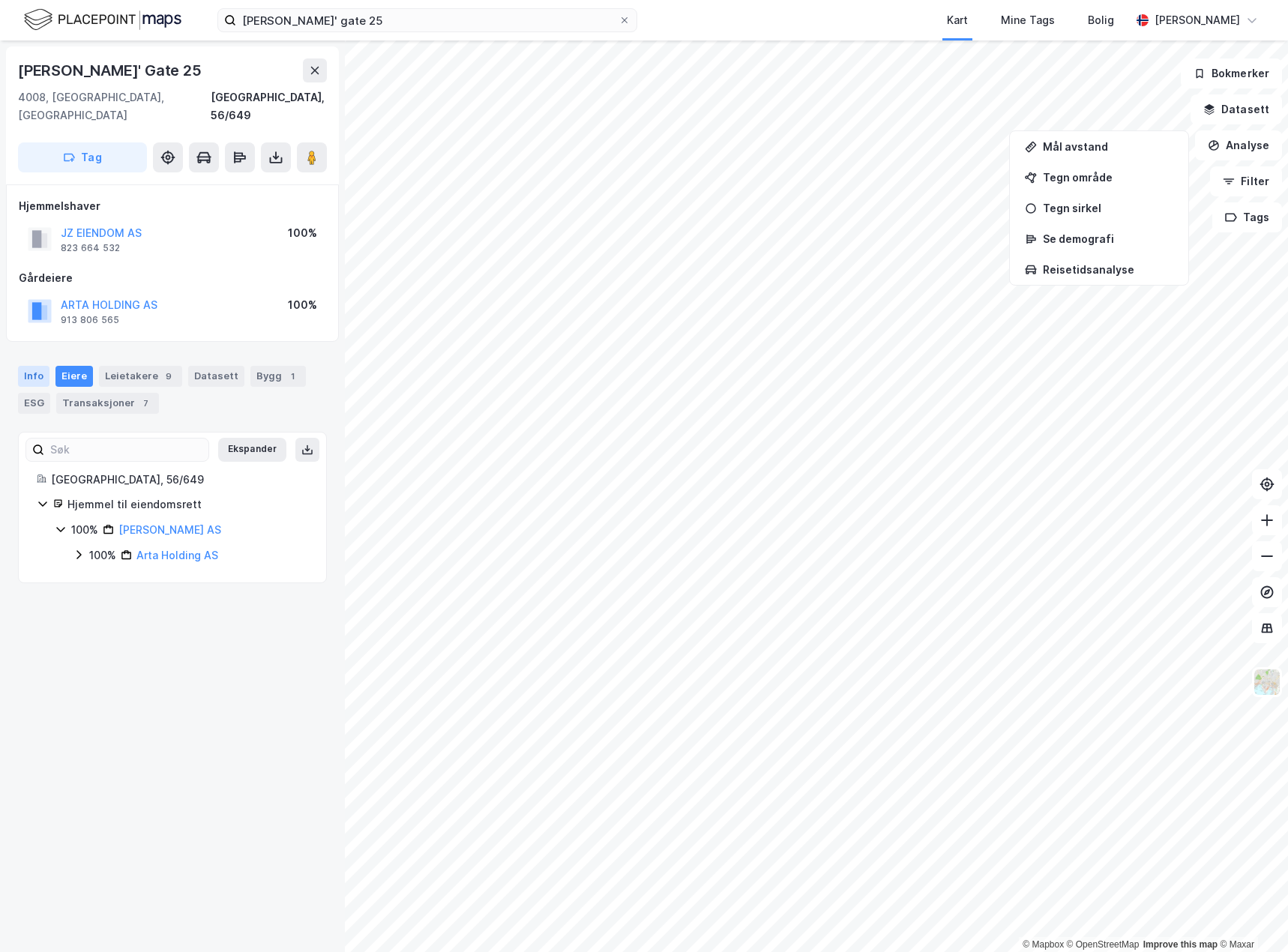
click at [32, 365] on div "Info" at bounding box center [34, 376] width 31 height 21
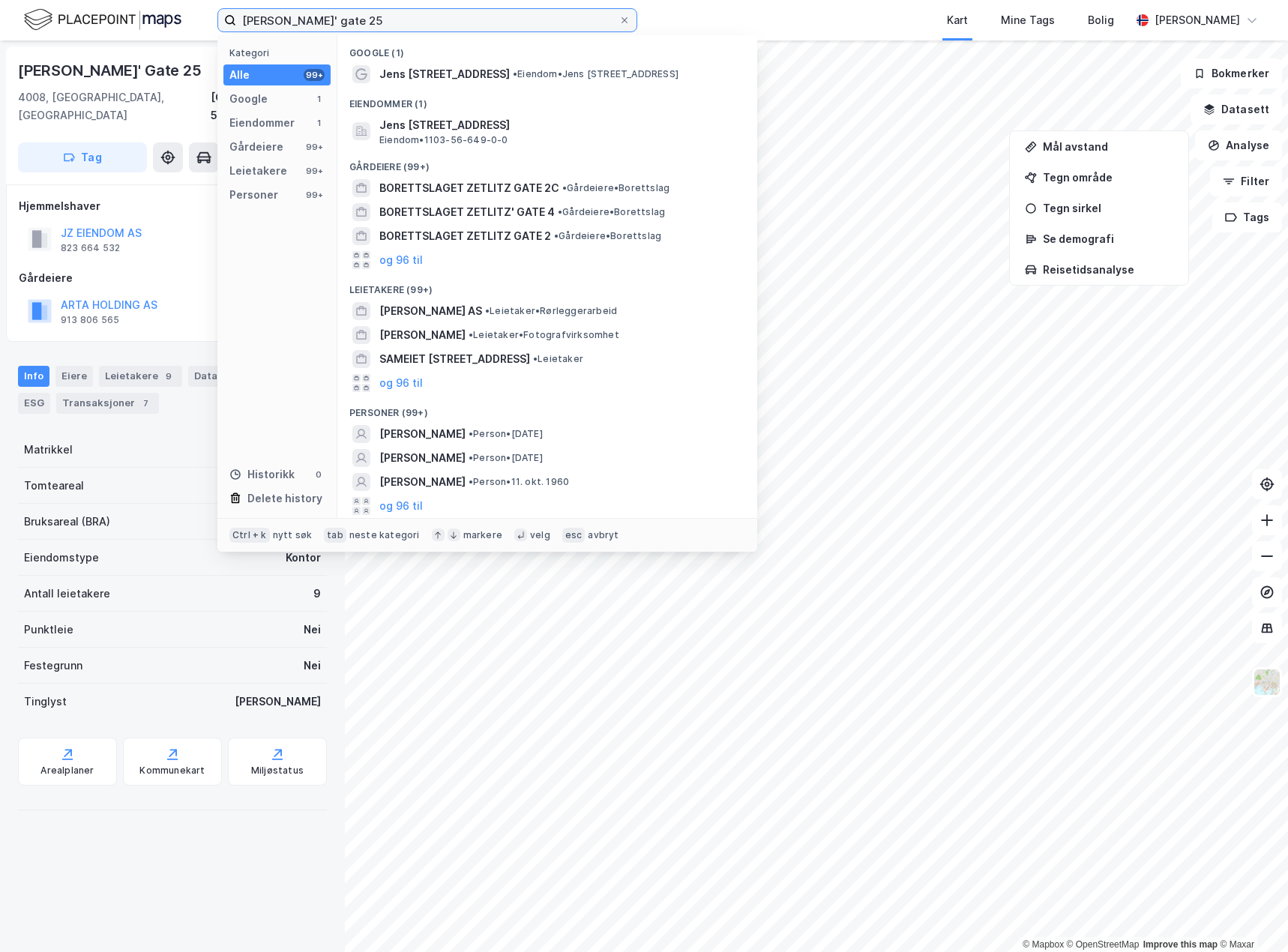
drag, startPoint x: 385, startPoint y: 18, endPoint x: 162, endPoint y: 14, distance: 223.0
click at [162, 14] on div "[PERSON_NAME]' gate 25 Kategori Alle 99+ Google 1 Eiendommer 1 Gårdeiere 99+ Le…" at bounding box center [644, 20] width 1288 height 41
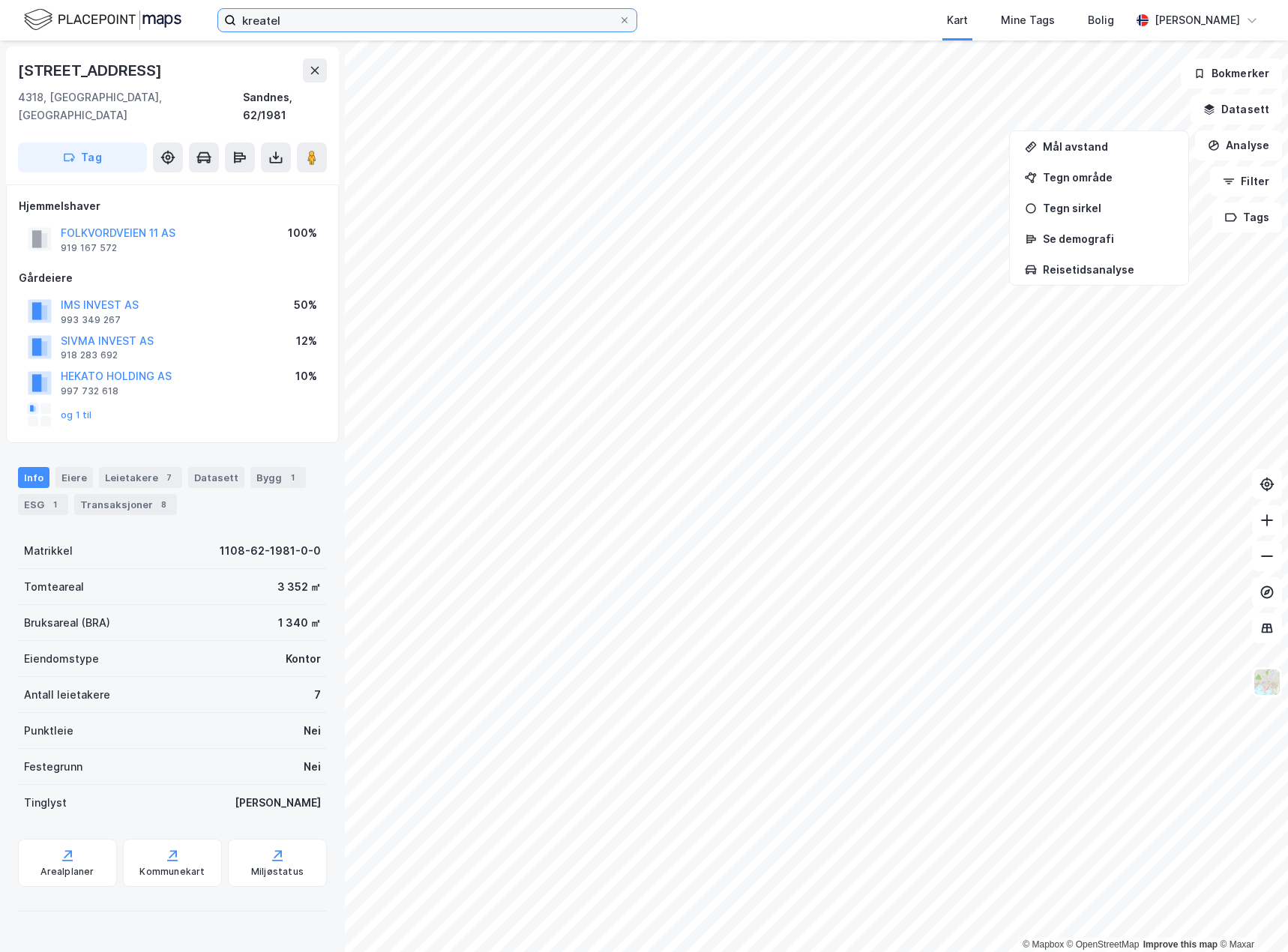
click at [313, 20] on input "kreatel" at bounding box center [427, 19] width 382 height 22
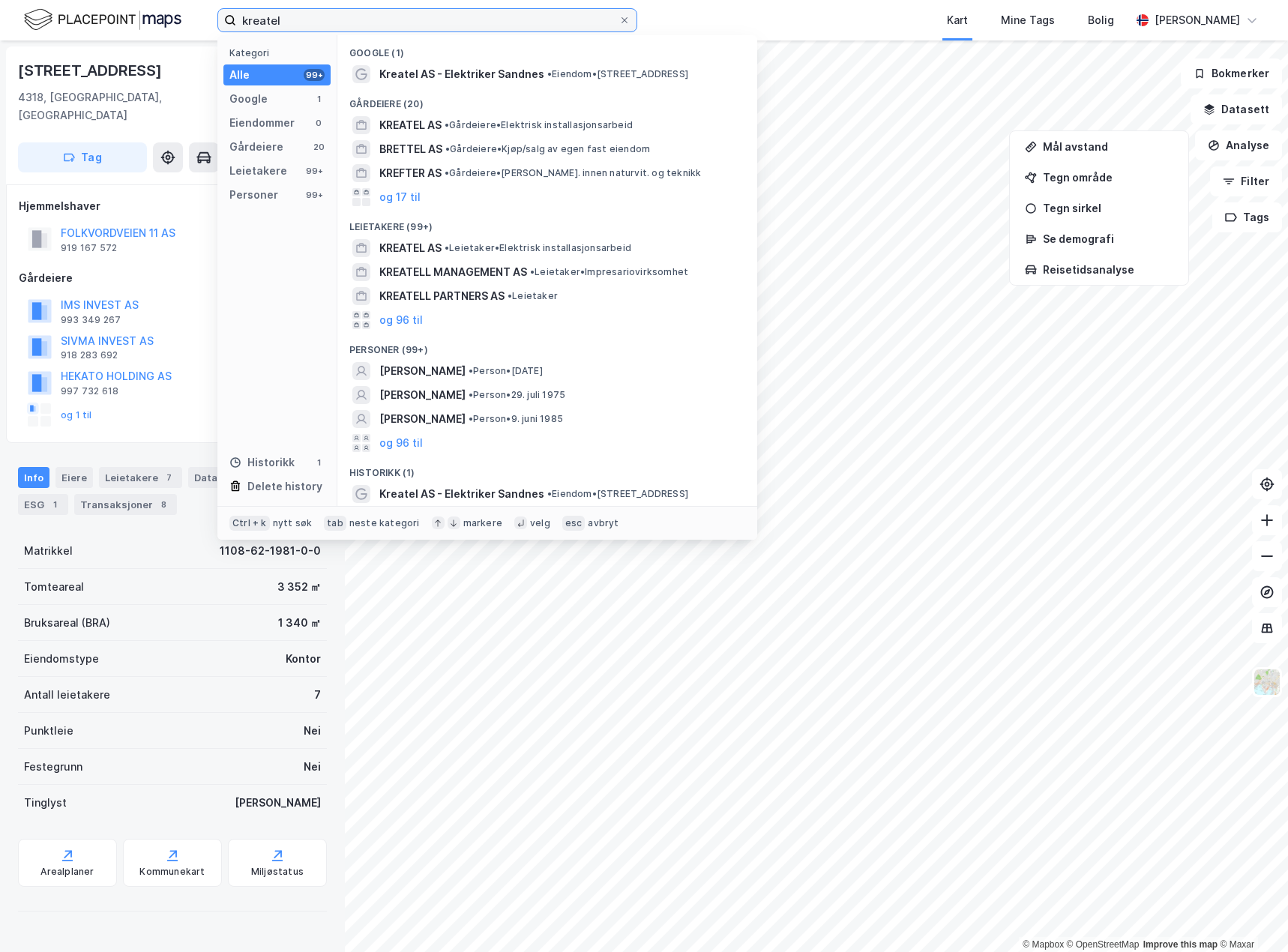
click at [313, 20] on input "kreatel" at bounding box center [427, 19] width 382 height 22
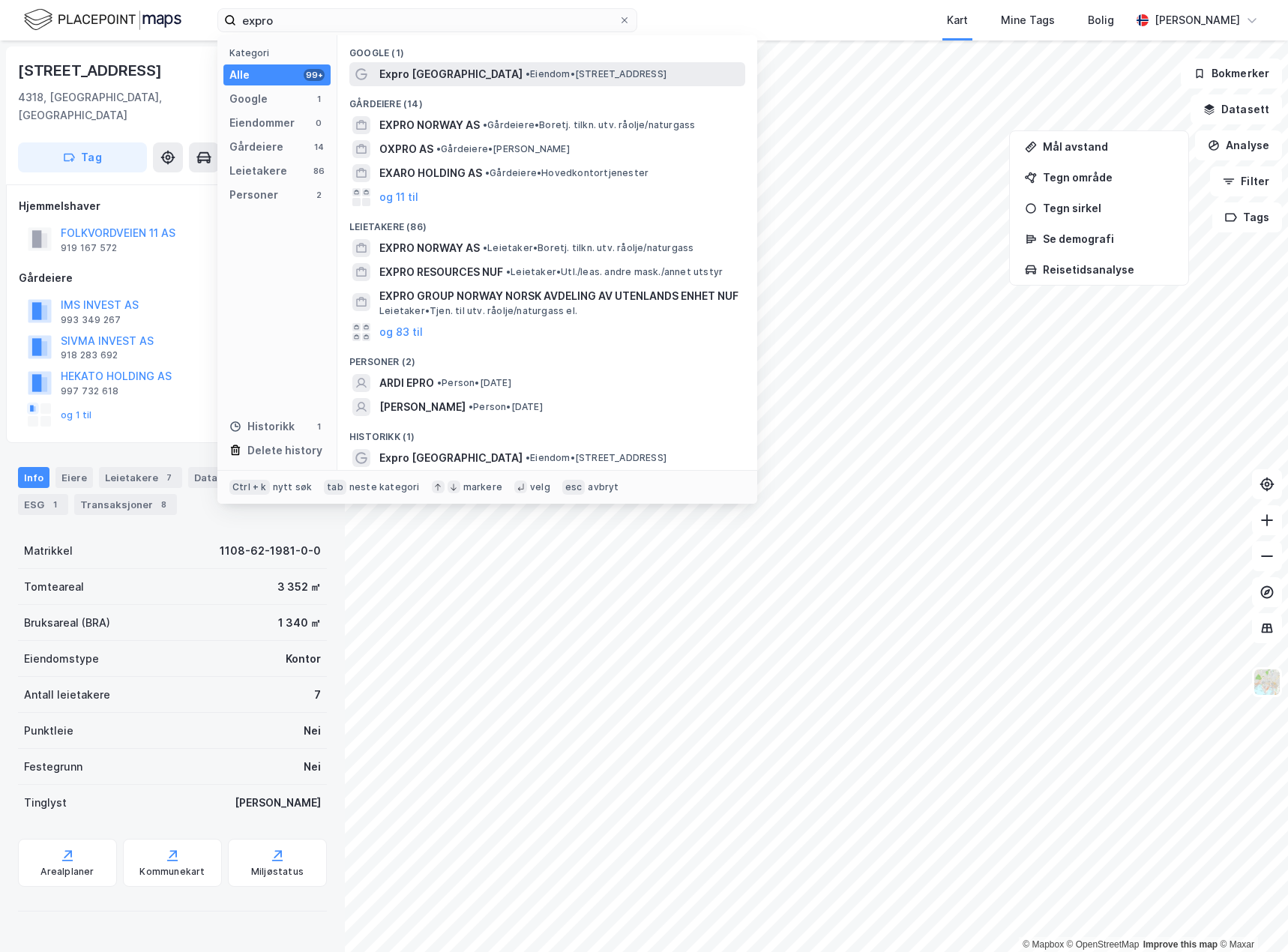
click at [525, 74] on span "•" at bounding box center [527, 74] width 5 height 12
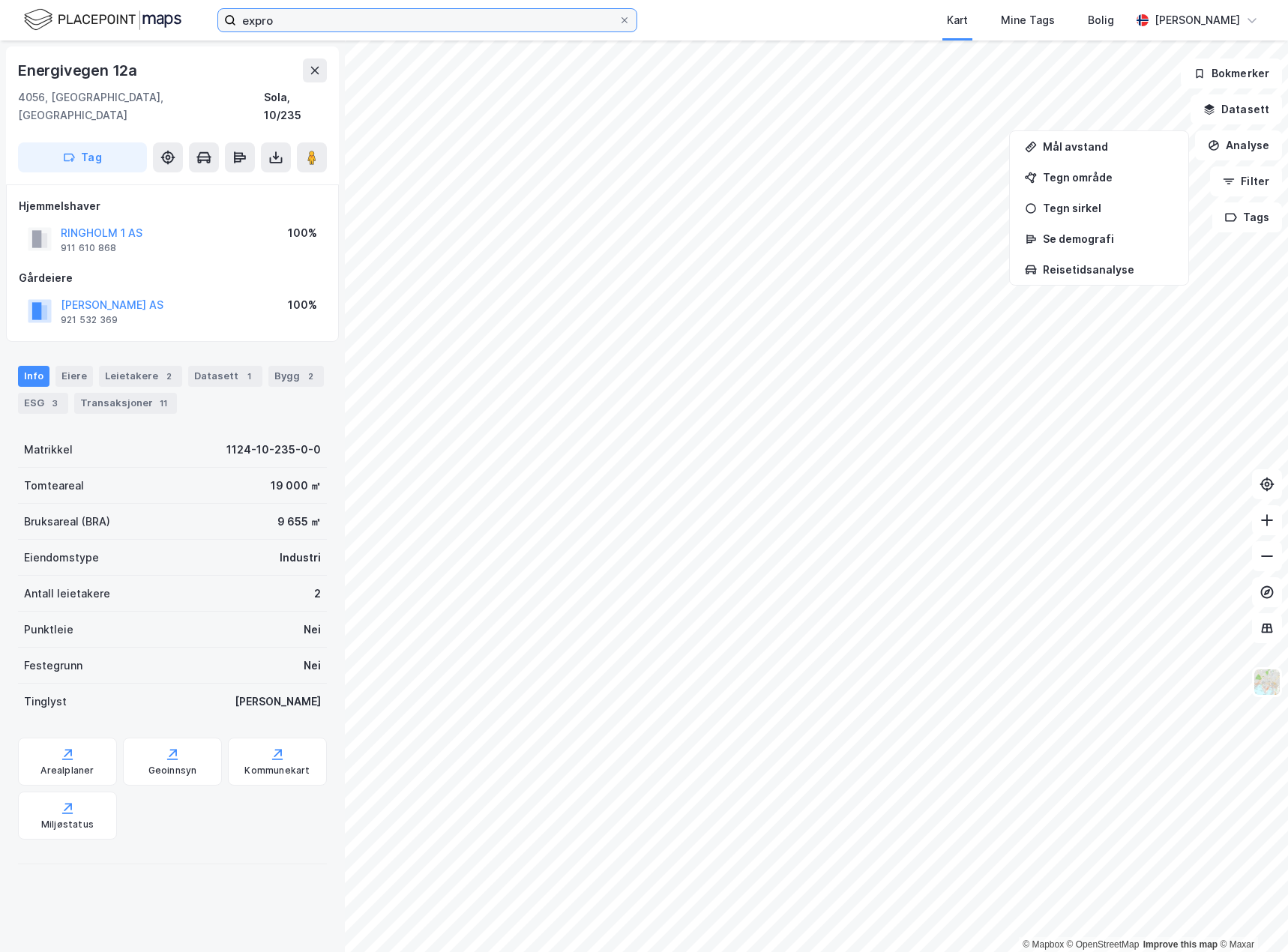
click at [324, 16] on input "expro" at bounding box center [427, 19] width 382 height 22
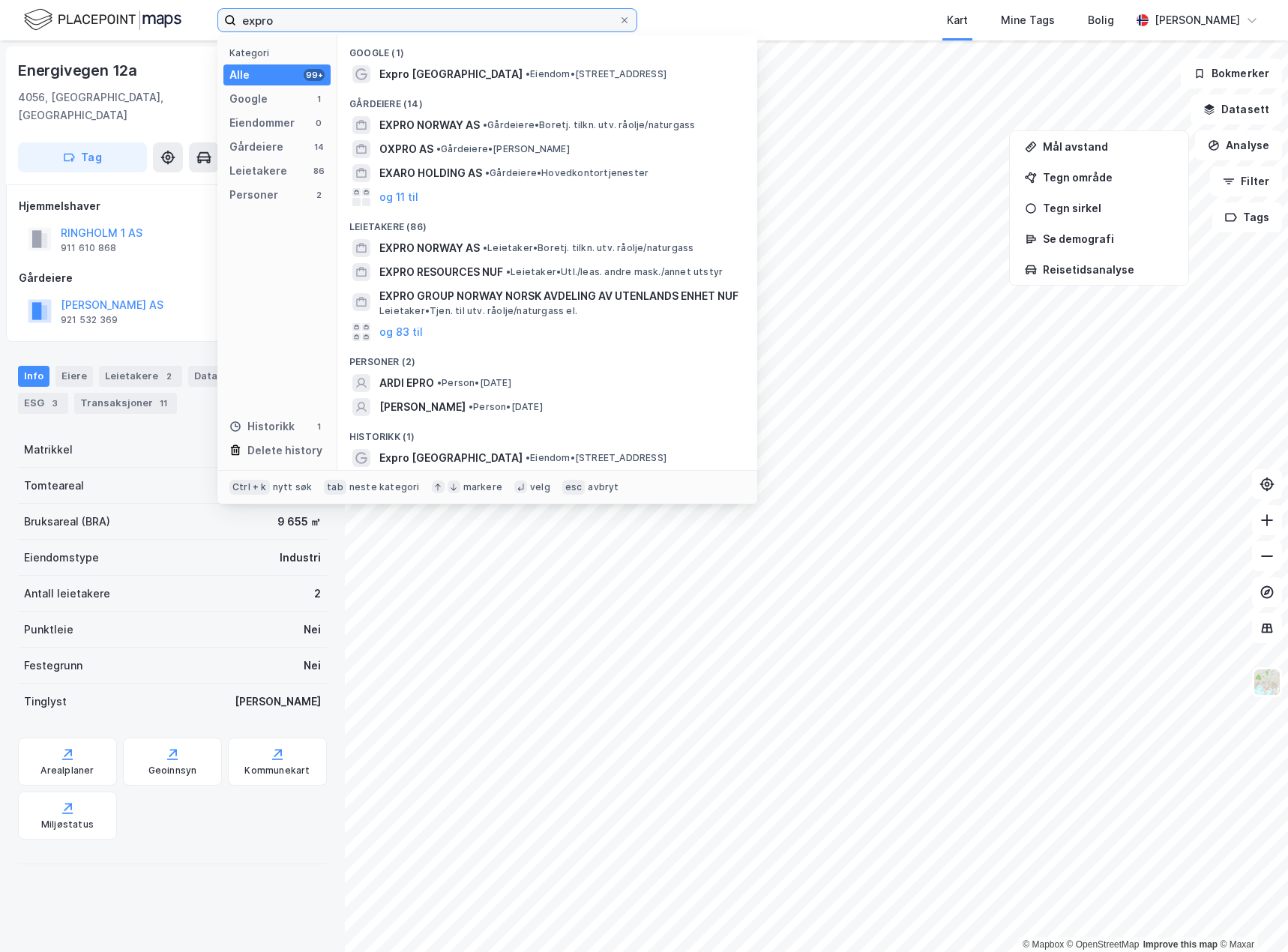
click at [320, 17] on input "expro" at bounding box center [427, 19] width 382 height 22
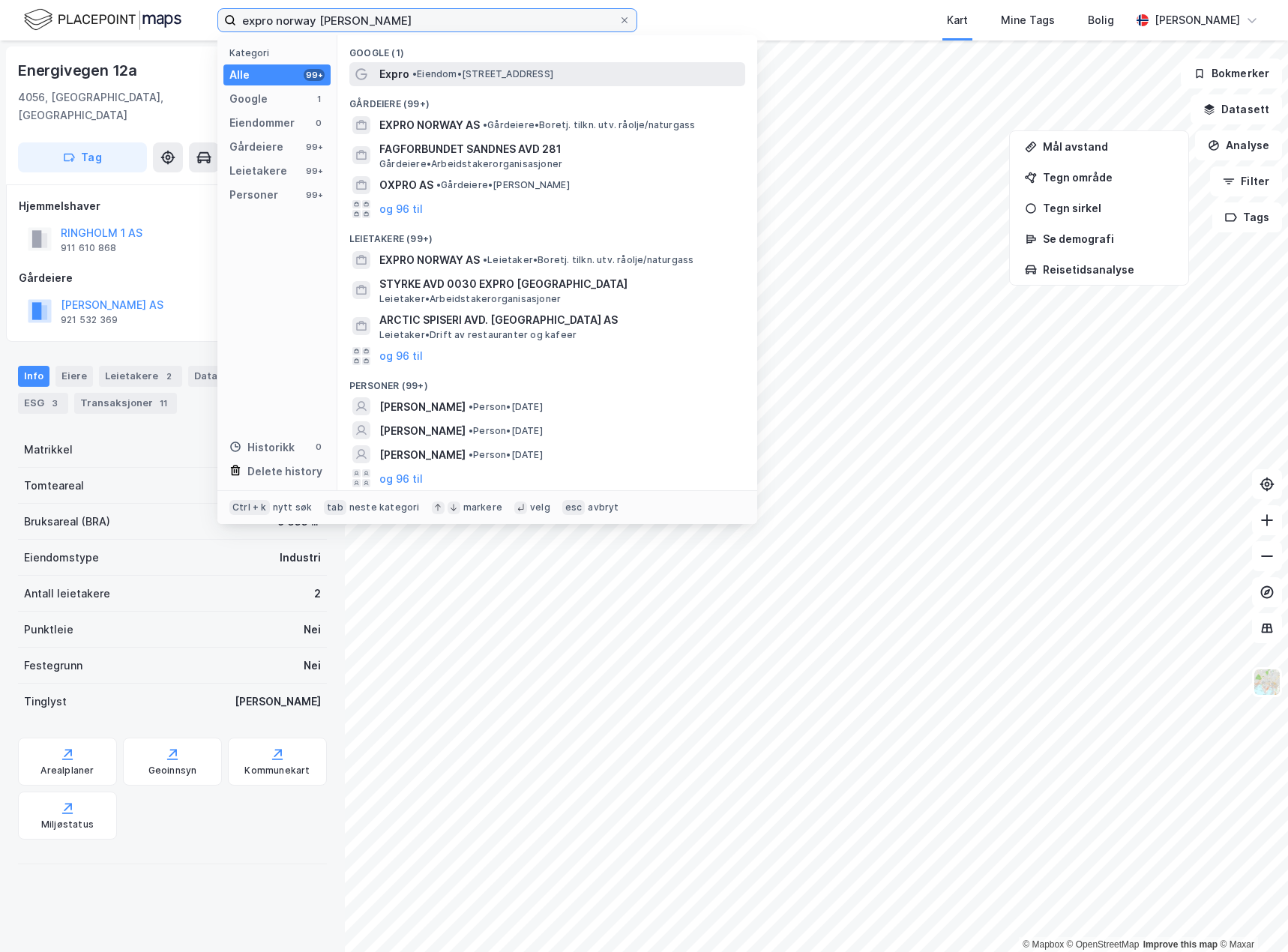
type input "expro norway [PERSON_NAME]"
click at [485, 71] on span "• Eiendom • [STREET_ADDRESS]" at bounding box center [482, 74] width 141 height 12
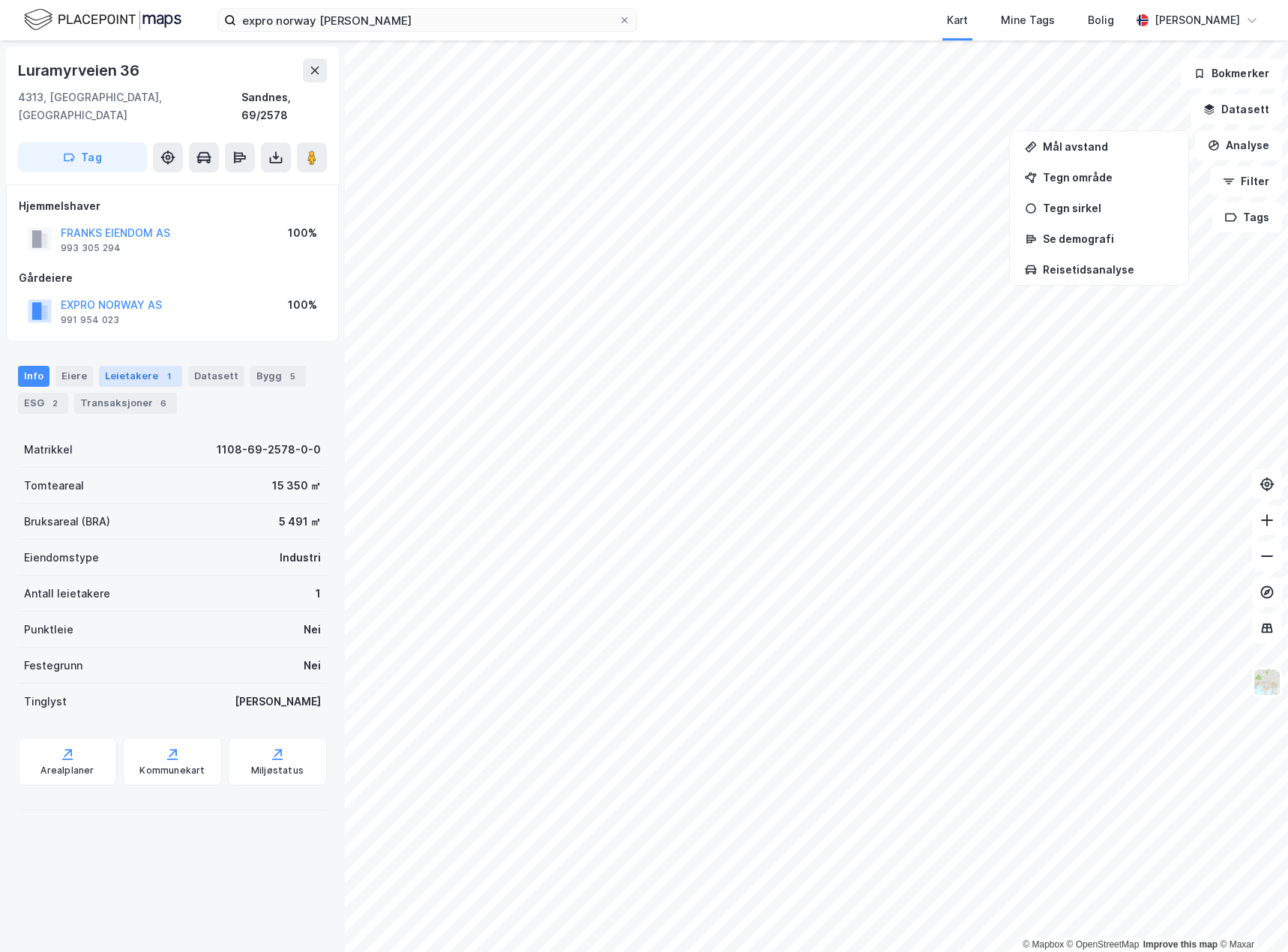
click at [135, 365] on div "Leietakere 1" at bounding box center [141, 376] width 83 height 21
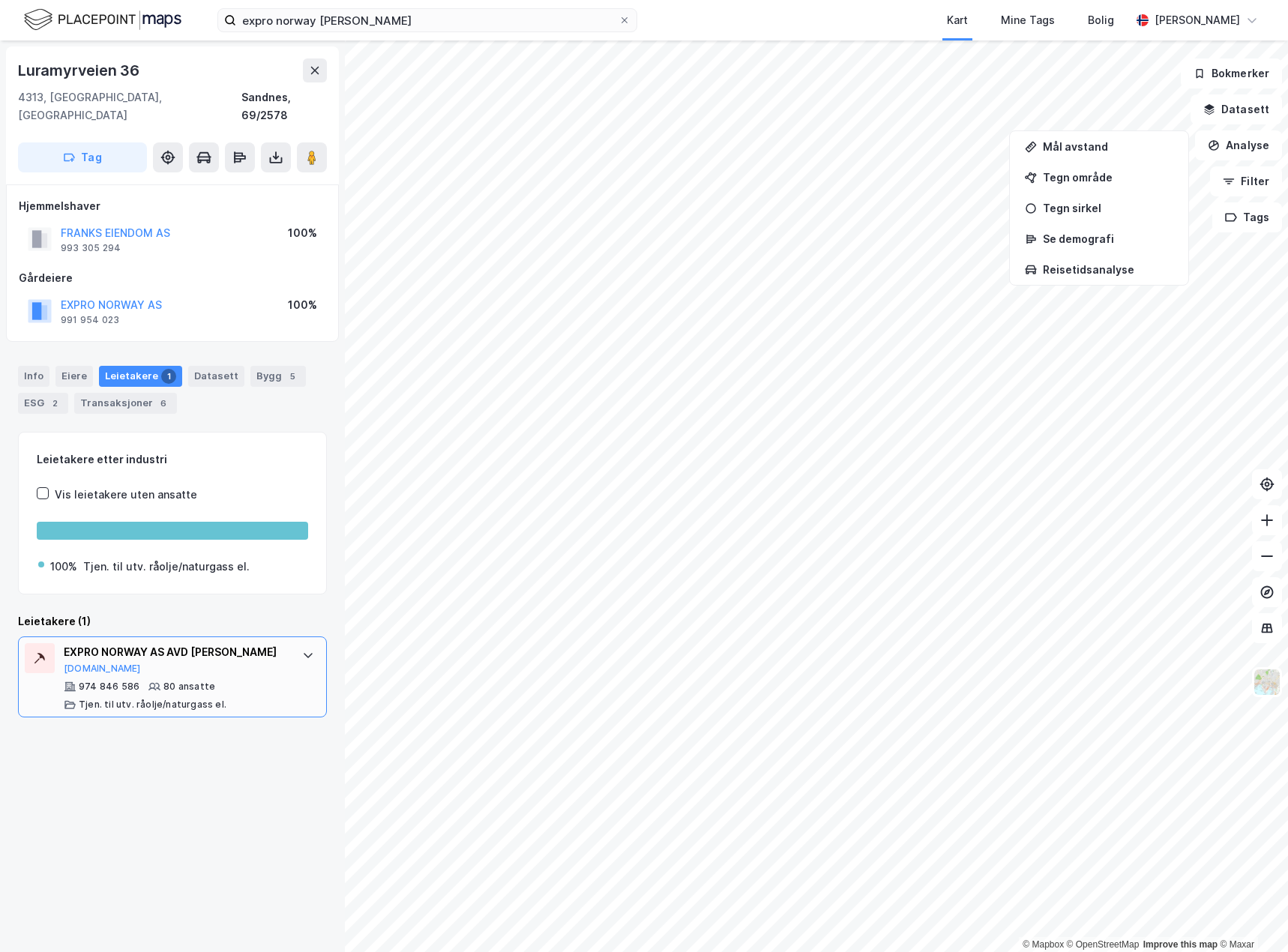
click at [302, 650] on icon at bounding box center [308, 655] width 12 height 12
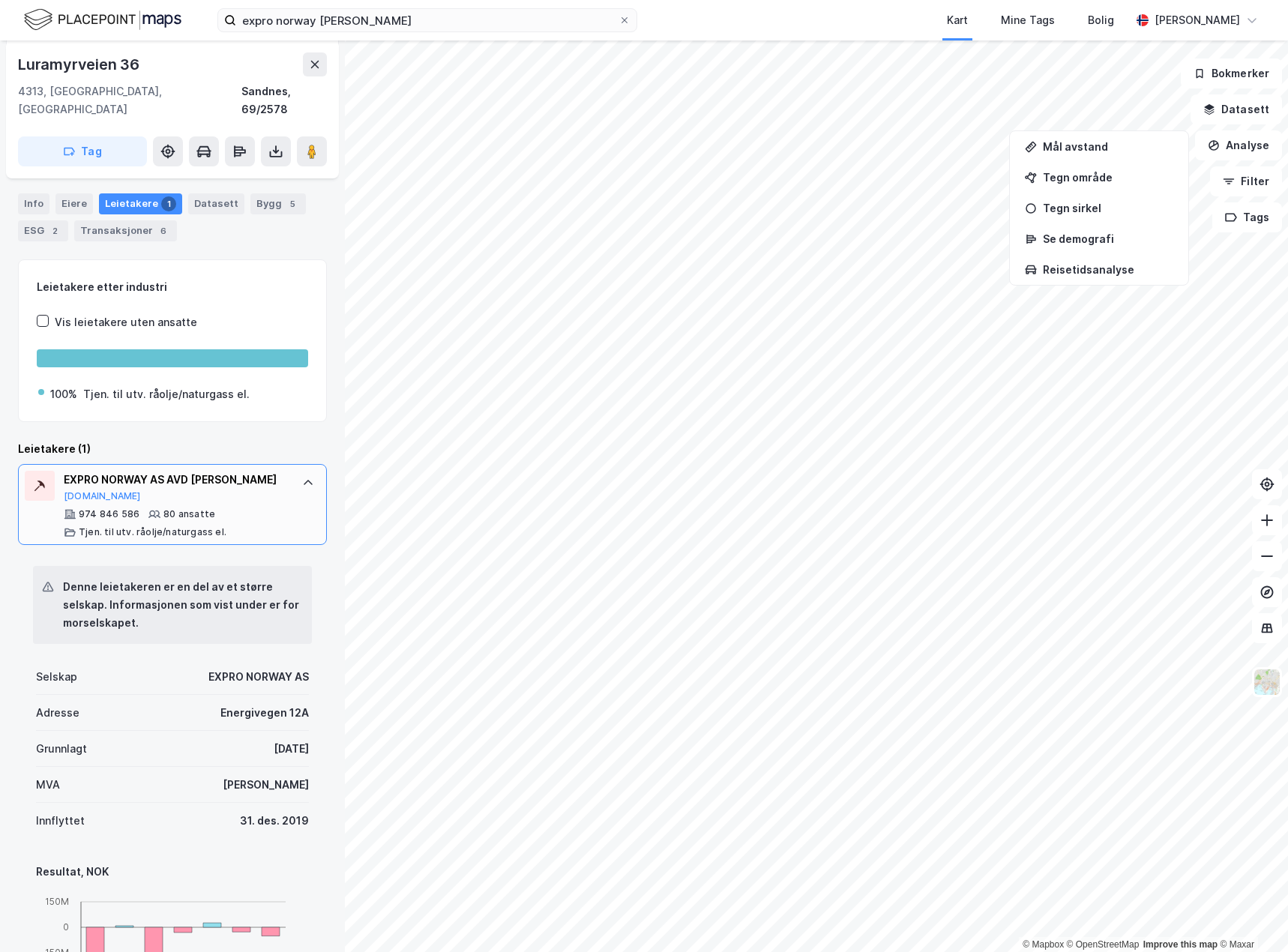
scroll to position [150, 0]
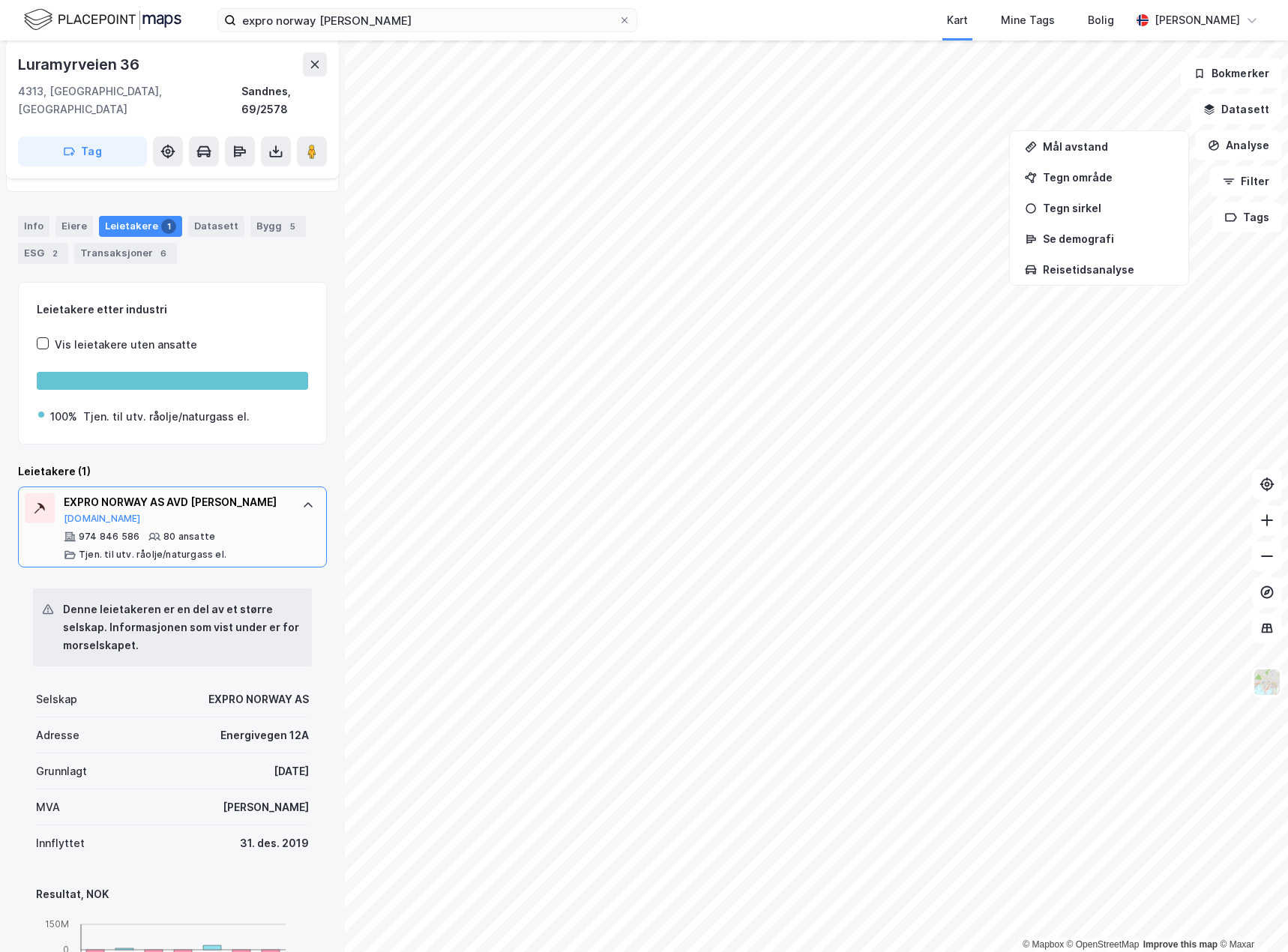
click at [297, 498] on div at bounding box center [308, 505] width 24 height 24
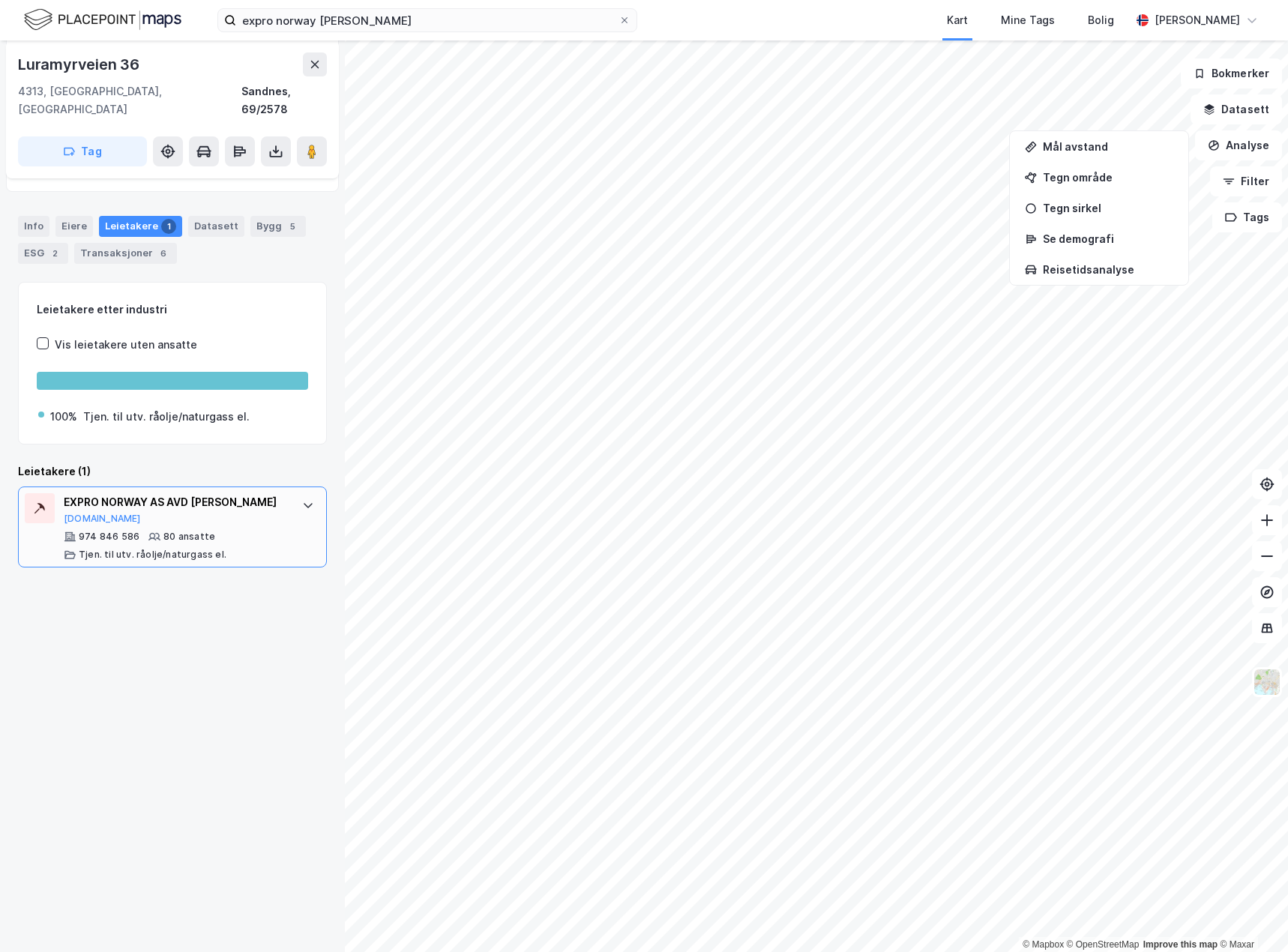
scroll to position [0, 0]
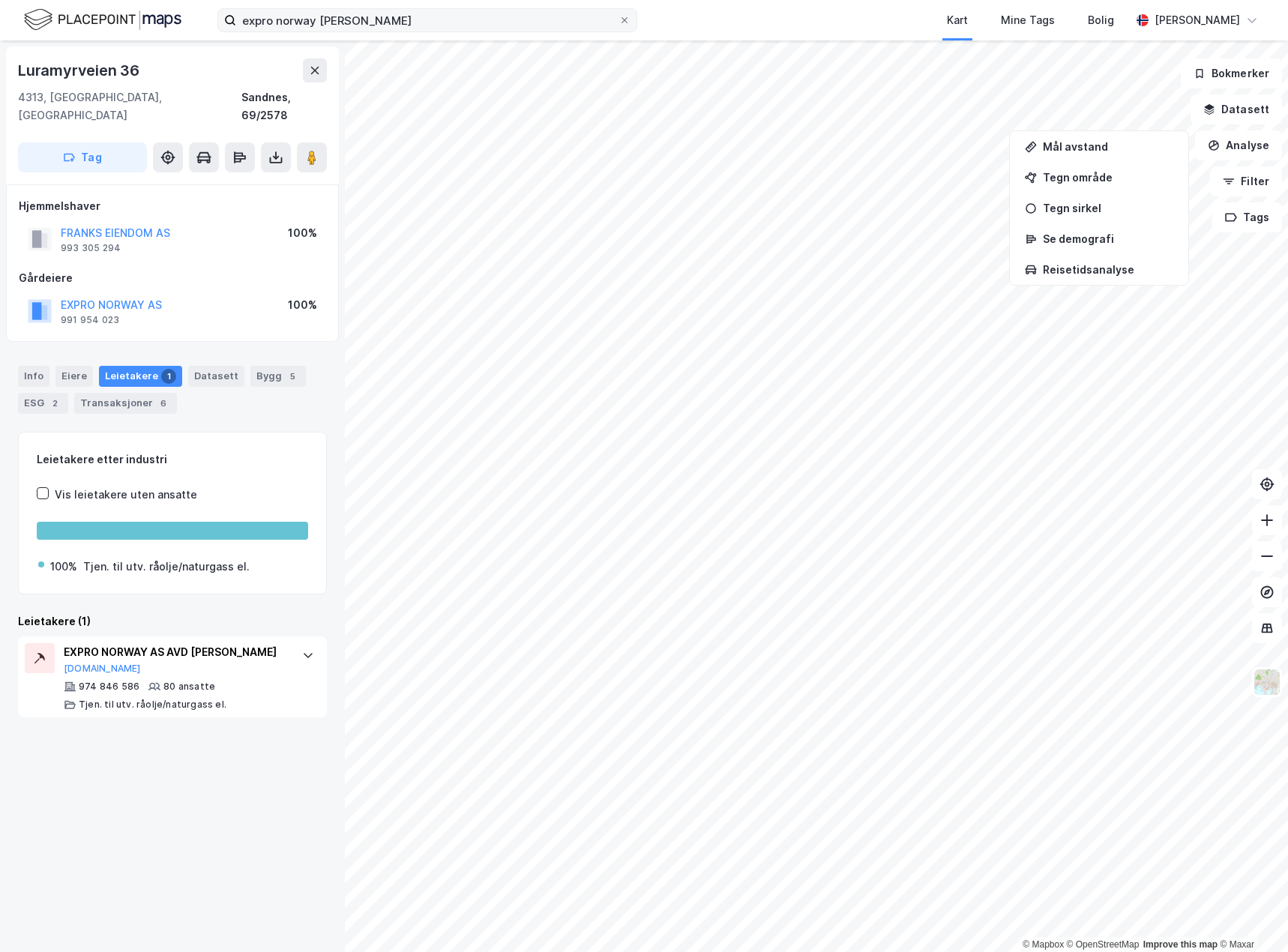
click at [624, 22] on icon at bounding box center [624, 19] width 9 height 9
click at [618, 22] on input "expro norway [PERSON_NAME]" at bounding box center [427, 19] width 382 height 22
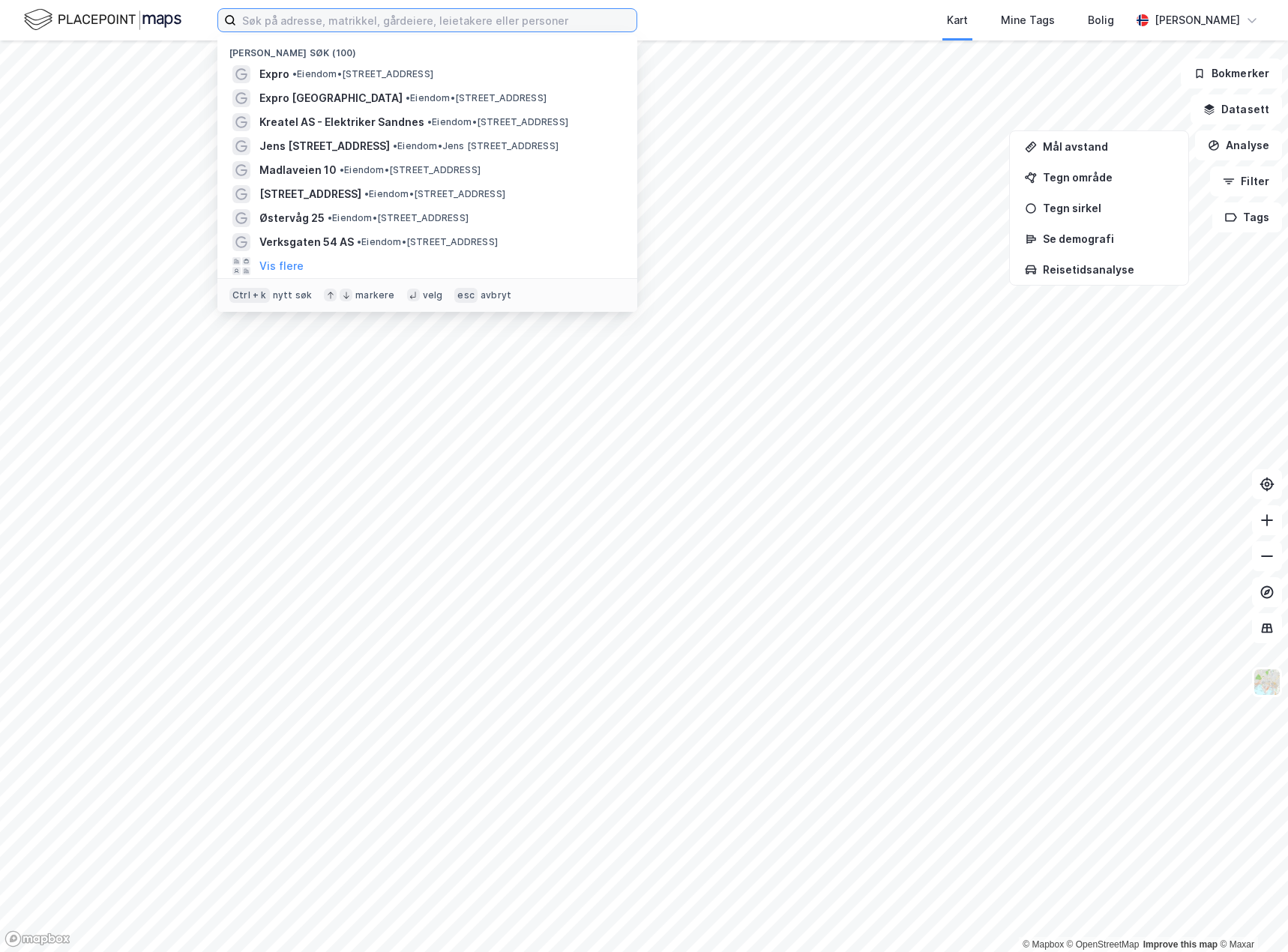
paste input "[STREET_ADDRESS]"
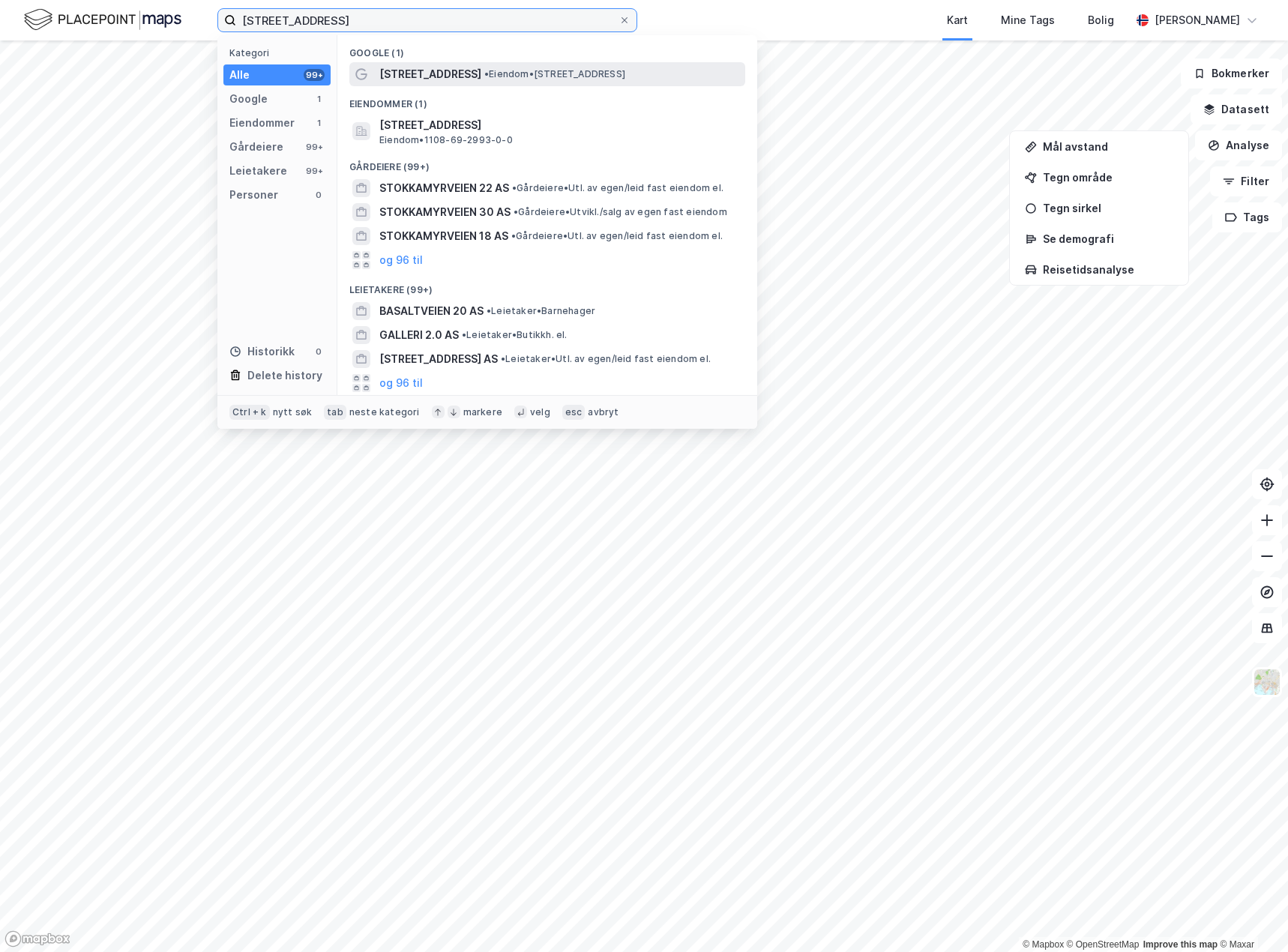
type input "[STREET_ADDRESS]"
click at [480, 77] on div "[STREET_ADDRESS] • Eiendom • [STREET_ADDRESS]" at bounding box center [560, 74] width 362 height 18
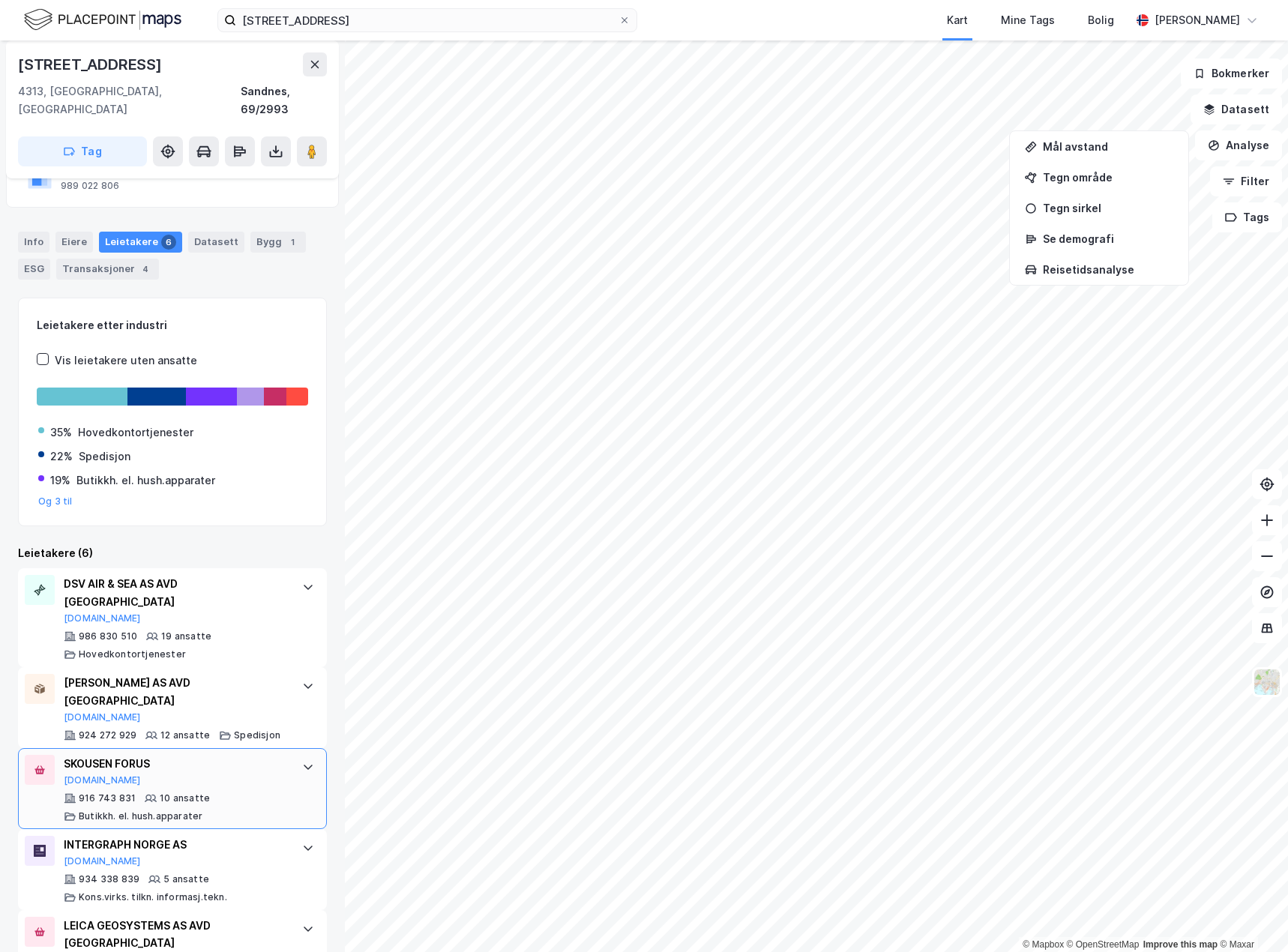
scroll to position [237, 0]
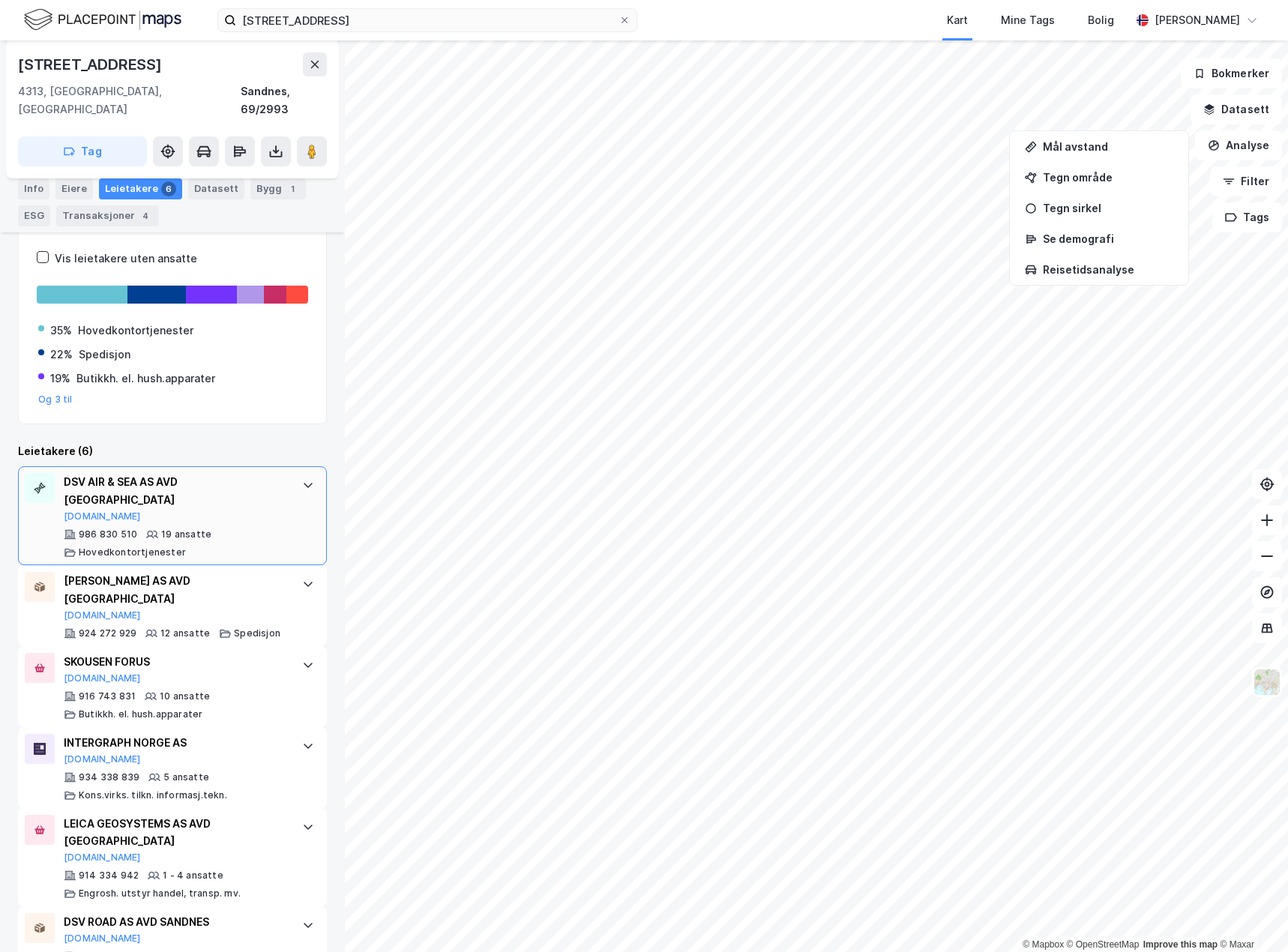
click at [262, 485] on div "DSV AIR & SEA AS AVD STAVANGER [DOMAIN_NAME]" at bounding box center [175, 497] width 223 height 49
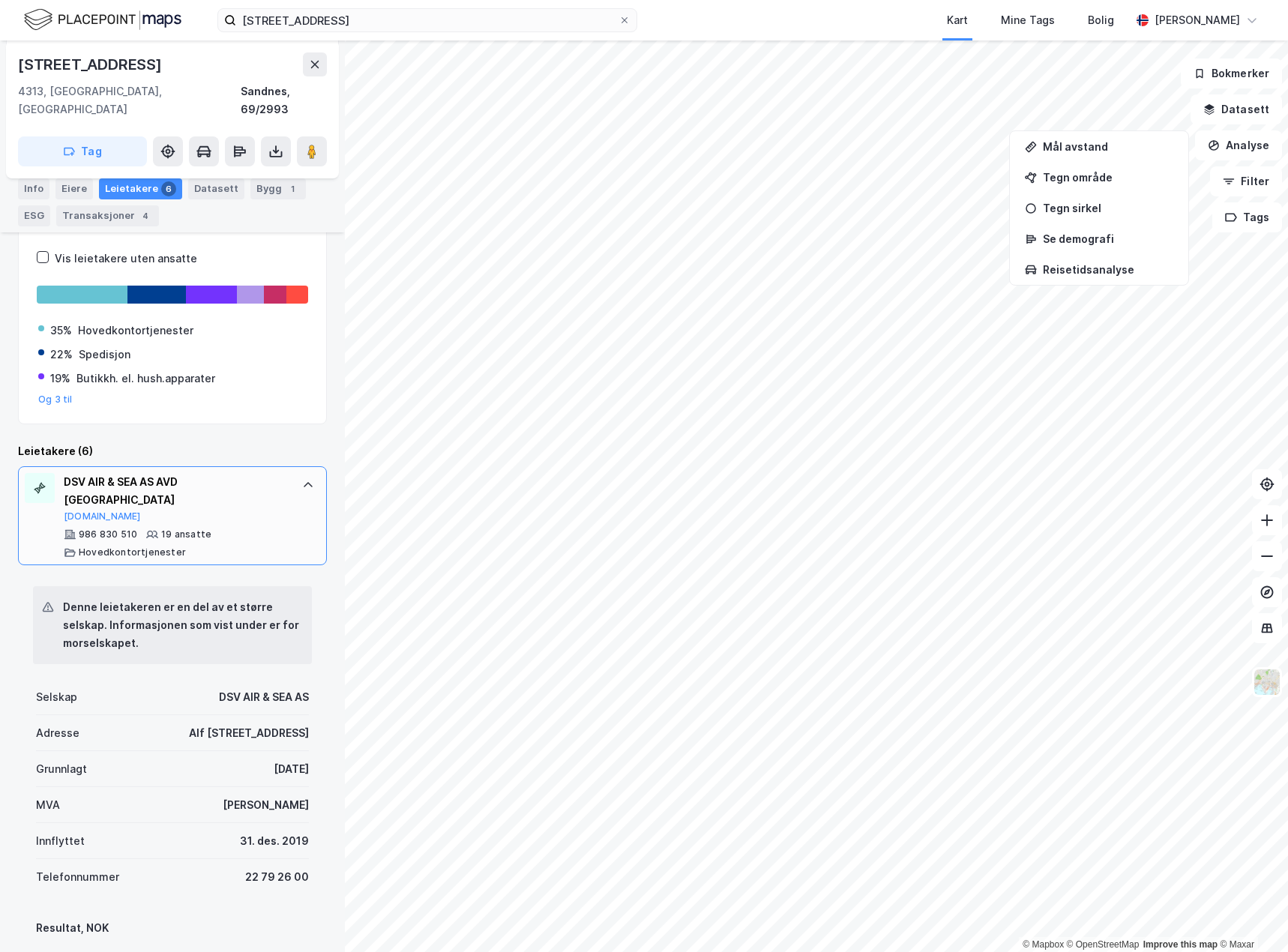
click at [262, 484] on div "DSV AIR & SEA AS AVD STAVANGER [DOMAIN_NAME]" at bounding box center [175, 497] width 223 height 49
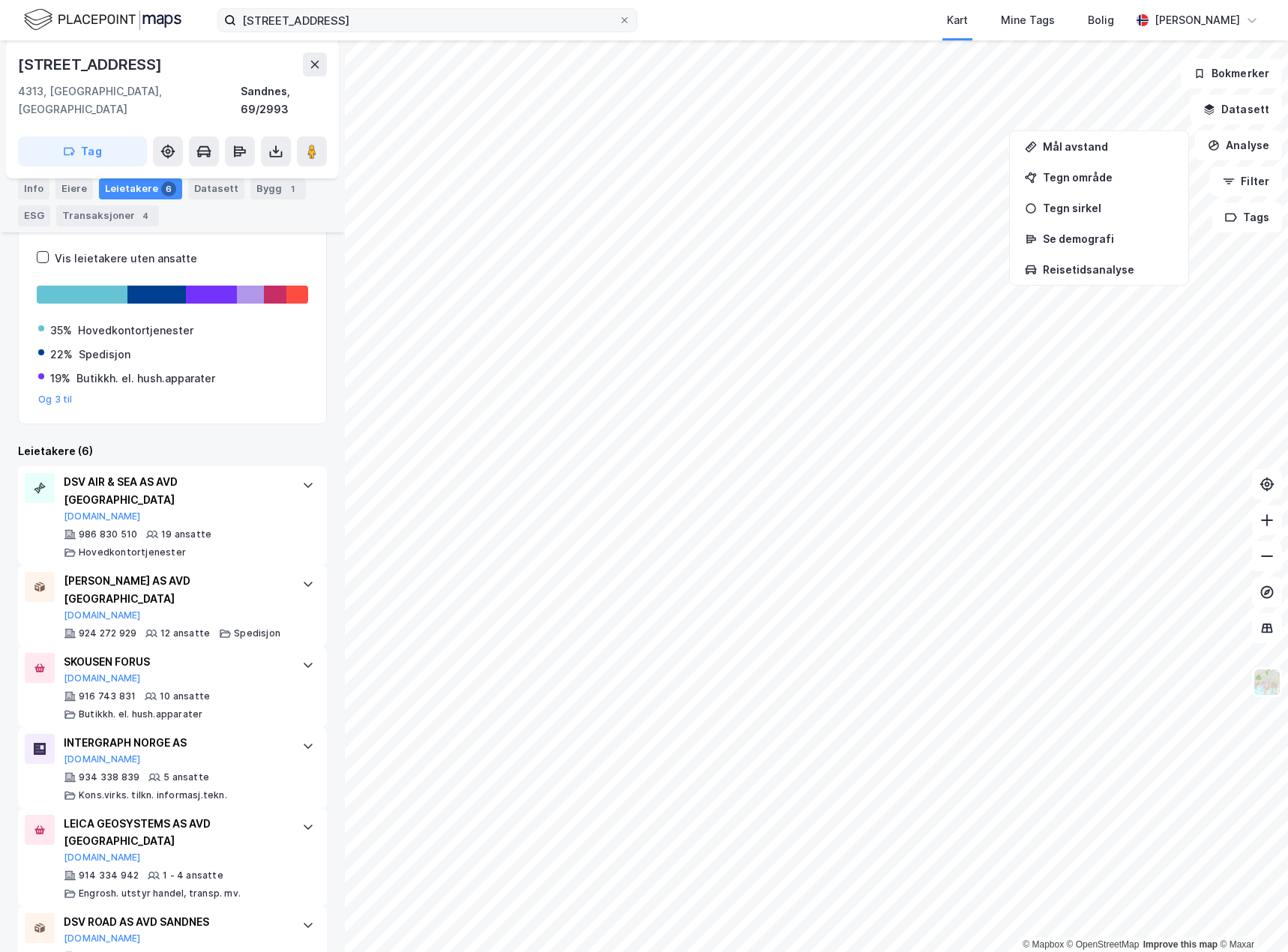
drag, startPoint x: 627, startPoint y: 18, endPoint x: 532, endPoint y: 17, distance: 95.0
click at [627, 18] on icon at bounding box center [624, 20] width 6 height 6
click at [618, 18] on input "[STREET_ADDRESS]" at bounding box center [427, 19] width 382 height 22
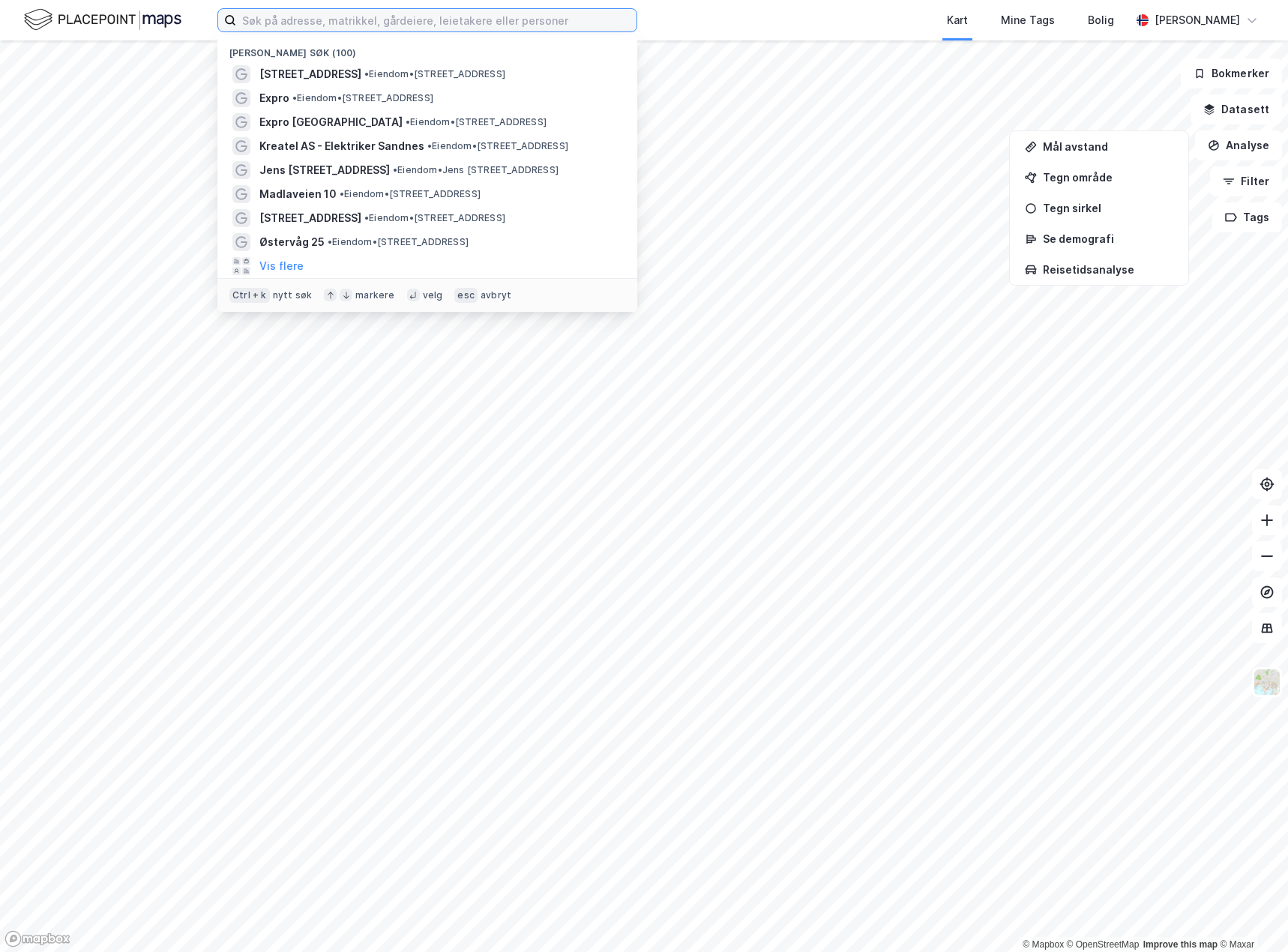
paste input "Hammaren 11"
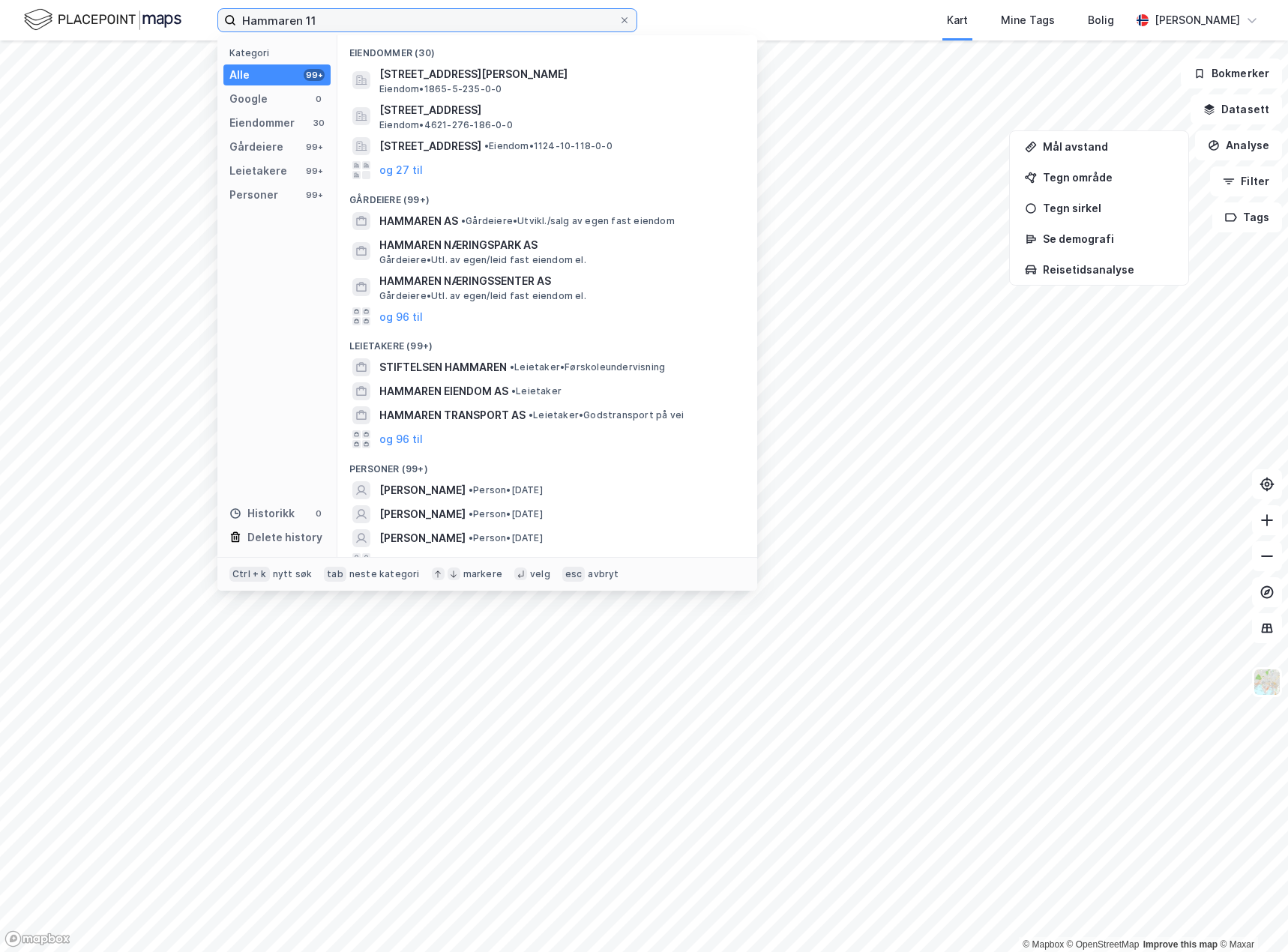
type input "Hammaren 11"
click at [360, 18] on input "Hammaren 11" at bounding box center [427, 19] width 382 height 22
drag, startPoint x: 626, startPoint y: 24, endPoint x: 612, endPoint y: 21, distance: 14.3
click at [626, 24] on icon at bounding box center [624, 19] width 9 height 9
click at [618, 24] on input "Hammaren 11" at bounding box center [427, 19] width 382 height 22
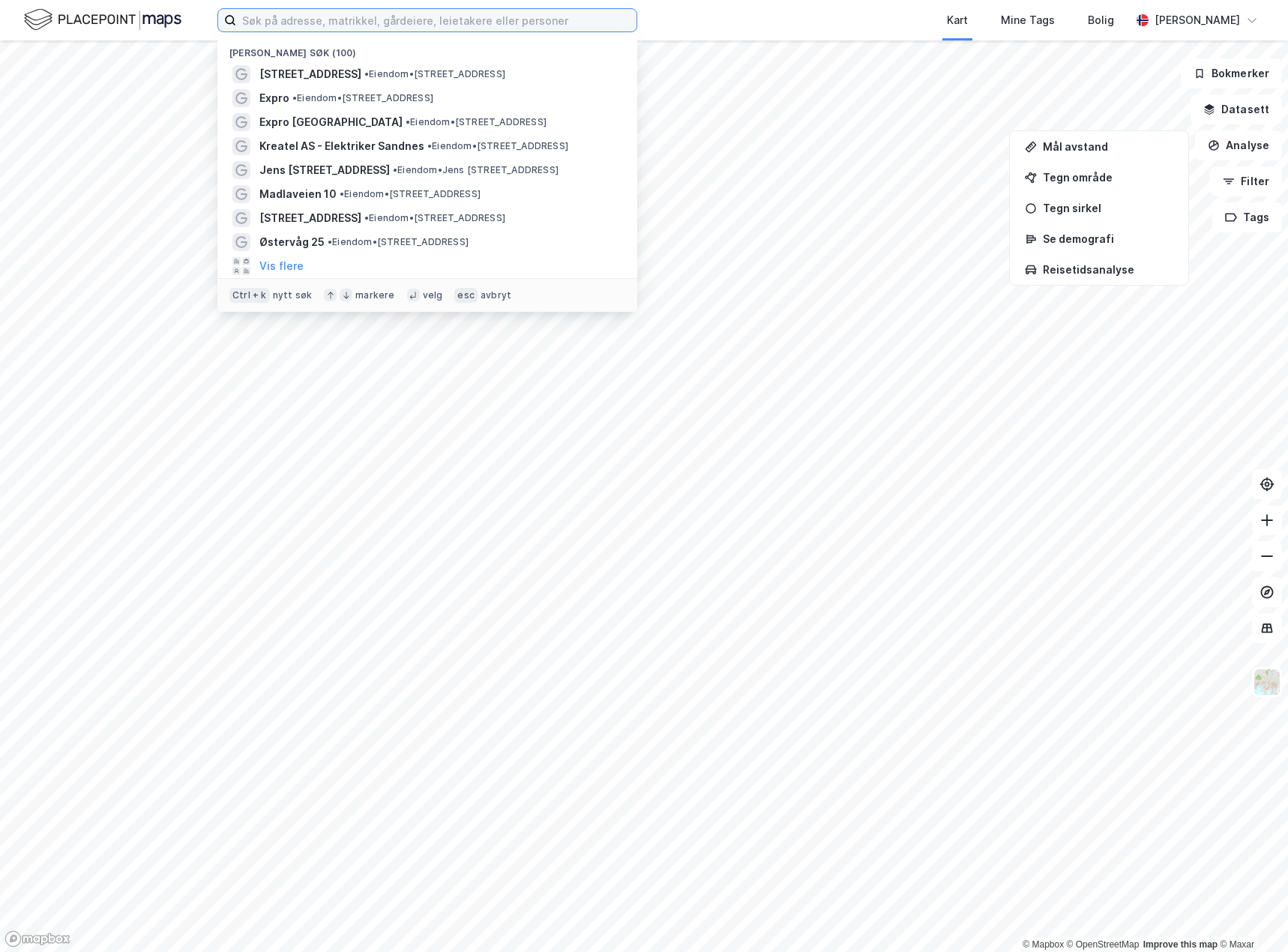
paste input "CASTOLIN TRIO AS (49)"
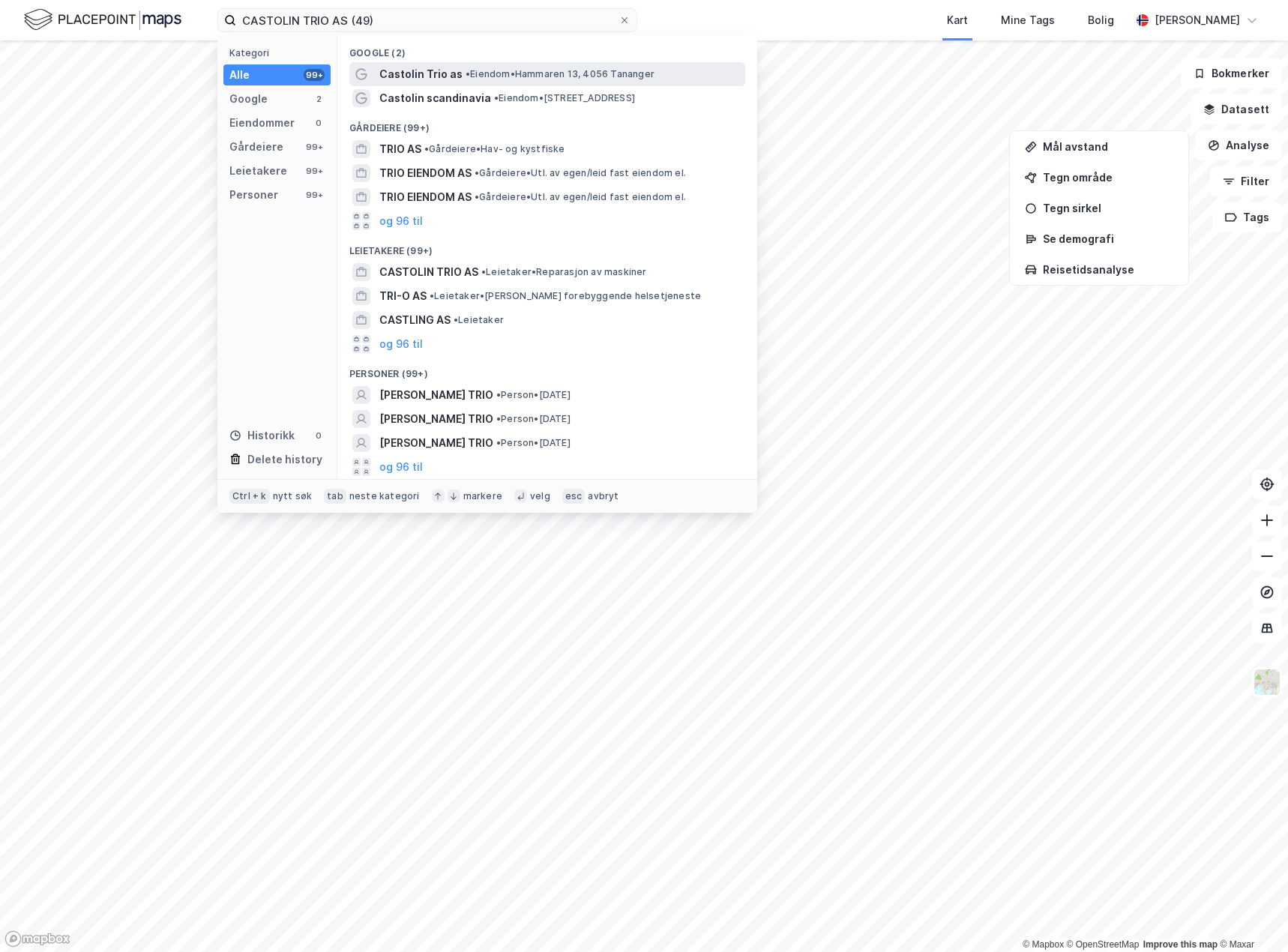
click at [481, 76] on span "• Eiendom • [STREET_ADDRESS]" at bounding box center [559, 74] width 189 height 12
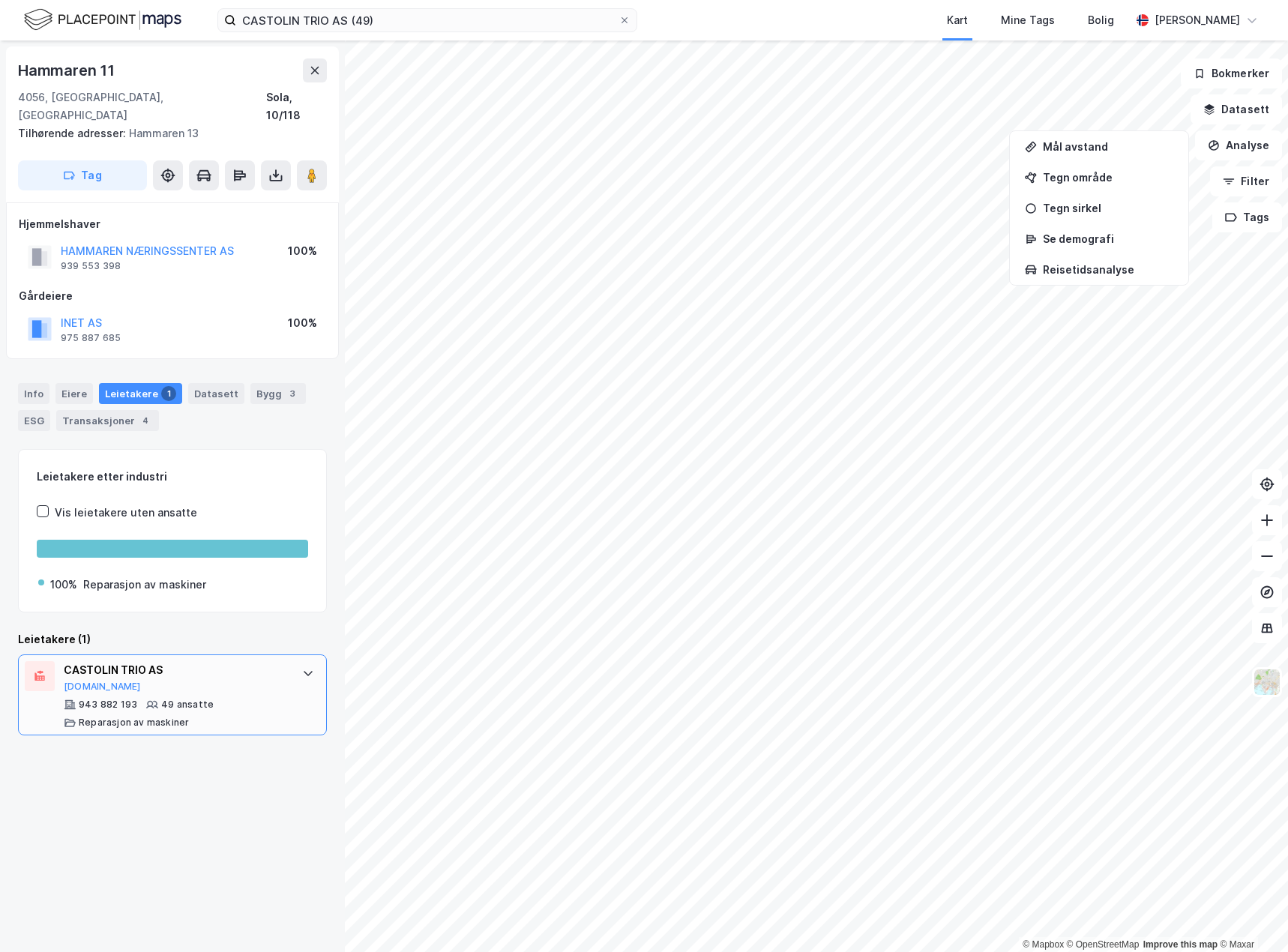
click at [280, 674] on div "CASTOLIN TRIO AS [DOMAIN_NAME] 943 882 193 49 ansatte Reparasjon av [PERSON_NAM…" at bounding box center [173, 695] width 309 height 81
click at [280, 660] on div "CASTOLIN TRIO AS [DOMAIN_NAME] 943 882 193 49 ansatte Reparasjon av [PERSON_NAM…" at bounding box center [173, 695] width 309 height 81
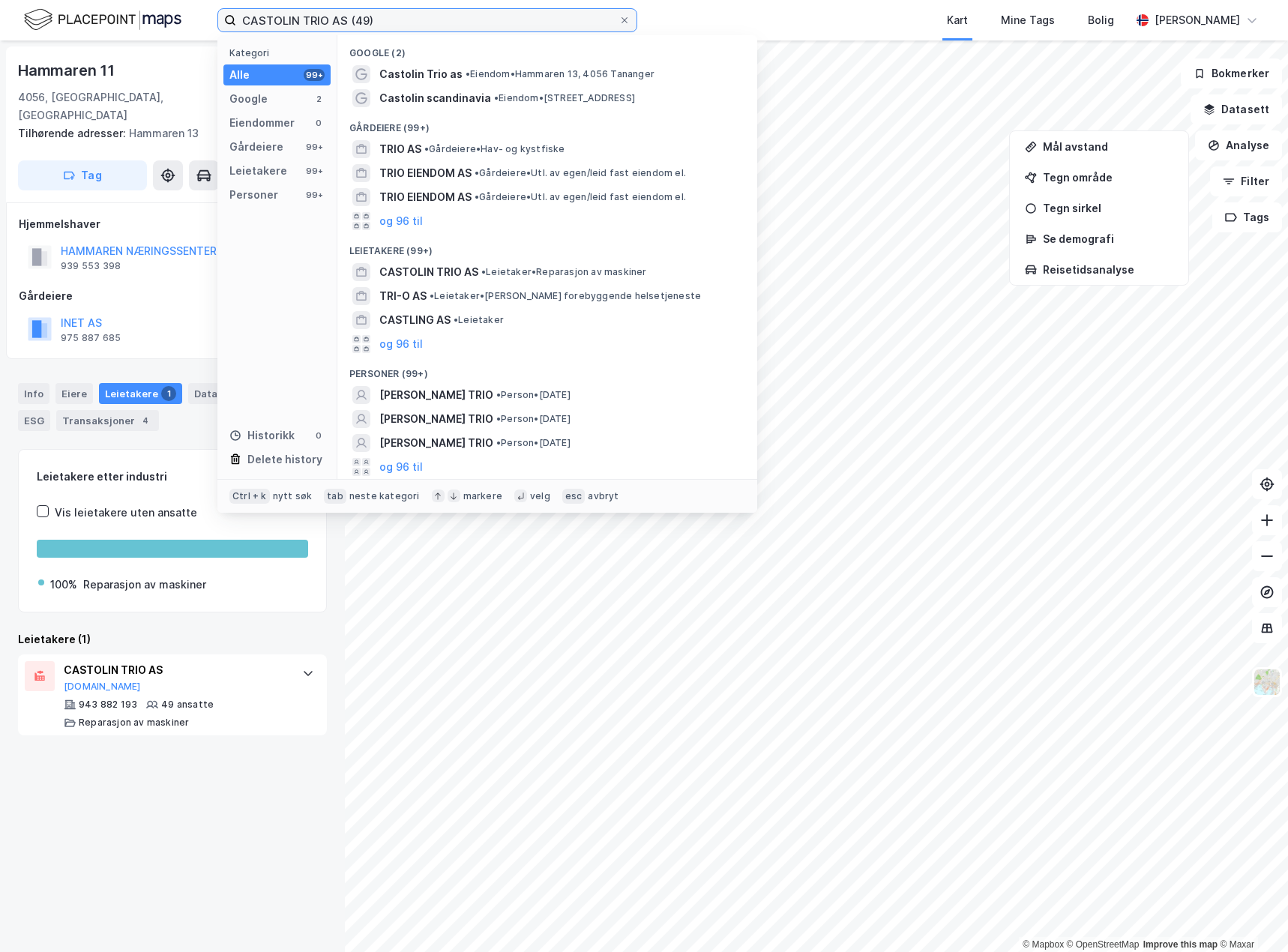
click at [424, 23] on input "CASTOLIN TRIO AS (49)" at bounding box center [427, 19] width 382 height 22
drag, startPoint x: 424, startPoint y: 23, endPoint x: 227, endPoint y: 21, distance: 197.0
click at [227, 21] on label "CASTOLIN TRIO AS (49)" at bounding box center [426, 20] width 420 height 24
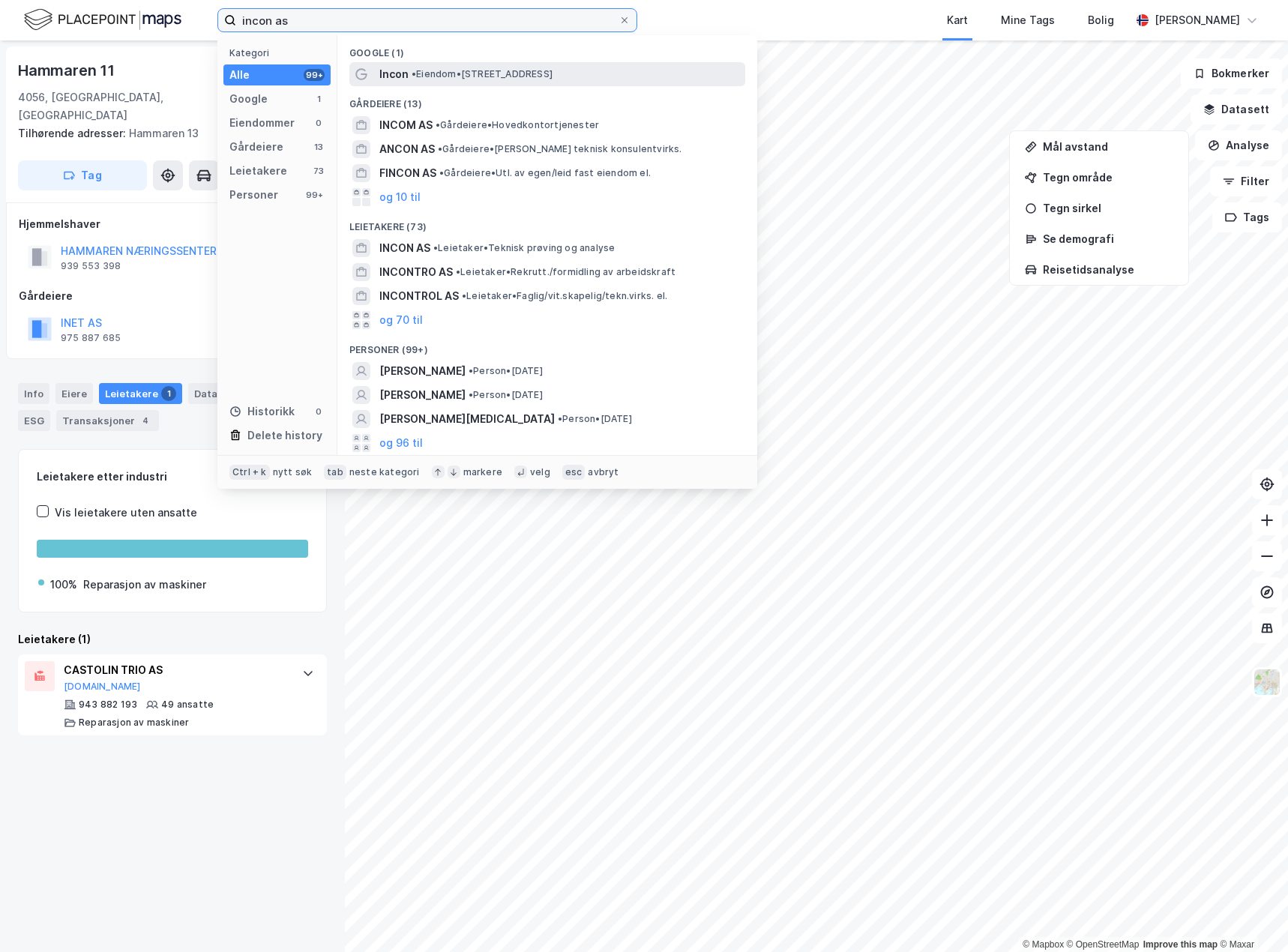
type input "incon as"
click at [473, 78] on span "• Eiendom • [STREET_ADDRESS]" at bounding box center [482, 74] width 141 height 12
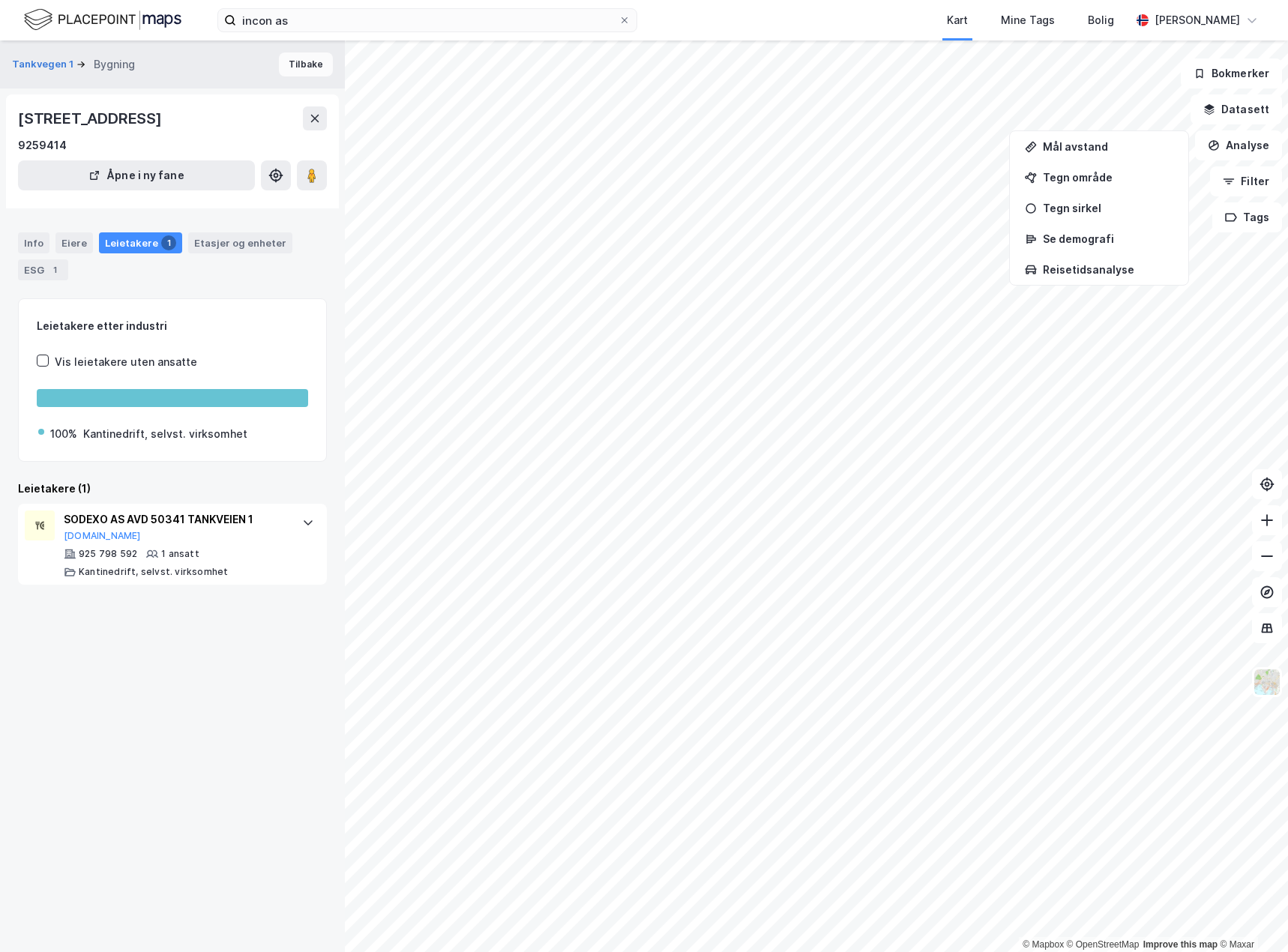
click at [298, 65] on button "Tilbake" at bounding box center [306, 64] width 54 height 24
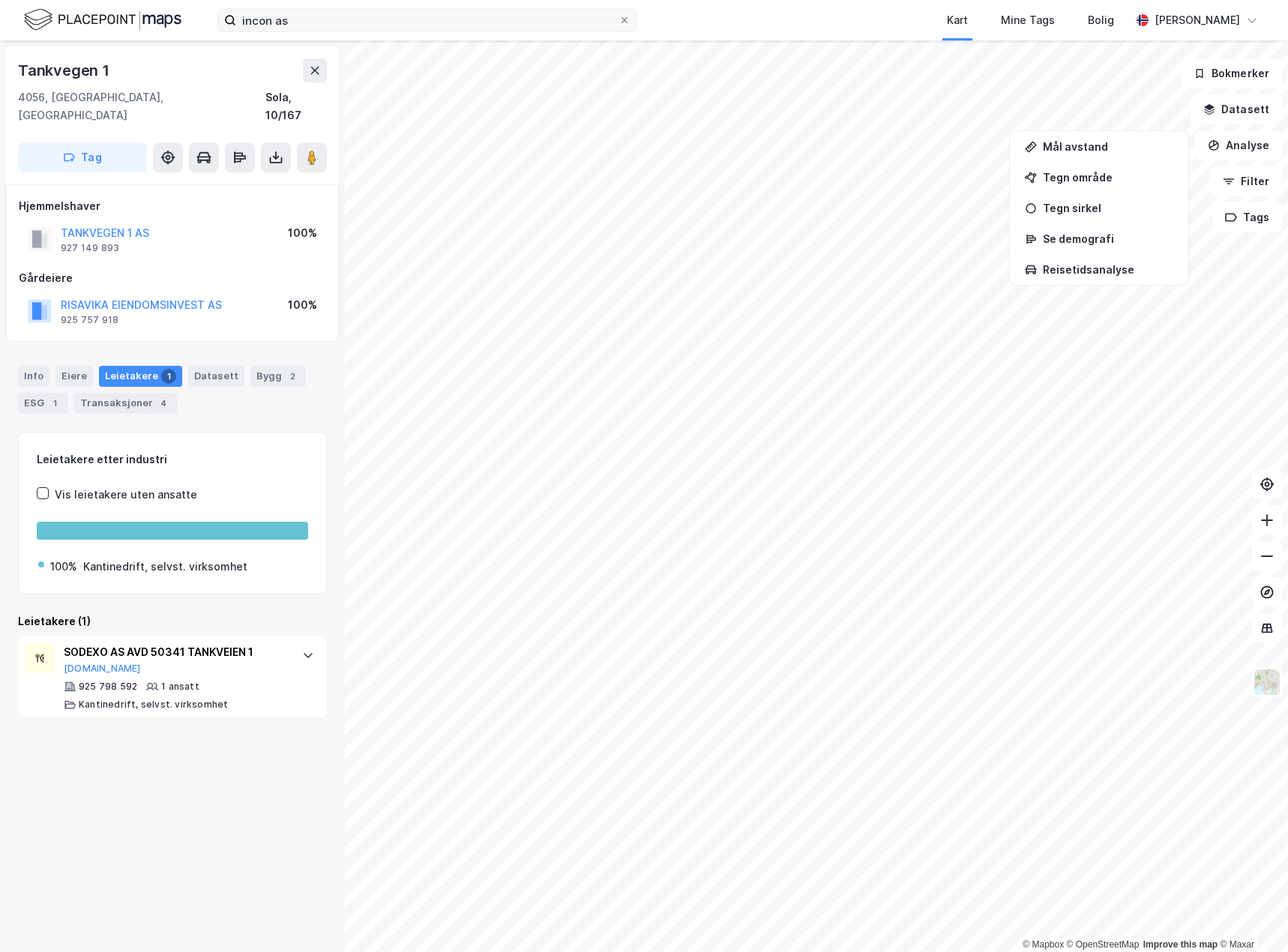
click at [622, 27] on label "incon as" at bounding box center [426, 20] width 420 height 24
click at [618, 27] on input "incon as" at bounding box center [427, 19] width 382 height 22
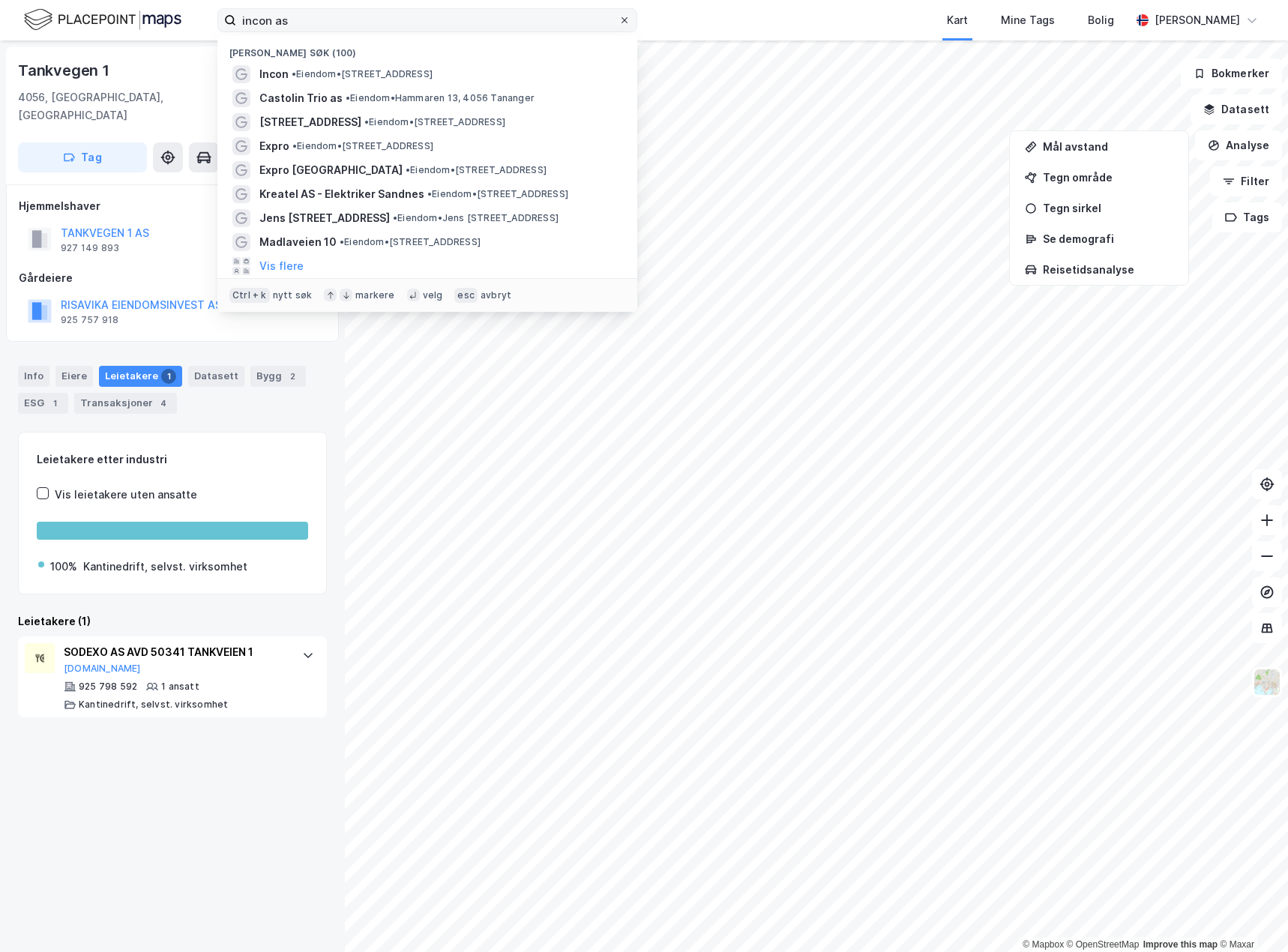
click at [622, 15] on div at bounding box center [624, 20] width 9 height 12
click at [618, 15] on input "incon as" at bounding box center [427, 19] width 382 height 22
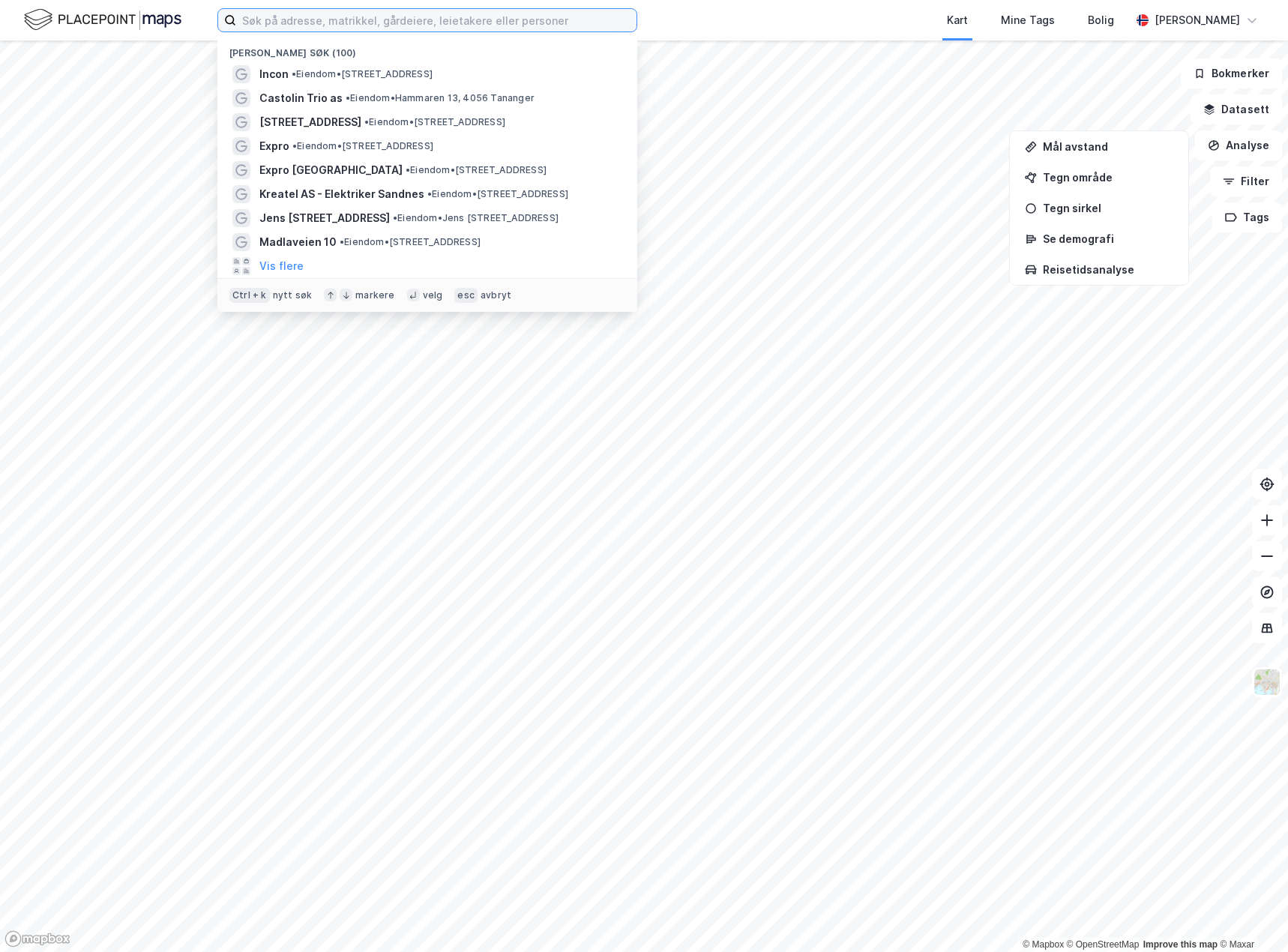
click at [546, 18] on input at bounding box center [436, 19] width 400 height 22
paste input "Kontinentalvegen 10"
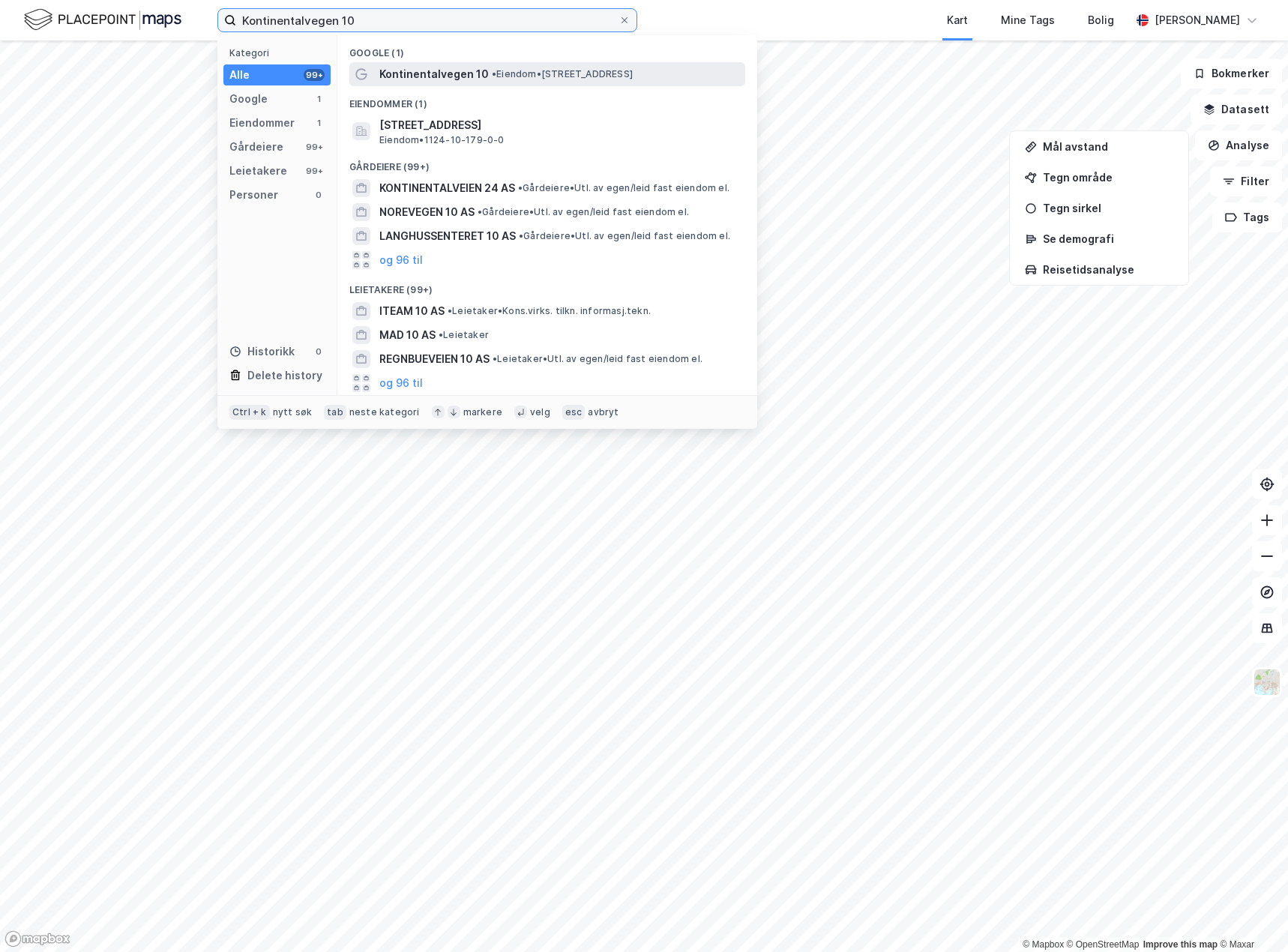
type input "Kontinentalvegen 10"
click at [606, 69] on span "• Eiendom • [STREET_ADDRESS]" at bounding box center [561, 74] width 141 height 12
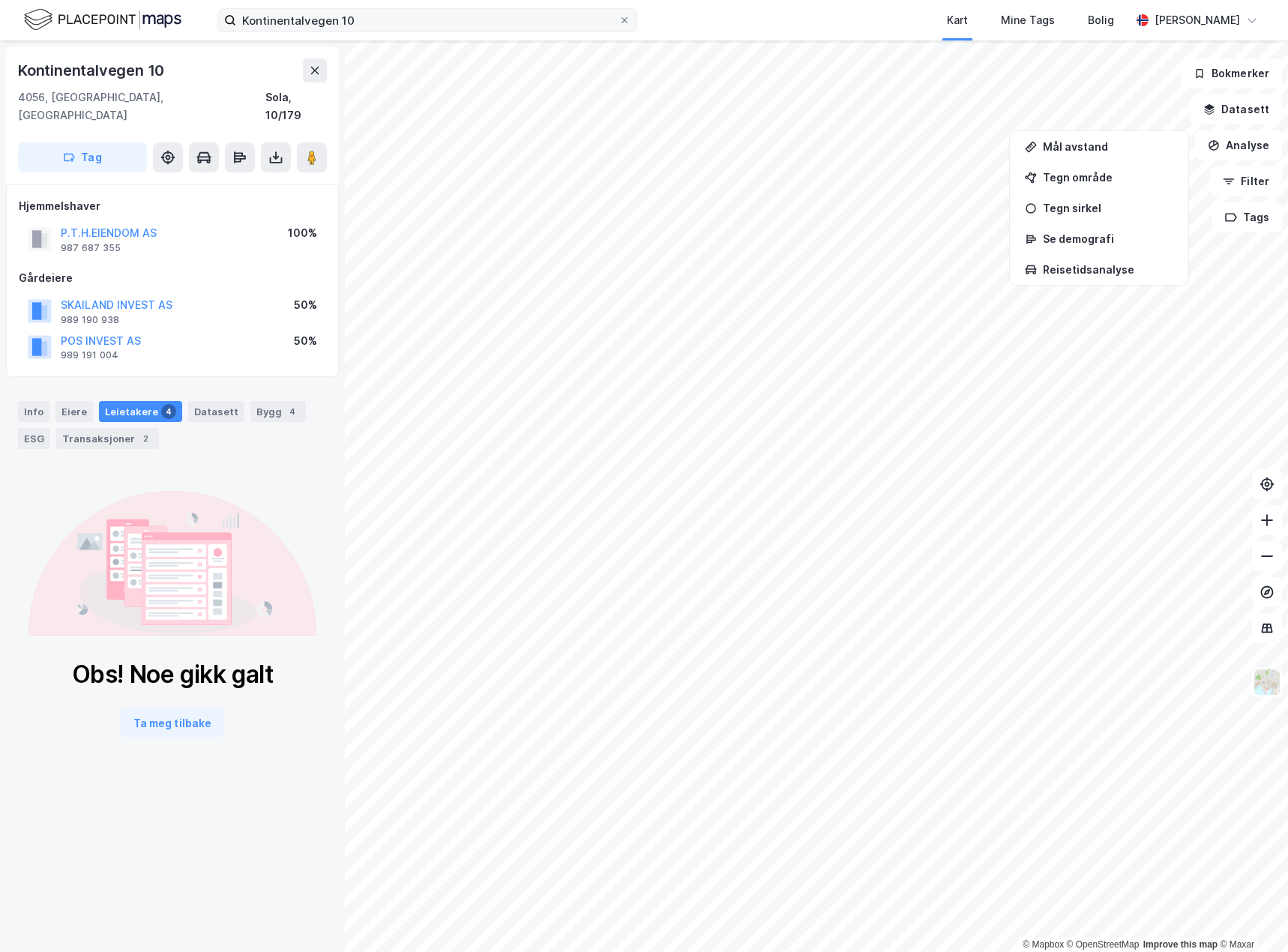
click at [624, 23] on icon at bounding box center [624, 19] width 9 height 9
click at [618, 23] on input "Kontinentalvegen 10" at bounding box center [427, 19] width 382 height 22
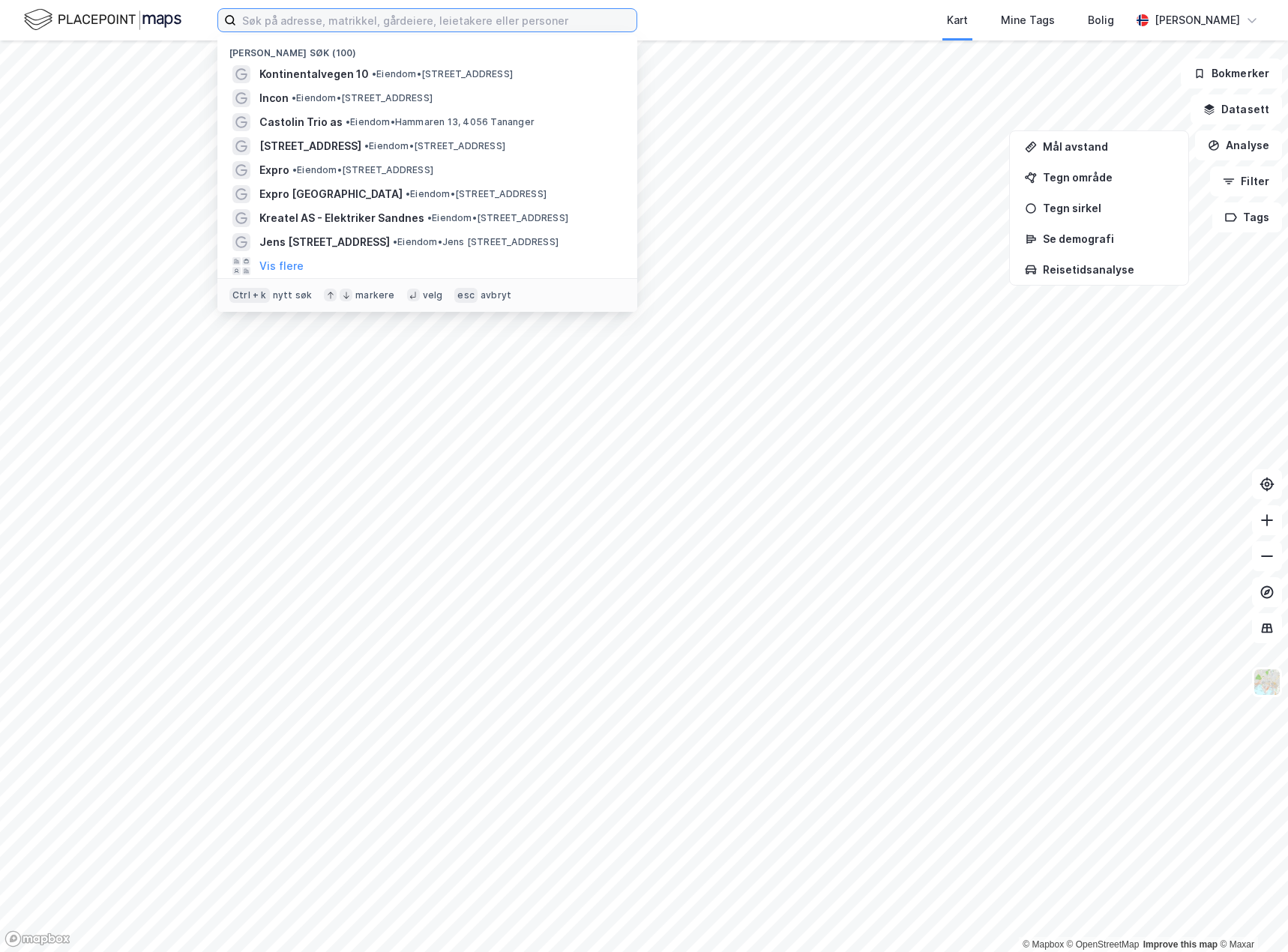
paste input "Skvadronvegen 2"
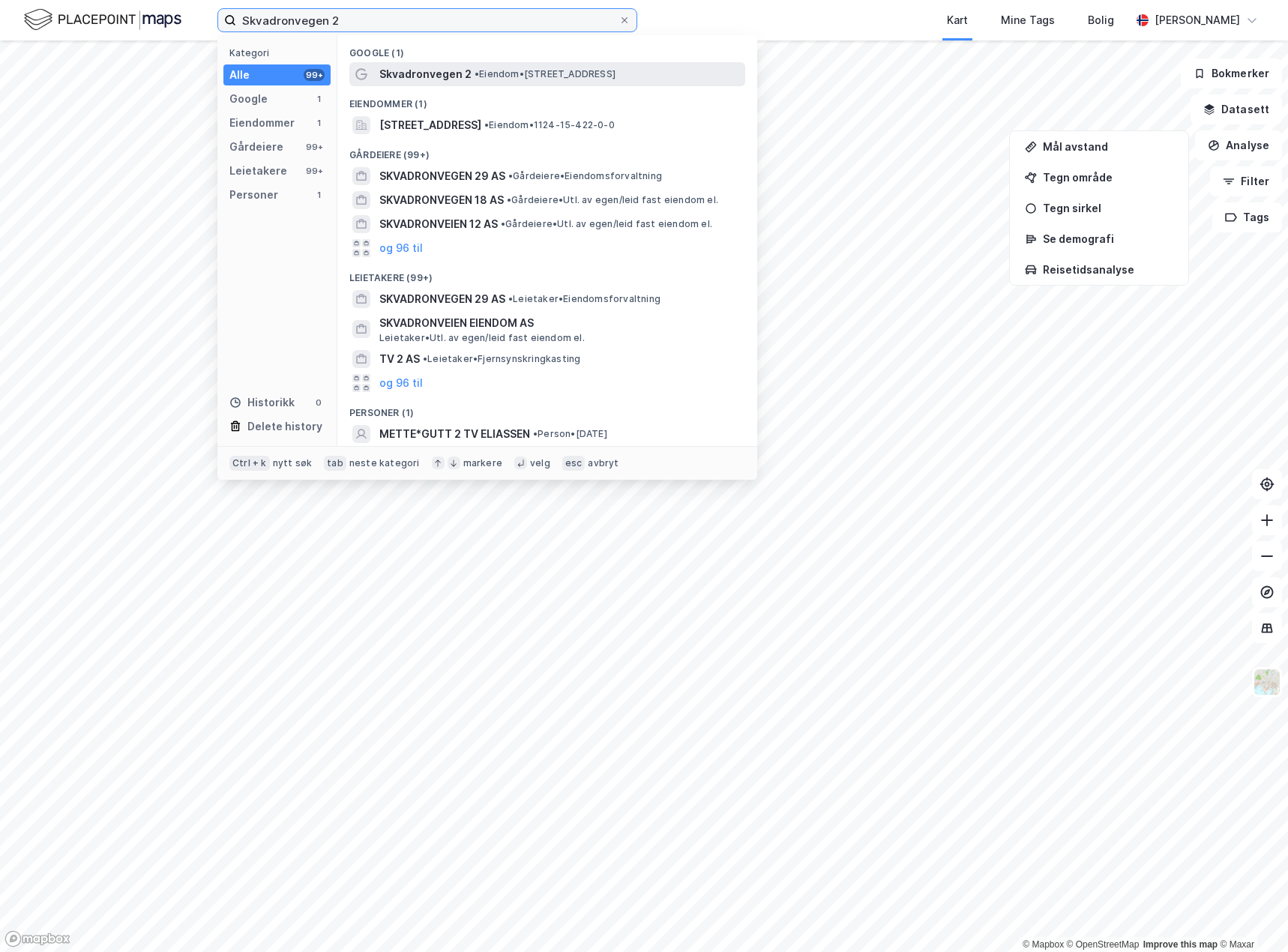
type input "Skvadronvegen 2"
click at [462, 79] on span "Skvadronvegen 2" at bounding box center [424, 74] width 92 height 18
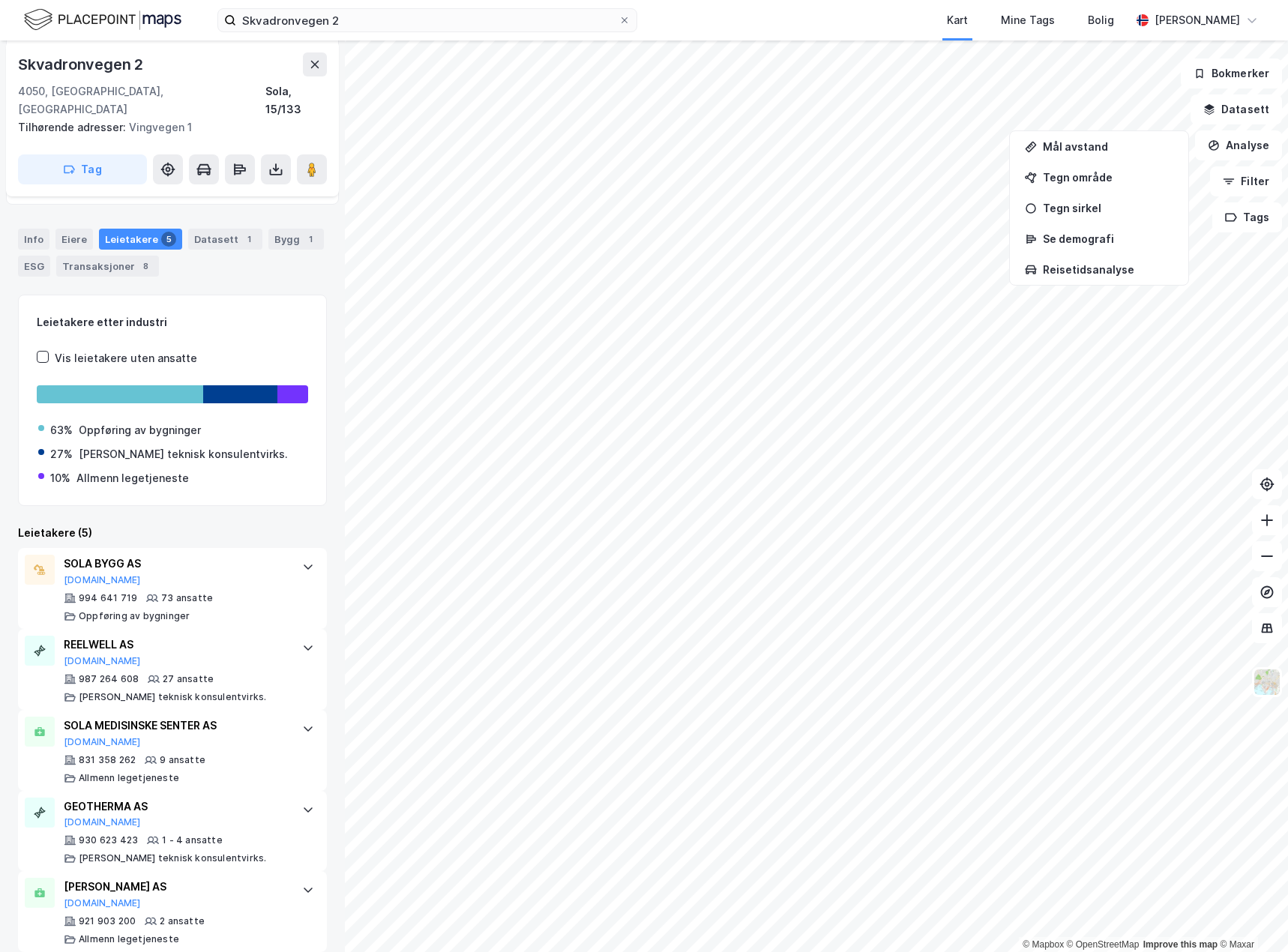
scroll to position [257, 0]
click at [270, 571] on div "SOLA BYGG AS [DOMAIN_NAME] 994 641 719 73 ansatte Oppføring av bygninger" at bounding box center [175, 588] width 223 height 68
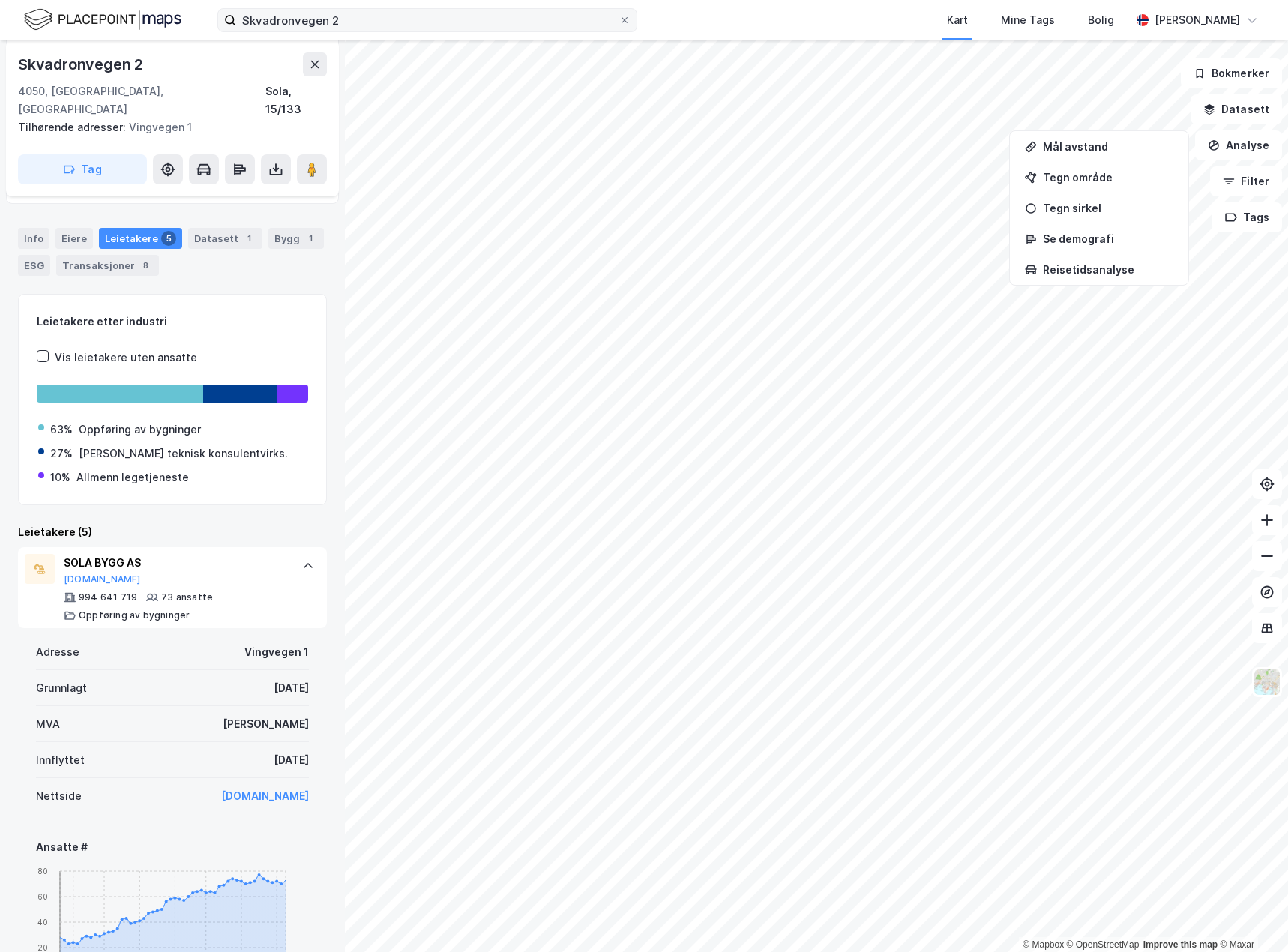
click at [624, 25] on div at bounding box center [624, 20] width 9 height 12
click at [618, 25] on input "Skvadronvegen 2" at bounding box center [427, 19] width 382 height 22
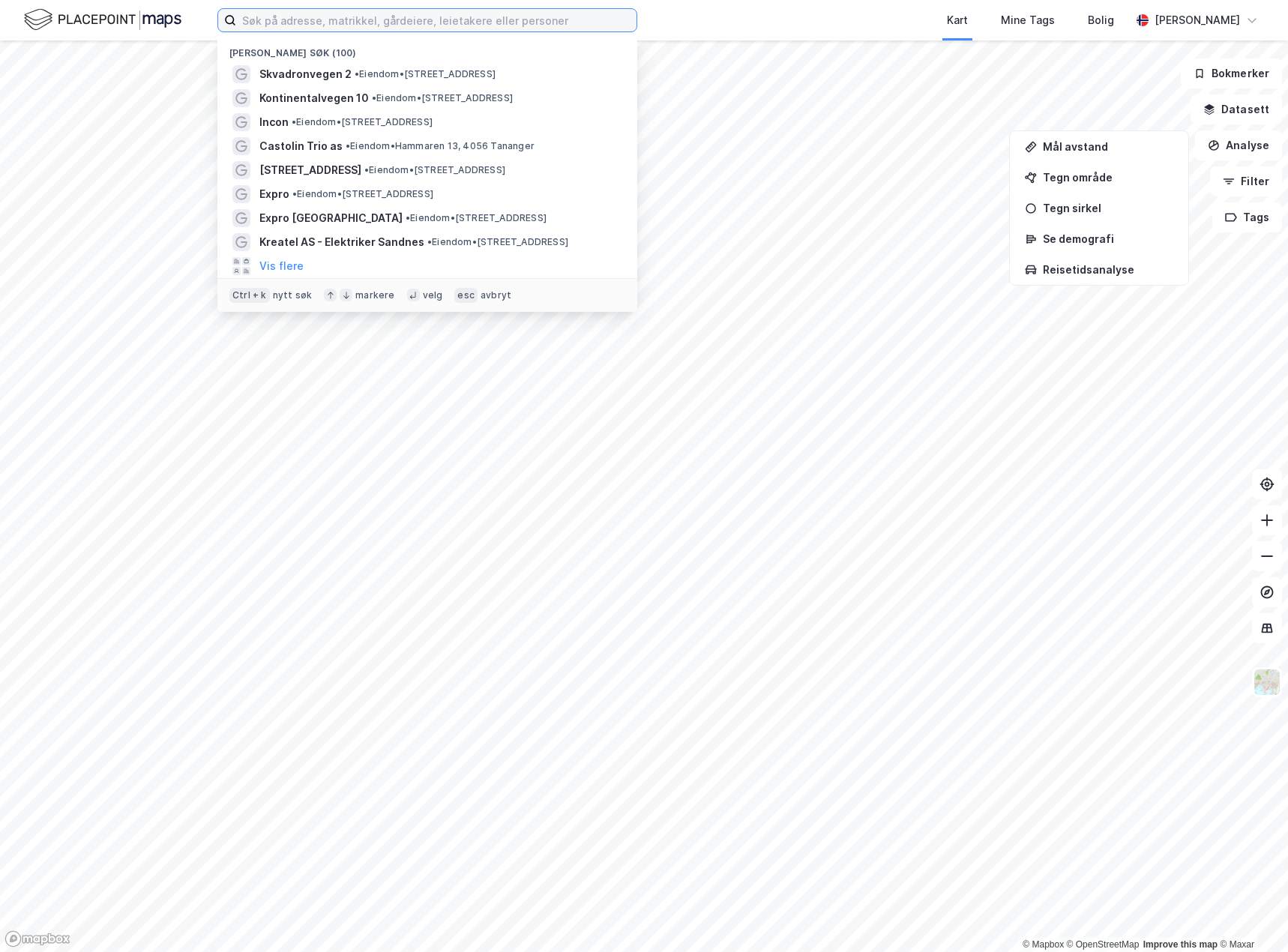
paste input "[STREET_ADDRESS]"
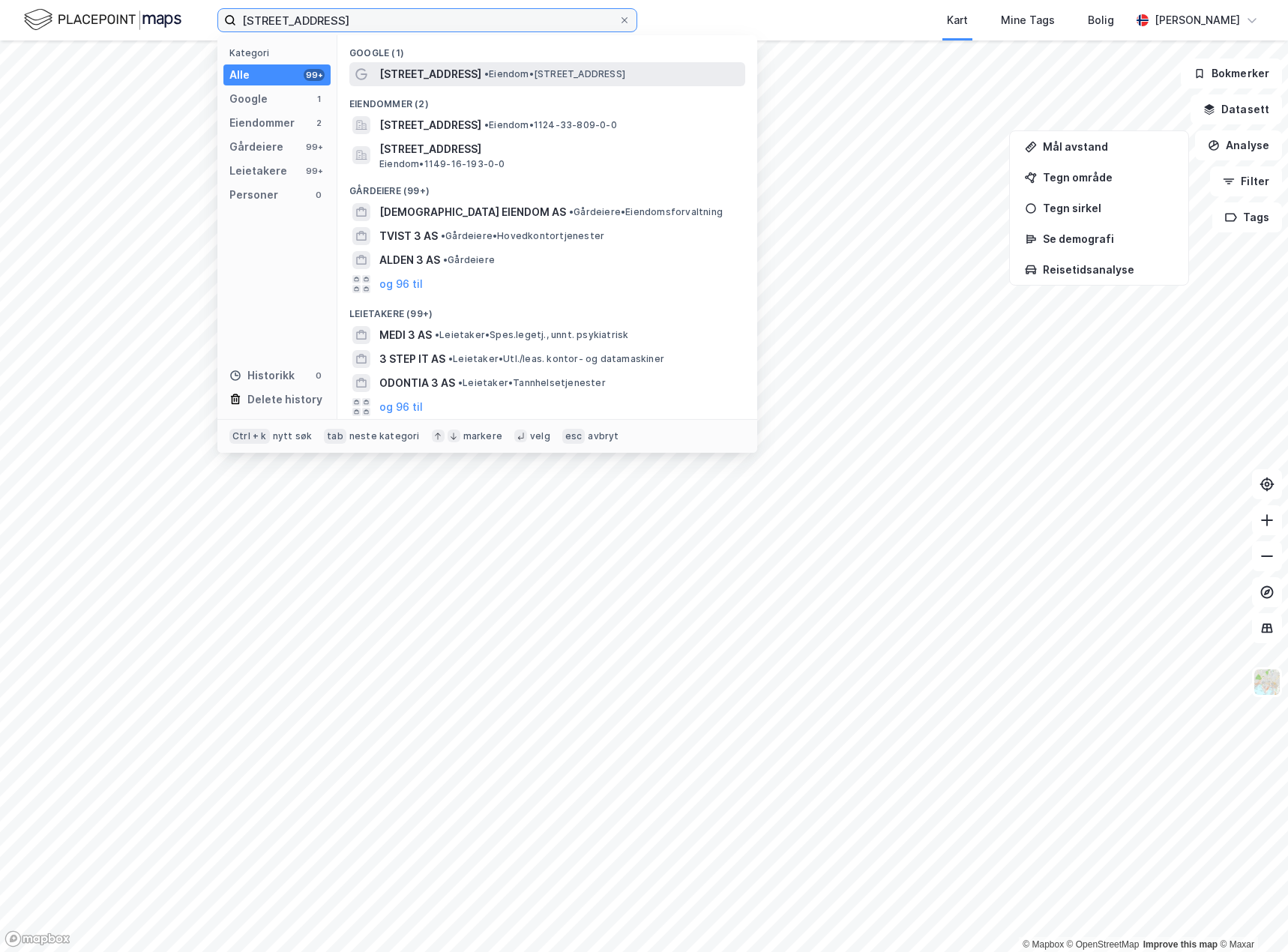
type input "[STREET_ADDRESS]"
click at [512, 79] on span "• Eiendom • [STREET_ADDRESS]" at bounding box center [554, 74] width 141 height 12
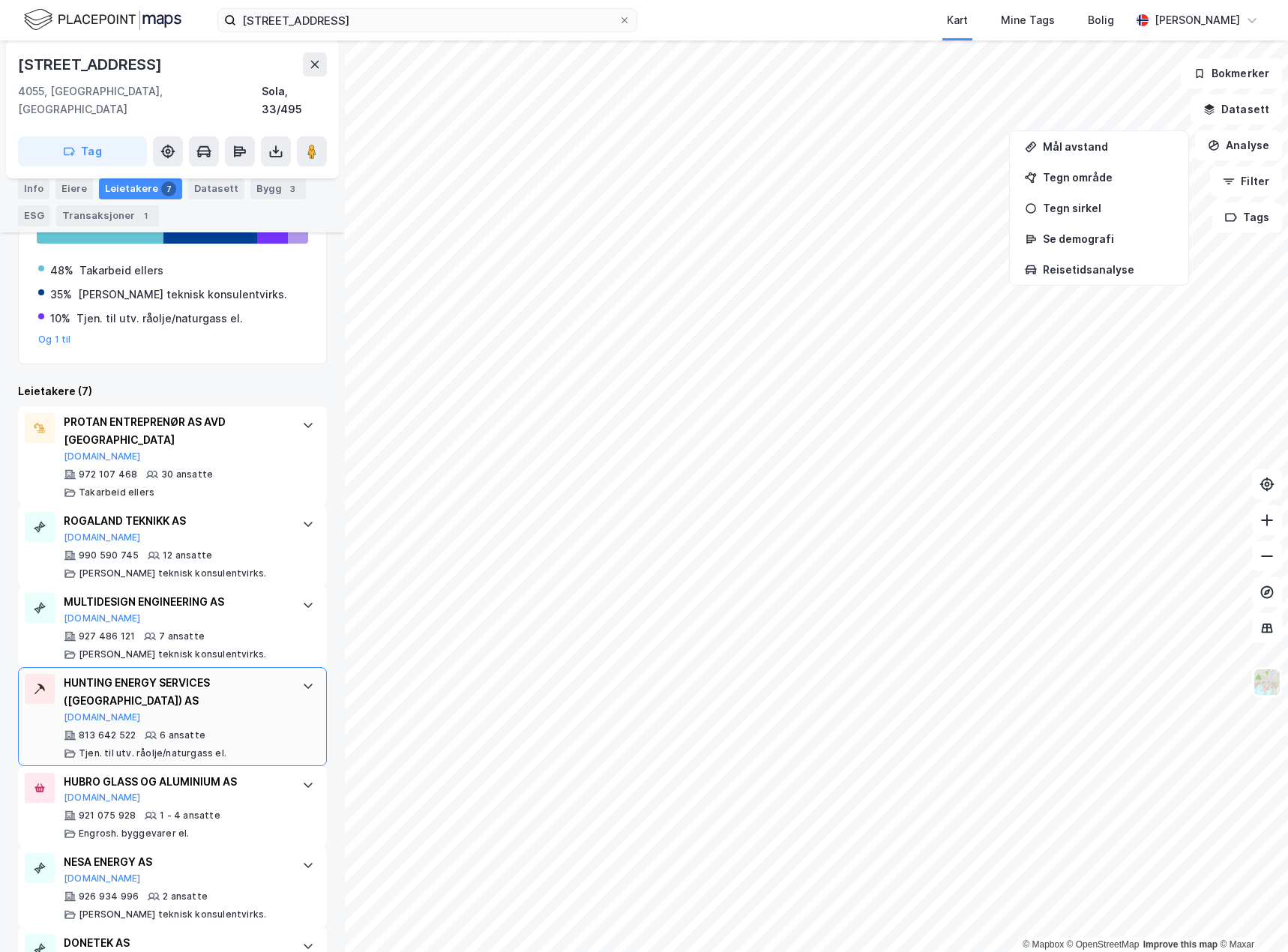
scroll to position [300, 0]
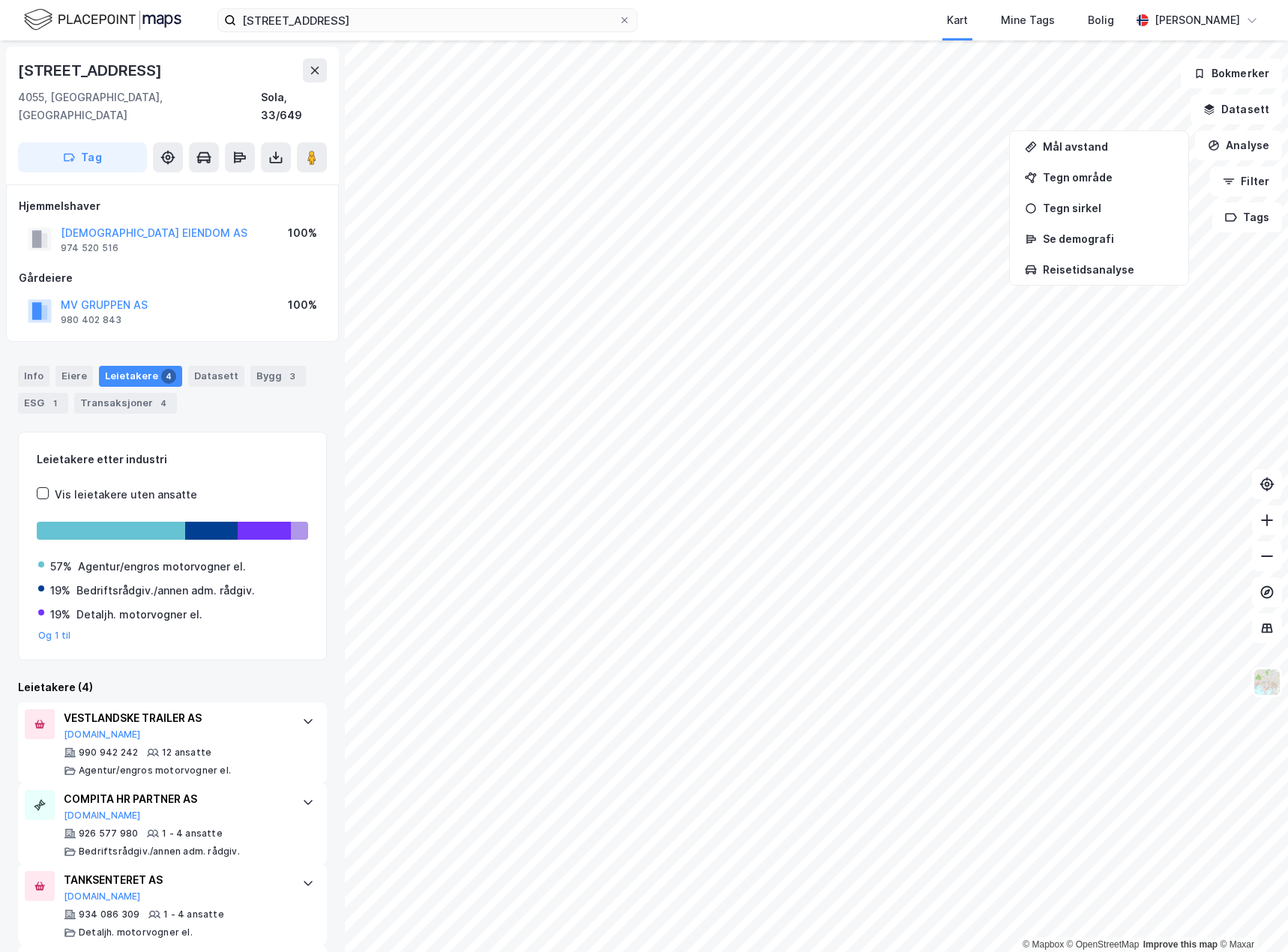
scroll to position [75, 0]
